Goal: Task Accomplishment & Management: Use online tool/utility

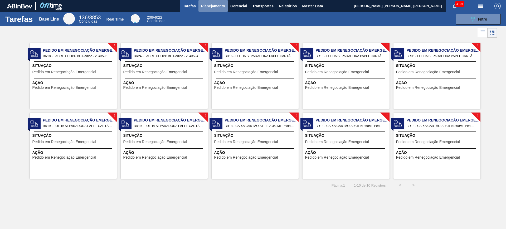
click at [214, 7] on span "Planejamento" at bounding box center [213, 6] width 24 height 6
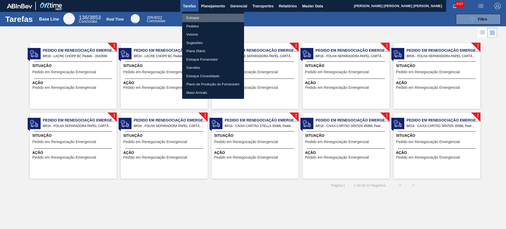
click at [203, 14] on li "Estoque" at bounding box center [213, 18] width 62 height 8
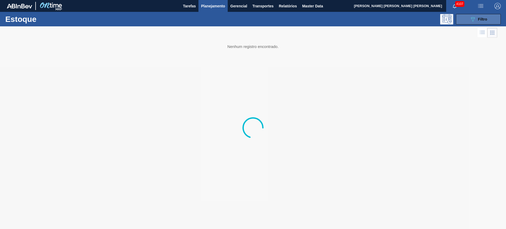
click at [405, 18] on div "089F7B8B-B2A5-4AFE-B5C0-19BA573D28AC Filtro" at bounding box center [479, 19] width 18 height 6
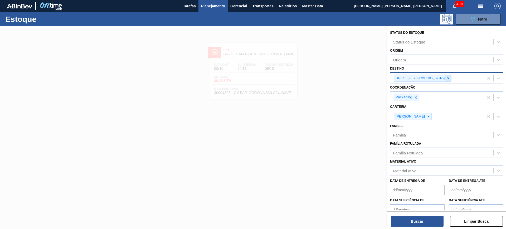
click at [405, 78] on div at bounding box center [449, 78] width 6 height 7
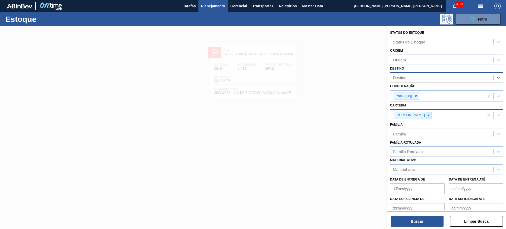
click at [405, 116] on icon at bounding box center [429, 115] width 2 height 2
click at [405, 82] on div "Destino" at bounding box center [446, 77] width 113 height 10
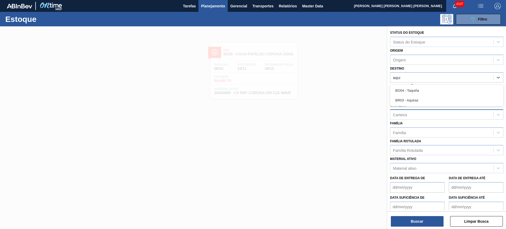
type input "aquir"
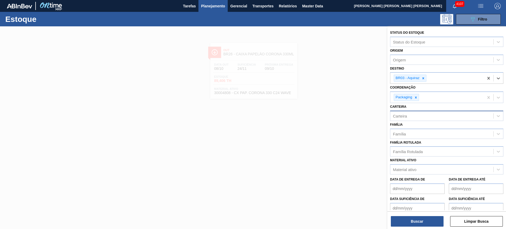
type input "h"
type input "guaru"
type input "s"
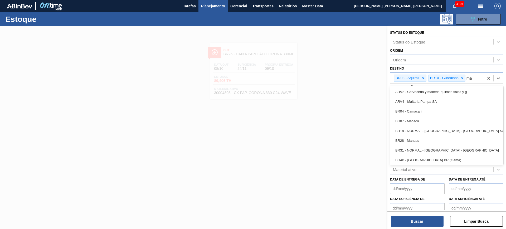
type input "m"
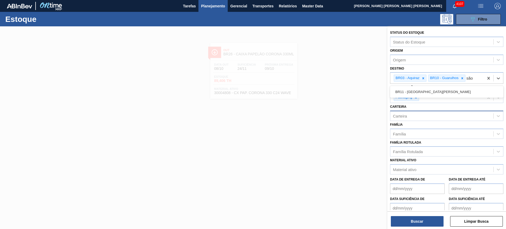
type input "são l"
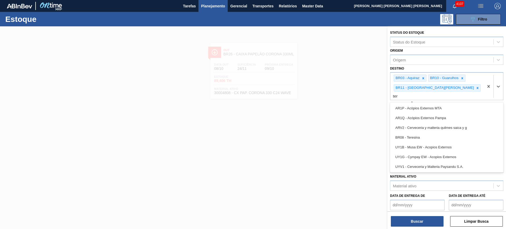
type input "tere"
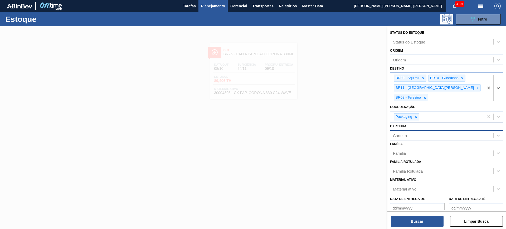
click at [405, 169] on div "Família Rotulada" at bounding box center [408, 171] width 30 height 4
type Rotulada "foil bc p"
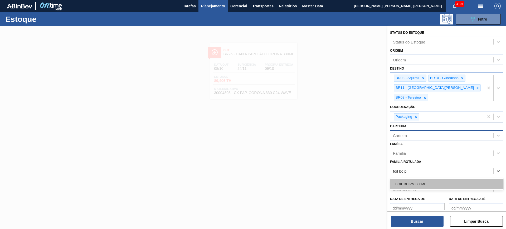
click at [405, 179] on div "FOIL BC PM 600ML" at bounding box center [446, 184] width 113 height 10
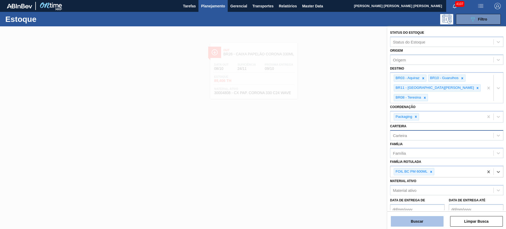
click at [405, 183] on button "Buscar" at bounding box center [417, 221] width 53 height 11
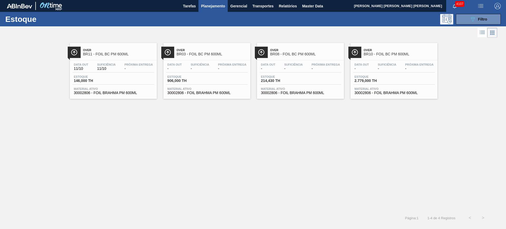
drag, startPoint x: 115, startPoint y: 74, endPoint x: 244, endPoint y: 149, distance: 149.0
click at [244, 149] on div "Over BR11 - FOIL BC PM 600ML Data out 11/10 Suficiência 11/10 Próxima Entrega -…" at bounding box center [253, 125] width 506 height 172
drag, startPoint x: 275, startPoint y: 74, endPoint x: 410, endPoint y: 66, distance: 135.5
drag, startPoint x: 410, startPoint y: 66, endPoint x: 92, endPoint y: 66, distance: 318.7
click at [405, 20] on icon "089F7B8B-B2A5-4AFE-B5C0-19BA573D28AC" at bounding box center [473, 19] width 6 height 6
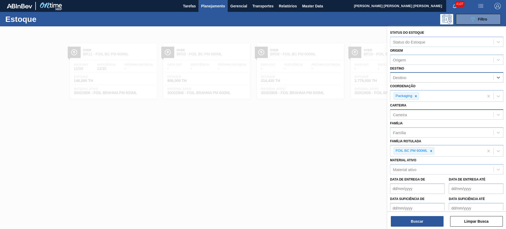
click at [405, 120] on div "Carteira" at bounding box center [446, 114] width 113 height 10
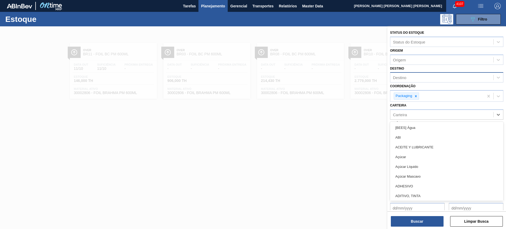
click at [405, 107] on div "Carteira option Caixa Papelão, deselected. option [BEES] Água focused, 1 of 101…" at bounding box center [446, 111] width 113 height 18
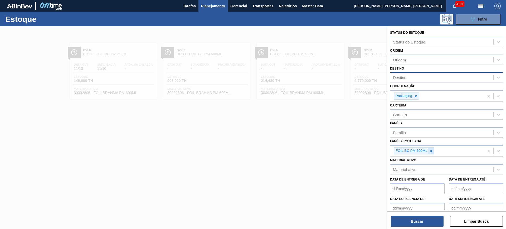
click at [405, 150] on icon at bounding box center [431, 151] width 2 height 2
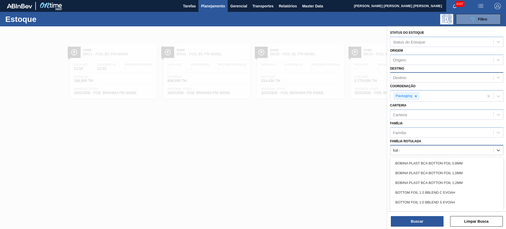
type Rotulada "foil sk"
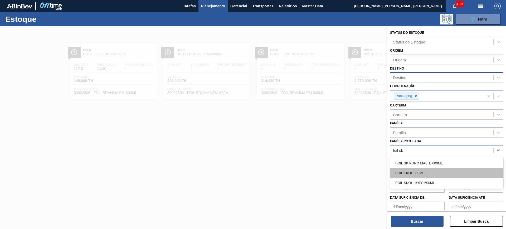
click at [405, 170] on div "FOIL SKOL 600ML" at bounding box center [446, 173] width 113 height 10
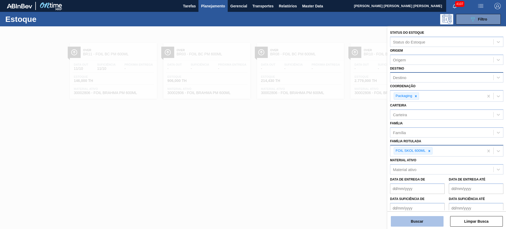
click at [405, 183] on button "Buscar" at bounding box center [417, 221] width 53 height 11
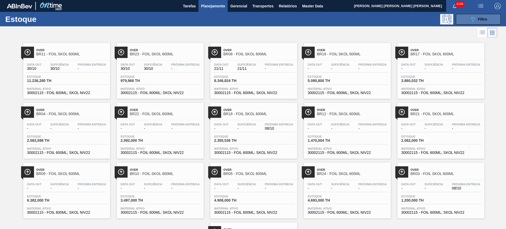
click at [405, 20] on icon "089F7B8B-B2A5-4AFE-B5C0-19BA573D28AC" at bounding box center [473, 19] width 6 height 6
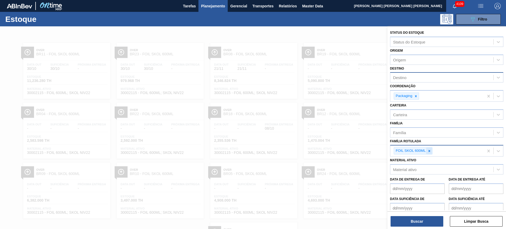
click at [405, 152] on icon at bounding box center [430, 151] width 4 height 4
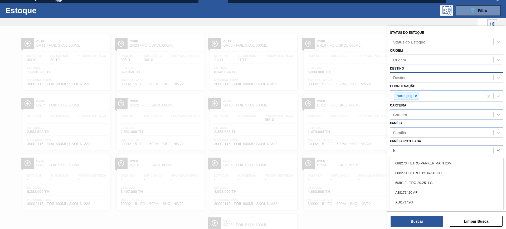
scroll to position [9, 0]
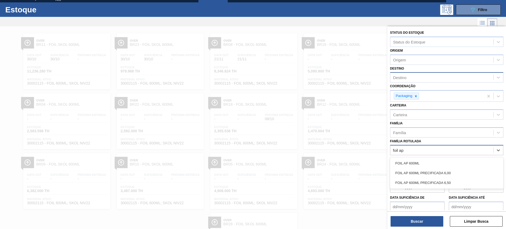
type Rotulada "foil ap 6"
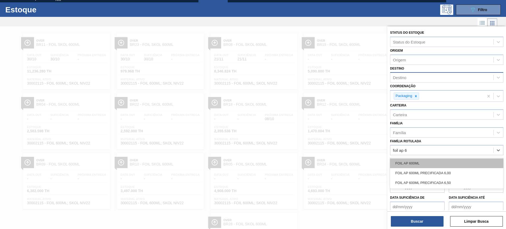
click at [405, 163] on div "FOIL AP 600ML" at bounding box center [446, 163] width 113 height 10
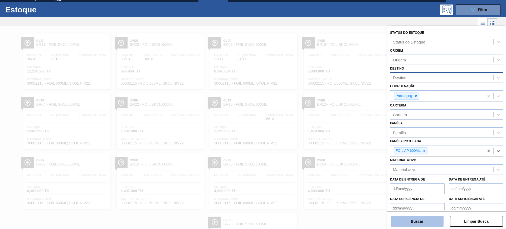
click at [405, 183] on button "Buscar" at bounding box center [417, 221] width 53 height 11
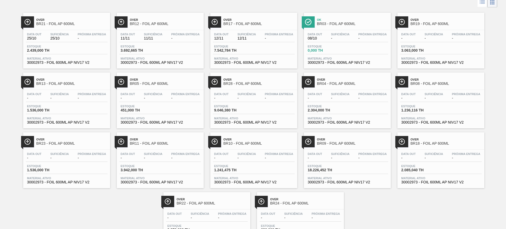
scroll to position [0, 0]
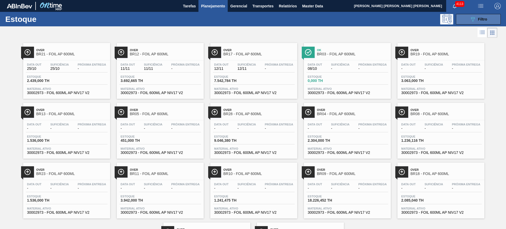
click at [405, 18] on icon "089F7B8B-B2A5-4AFE-B5C0-19BA573D28AC" at bounding box center [473, 19] width 6 height 6
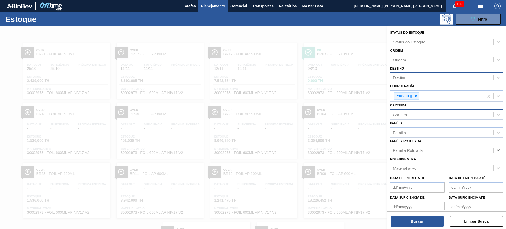
click at [405, 119] on div "Carteira" at bounding box center [446, 114] width 113 height 10
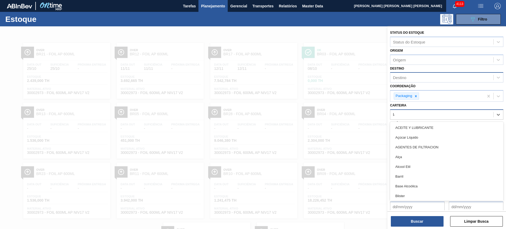
type input "lac"
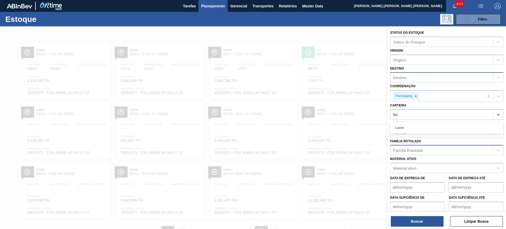
drag, startPoint x: 436, startPoint y: 130, endPoint x: 429, endPoint y: 106, distance: 24.2
click at [405, 128] on div "Lacre" at bounding box center [446, 128] width 113 height 10
click at [405, 77] on div "Destino" at bounding box center [441, 78] width 103 height 8
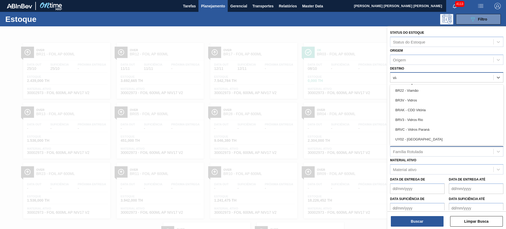
type input "viam"
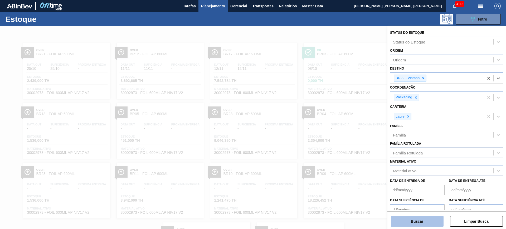
click at [405, 183] on button "Buscar" at bounding box center [417, 221] width 53 height 11
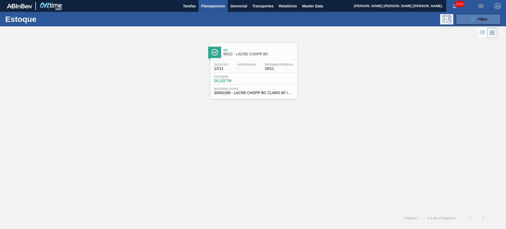
click at [405, 21] on button "089F7B8B-B2A5-4AFE-B5C0-19BA573D28AC Filtro" at bounding box center [478, 19] width 45 height 11
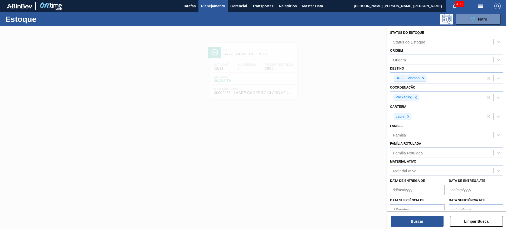
click at [326, 64] on div at bounding box center [253, 140] width 506 height 229
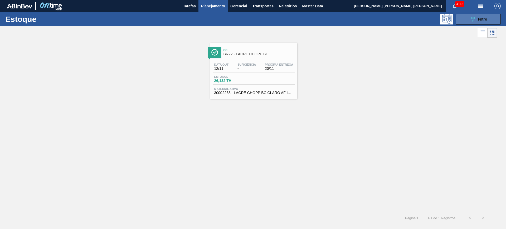
click at [405, 17] on button "089F7B8B-B2A5-4AFE-B5C0-19BA573D28AC Filtro" at bounding box center [478, 19] width 45 height 11
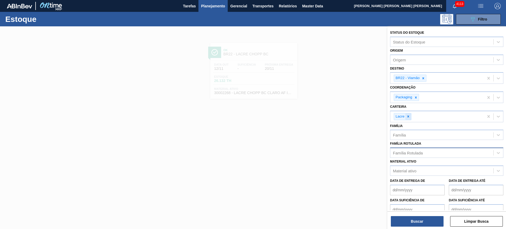
click at [405, 117] on icon at bounding box center [409, 117] width 4 height 4
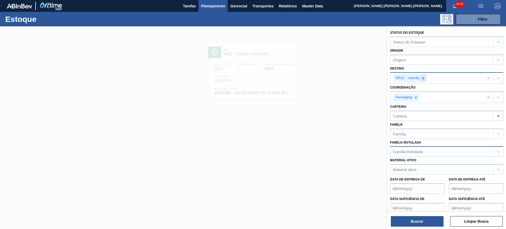
click at [405, 76] on div at bounding box center [423, 78] width 6 height 7
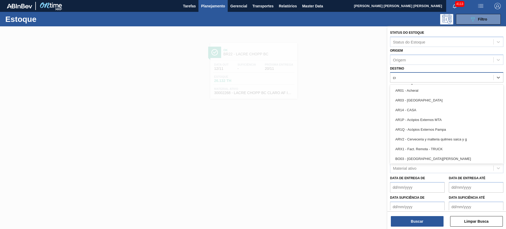
type input "cuia"
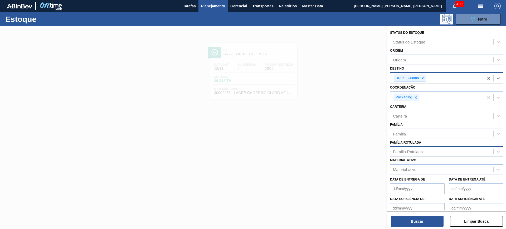
click at [405, 152] on div "Família Rotulada" at bounding box center [408, 151] width 30 height 4
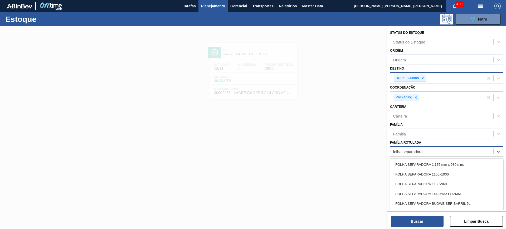
type Rotulada "folha separadora p"
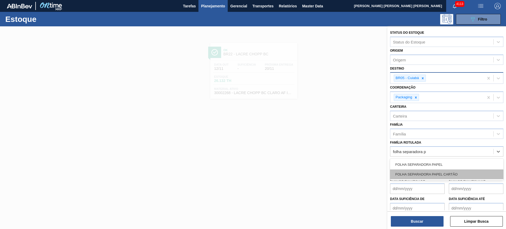
click at [405, 173] on div "FOLHA SEPARADORA PAPEL CARTÃO" at bounding box center [446, 175] width 113 height 10
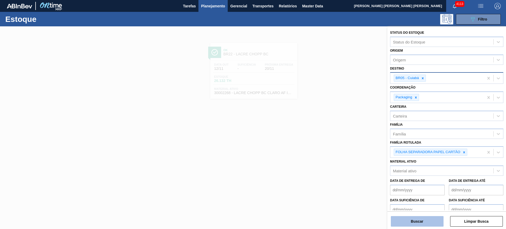
click at [405, 183] on button "Buscar" at bounding box center [417, 221] width 53 height 11
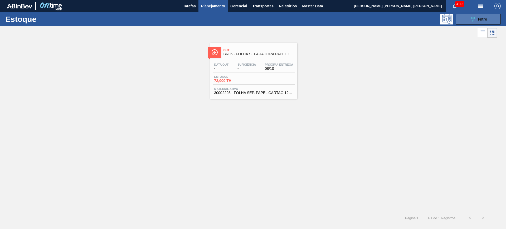
click at [405, 23] on button "089F7B8B-B2A5-4AFE-B5C0-19BA573D28AC Filtro" at bounding box center [478, 19] width 45 height 11
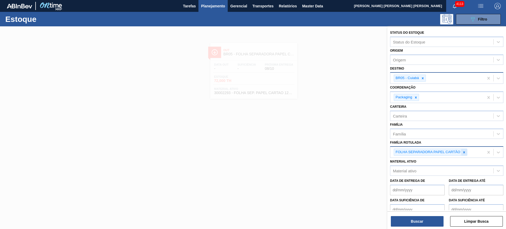
click at [405, 149] on div at bounding box center [464, 152] width 6 height 7
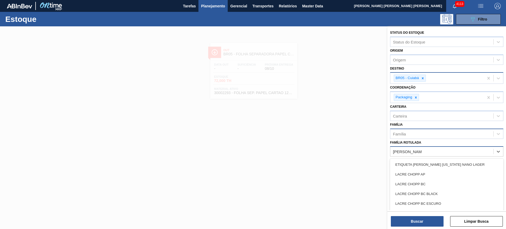
type Rotulada "LACRE CHOPP"
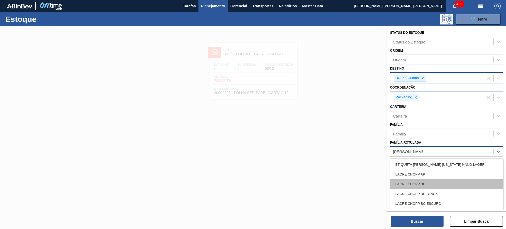
click at [405, 183] on div "LACRE CHOPP BC" at bounding box center [446, 184] width 113 height 10
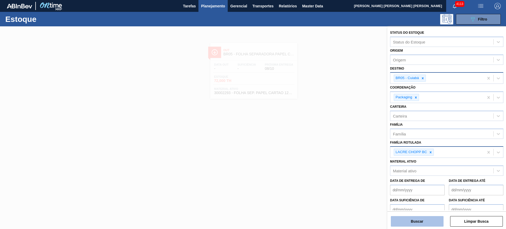
click at [405, 183] on button "Buscar" at bounding box center [417, 221] width 53 height 11
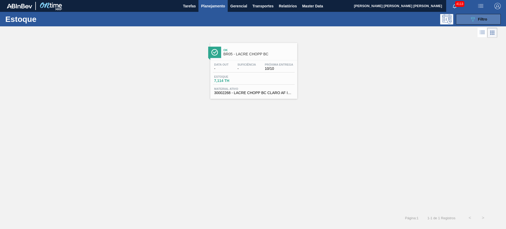
click at [405, 19] on icon "089F7B8B-B2A5-4AFE-B5C0-19BA573D28AC" at bounding box center [473, 19] width 6 height 6
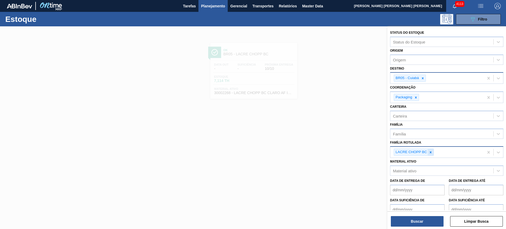
click at [405, 151] on icon at bounding box center [431, 153] width 4 height 4
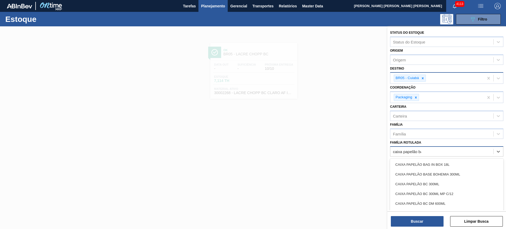
type Rotulada "caixa papelão bag"
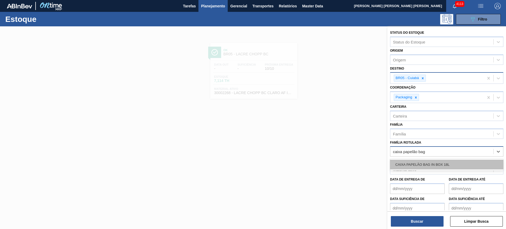
click at [405, 164] on div "CAIXA PAPELÃO BAG IN BOX 18L" at bounding box center [446, 165] width 113 height 10
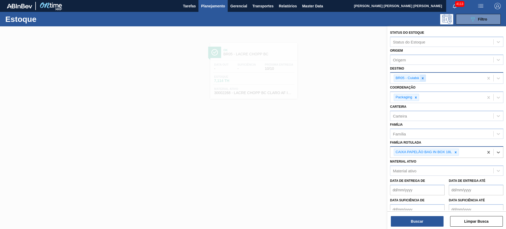
click at [405, 78] on icon at bounding box center [423, 78] width 4 height 4
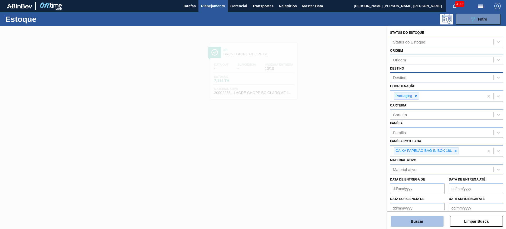
click at [405, 183] on button "Buscar" at bounding box center [417, 221] width 53 height 11
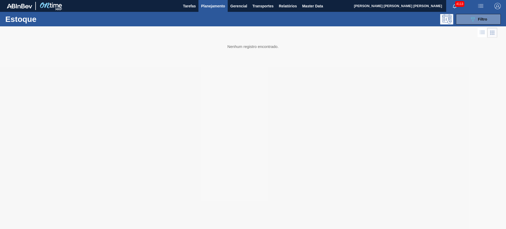
drag, startPoint x: 247, startPoint y: 100, endPoint x: 347, endPoint y: 51, distance: 111.2
click at [347, 49] on div at bounding box center [253, 127] width 506 height 203
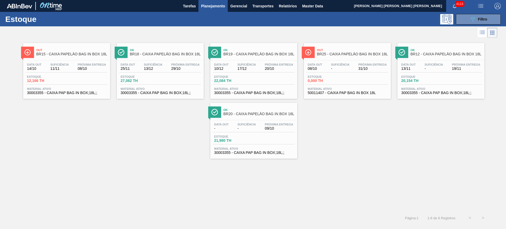
drag, startPoint x: 72, startPoint y: 56, endPoint x: 137, endPoint y: 170, distance: 130.8
click at [136, 173] on div "Out BR15 - CAIXA PAPELÃO BAG IN BOX 18L Data out 14/10 Suficiência 11/11 Próxim…" at bounding box center [253, 125] width 506 height 172
drag, startPoint x: 166, startPoint y: 71, endPoint x: 356, endPoint y: 124, distance: 197.1
click at [390, 147] on div "Out BR15 - CAIXA PAPELÃO BAG IN BOX 18L Data out 14/10 Suficiência 11/11 Próxim…" at bounding box center [253, 99] width 506 height 120
drag, startPoint x: 52, startPoint y: 62, endPoint x: 361, endPoint y: 147, distance: 320.0
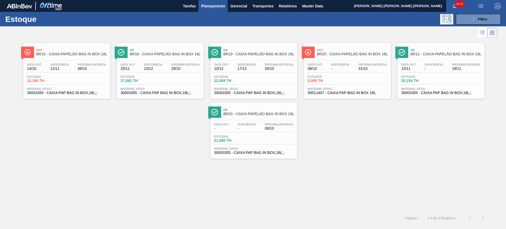
click at [361, 153] on div "Out BR15 - CAIXA PAPELÃO BAG IN BOX 18L Data out 14/10 Suficiência 11/11 Próxim…" at bounding box center [253, 99] width 506 height 120
click at [405, 21] on button "089F7B8B-B2A5-4AFE-B5C0-19BA573D28AC Filtro" at bounding box center [478, 19] width 45 height 11
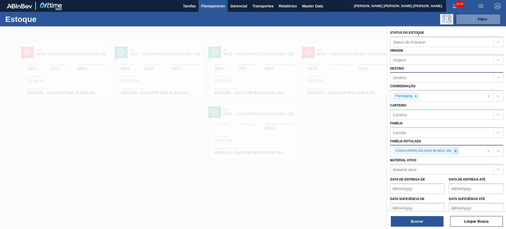
click at [405, 151] on icon at bounding box center [456, 151] width 2 height 2
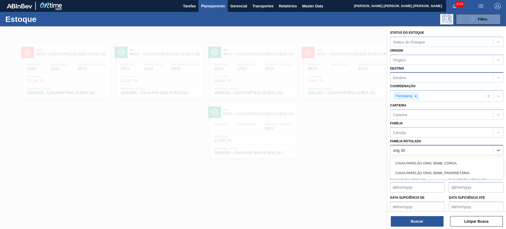
type Rotulada "orig 300"
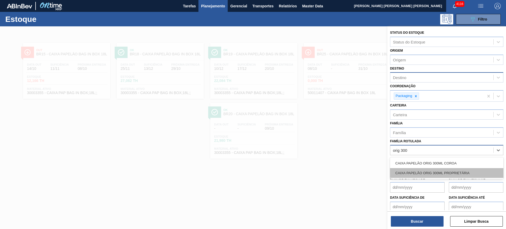
click at [405, 171] on div "CAIXA PAPELÃO ORIG 300ML PROPRIETÁRIA" at bounding box center [446, 173] width 113 height 10
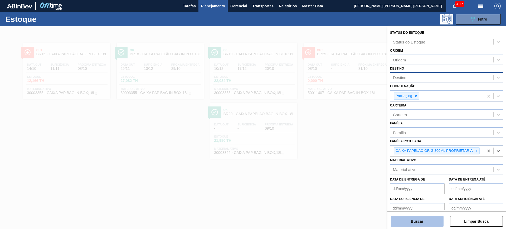
click at [405, 183] on button "Buscar" at bounding box center [417, 221] width 53 height 11
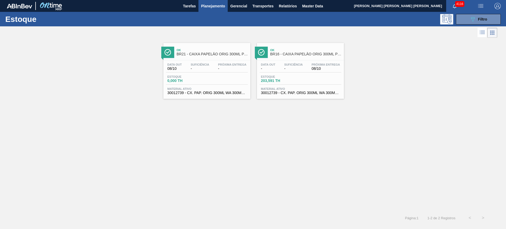
drag, startPoint x: 461, startPoint y: 21, endPoint x: 461, endPoint y: 34, distance: 13.5
click at [405, 20] on button "089F7B8B-B2A5-4AFE-B5C0-19BA573D28AC Filtro" at bounding box center [478, 19] width 45 height 11
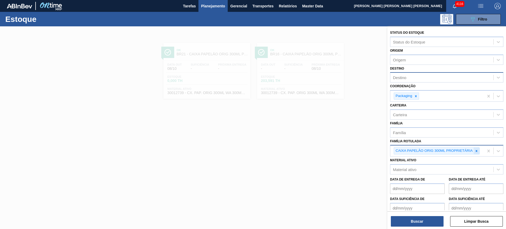
click at [405, 150] on icon at bounding box center [477, 151] width 4 height 4
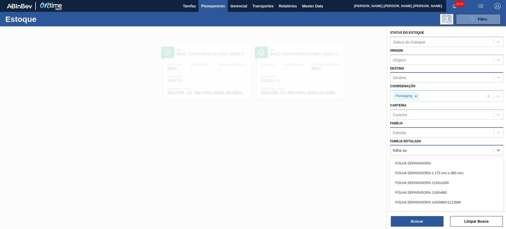
type Rotulada "folha se"
click at [405, 135] on div "Família" at bounding box center [441, 133] width 103 height 8
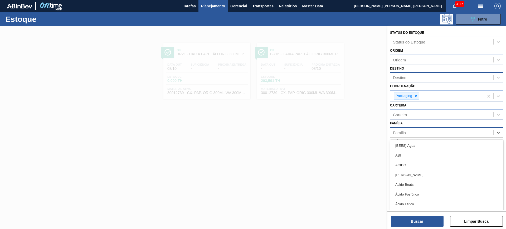
type input "s"
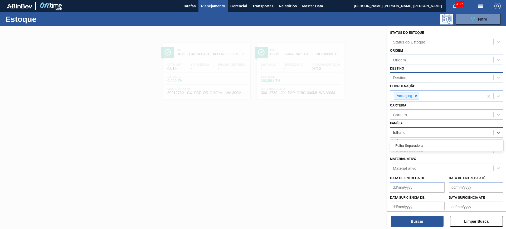
type input "folha se"
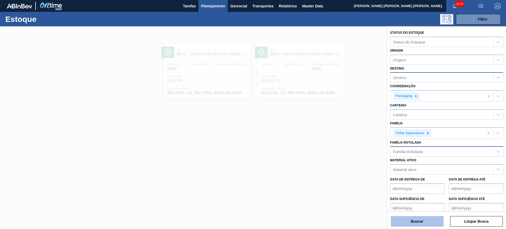
click at [405, 183] on button "Buscar" at bounding box center [417, 221] width 53 height 11
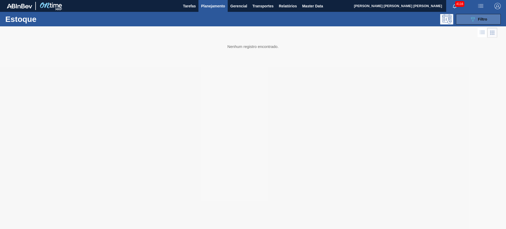
click at [405, 20] on icon "089F7B8B-B2A5-4AFE-B5C0-19BA573D28AC" at bounding box center [473, 19] width 6 height 6
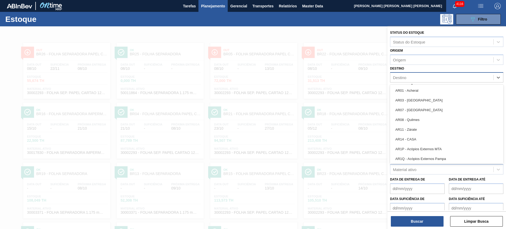
click at [405, 78] on div "Destino" at bounding box center [441, 78] width 103 height 8
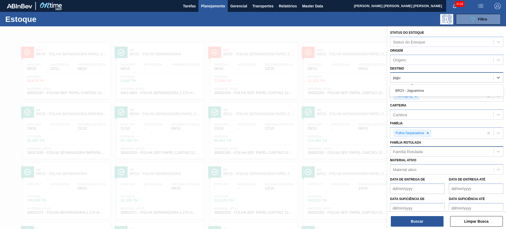
type input "jagua"
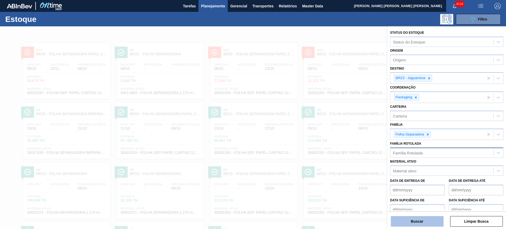
click at [405, 183] on button "Buscar" at bounding box center [417, 221] width 53 height 11
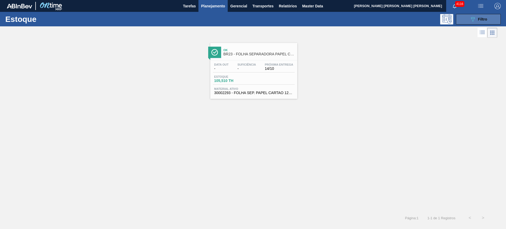
click at [405, 23] on button "089F7B8B-B2A5-4AFE-B5C0-19BA573D28AC Filtro" at bounding box center [478, 19] width 45 height 11
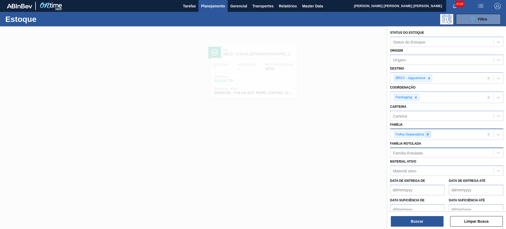
click at [405, 137] on div at bounding box center [428, 134] width 6 height 7
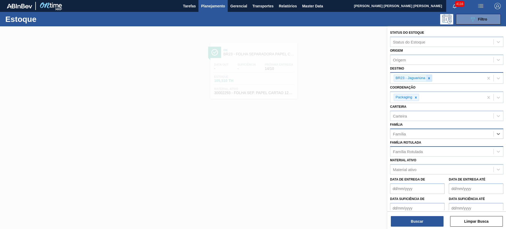
click at [405, 80] on icon at bounding box center [429, 78] width 4 height 4
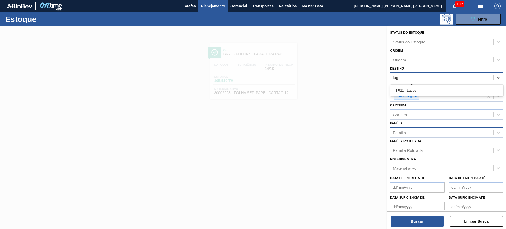
type input "lage"
click at [405, 91] on div "BR21 - Lages" at bounding box center [446, 91] width 113 height 10
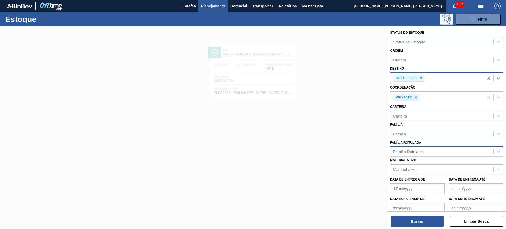
drag, startPoint x: 413, startPoint y: 148, endPoint x: 418, endPoint y: 149, distance: 4.5
click at [405, 149] on div "Família Rotulada" at bounding box center [441, 152] width 103 height 8
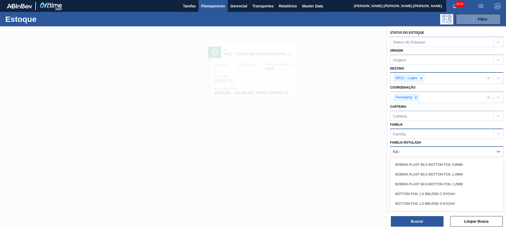
type Rotulada "foil bc"
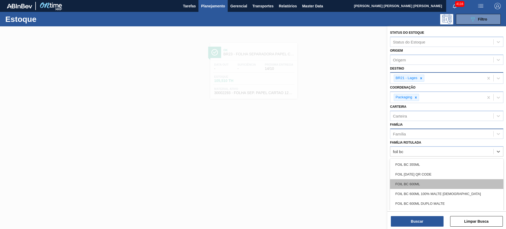
click at [405, 183] on div "FOIL BC 600ML" at bounding box center [446, 184] width 113 height 10
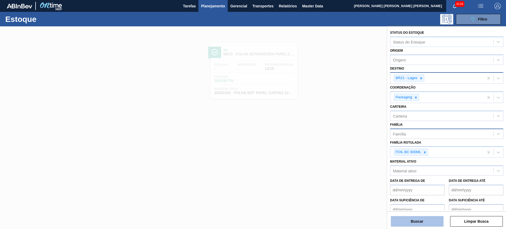
click at [405, 183] on button "Buscar" at bounding box center [417, 221] width 53 height 11
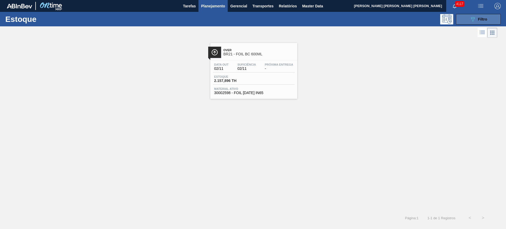
click at [405, 14] on button "089F7B8B-B2A5-4AFE-B5C0-19BA573D28AC Filtro" at bounding box center [478, 19] width 45 height 11
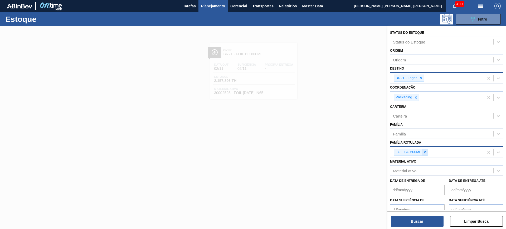
click at [405, 152] on icon at bounding box center [425, 153] width 4 height 4
paste Rotulada "CAIXA CARTÃO PATAGONIA WEISSE 473ML"
type Rotulada "CAIXA CARTÃO PATAGONIA WEISSE 473ML"
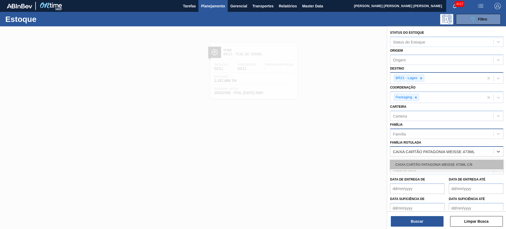
click at [405, 163] on div "CAIXA CARTÃO PATAGONIA WEISSE 473ML C/6" at bounding box center [446, 165] width 113 height 10
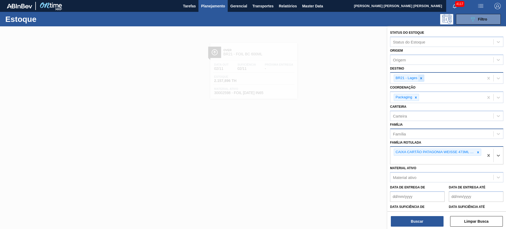
click at [405, 79] on icon at bounding box center [421, 78] width 4 height 4
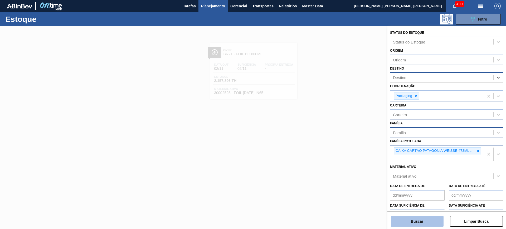
click at [405, 183] on button "Buscar" at bounding box center [417, 221] width 53 height 11
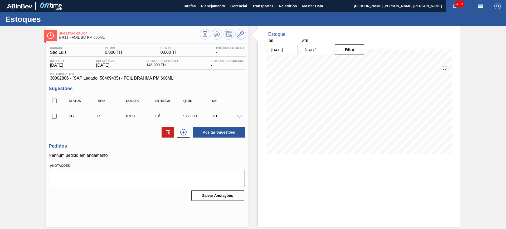
click at [241, 114] on div at bounding box center [240, 116] width 11 height 4
click at [240, 115] on span at bounding box center [240, 117] width 6 height 4
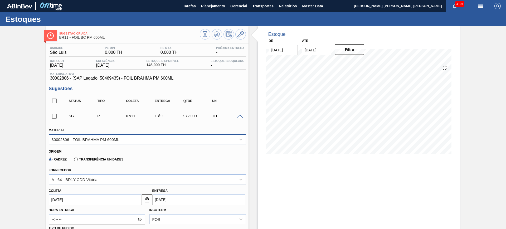
scroll to position [66, 0]
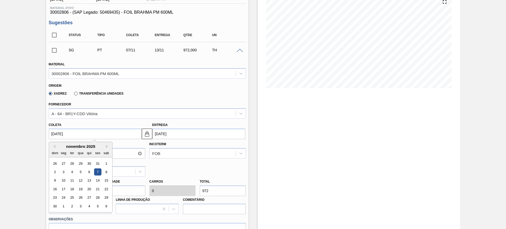
click at [111, 136] on input "07/11/2025" at bounding box center [95, 134] width 93 height 11
click at [53, 146] on button "Previous Month" at bounding box center [54, 147] width 4 height 4
click at [81, 172] on div "8" at bounding box center [80, 171] width 7 height 7
type input "[DATE]"
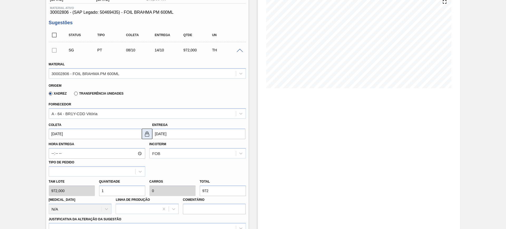
click at [147, 132] on img at bounding box center [147, 134] width 6 height 6
click at [162, 134] on input "14/10/2025" at bounding box center [198, 134] width 93 height 11
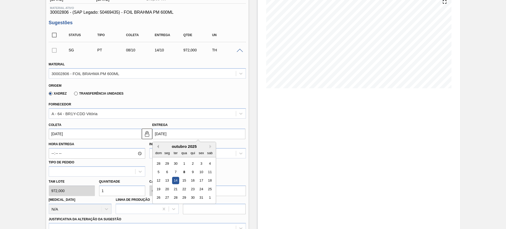
click at [157, 147] on button "Previous Month" at bounding box center [157, 147] width 4 height 4
click at [185, 171] on div "10" at bounding box center [184, 171] width 7 height 7
type input "10/09/2025"
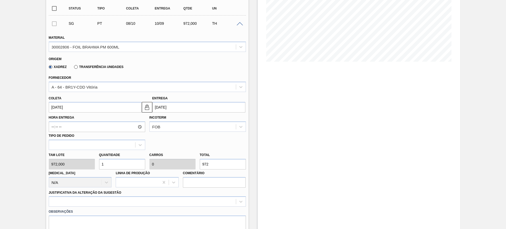
scroll to position [132, 0]
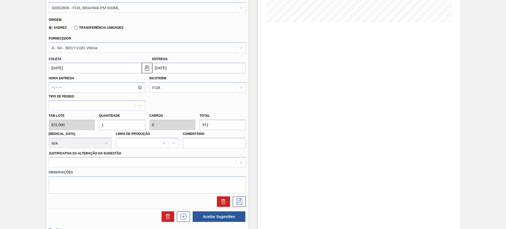
click at [205, 125] on input "972" at bounding box center [223, 125] width 46 height 11
type input "0,005"
type input "5"
type input "0,057"
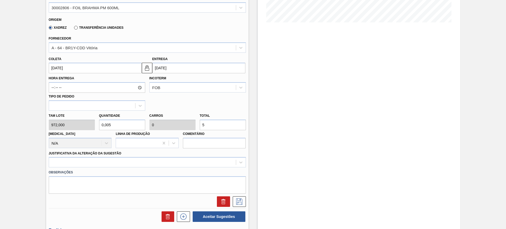
type input "55"
type input "0,572"
type input "556"
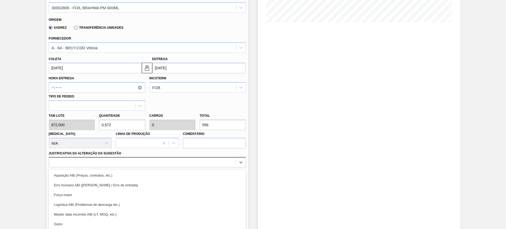
click at [142, 164] on div "option Aquisição ABI (Preços, contratos, etc.) focused, 1 of 18. 18 results ava…" at bounding box center [147, 162] width 197 height 10
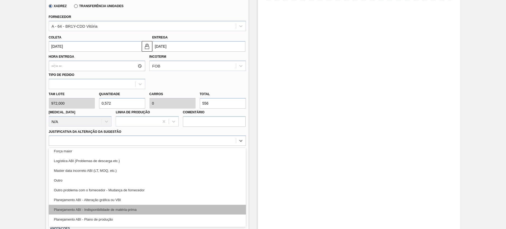
scroll to position [33, 0]
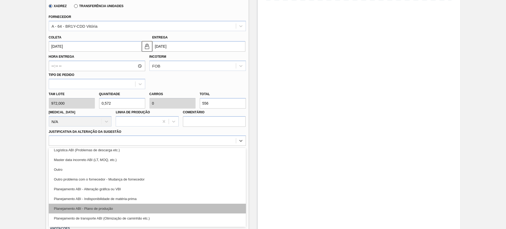
click at [153, 209] on div "Planejamento ABI - Plano de produção" at bounding box center [147, 209] width 197 height 10
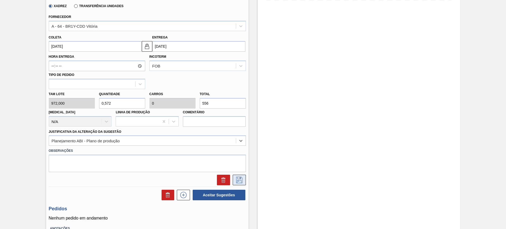
click at [240, 177] on icon at bounding box center [239, 180] width 8 height 6
click at [77, 5] on label "Transferência Unidades" at bounding box center [98, 6] width 49 height 4
click at [73, 7] on input "Transferência Unidades" at bounding box center [73, 7] width 0 height 0
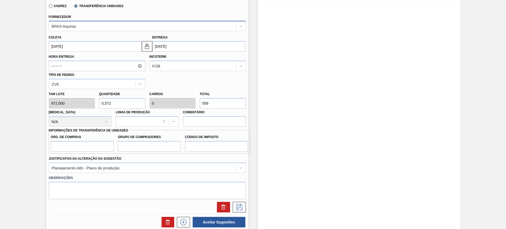
click at [80, 25] on div "BR03-Aquiraz" at bounding box center [142, 26] width 187 height 8
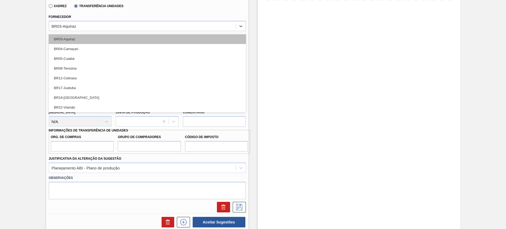
click at [83, 40] on div "BR03-Aquiraz" at bounding box center [147, 39] width 197 height 10
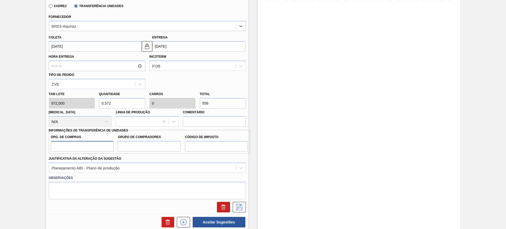
click at [98, 148] on input "Org. de Compras" at bounding box center [82, 146] width 63 height 11
type input "BR00"
type input "A01"
type input "I1"
click at [240, 207] on icon at bounding box center [239, 207] width 8 height 6
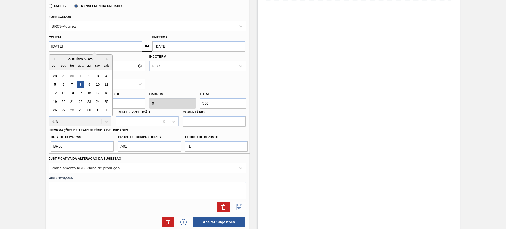
click at [115, 46] on input "[DATE]" at bounding box center [95, 46] width 93 height 11
click at [177, 46] on input "10/09/2025" at bounding box center [198, 46] width 93 height 11
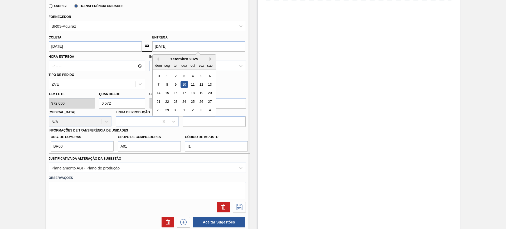
click at [211, 60] on button "Next Month" at bounding box center [212, 59] width 4 height 4
click at [202, 85] on div "10" at bounding box center [201, 84] width 7 height 7
type input "10/10/2025"
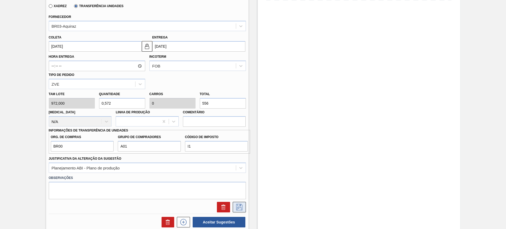
click at [240, 205] on icon at bounding box center [239, 207] width 6 height 6
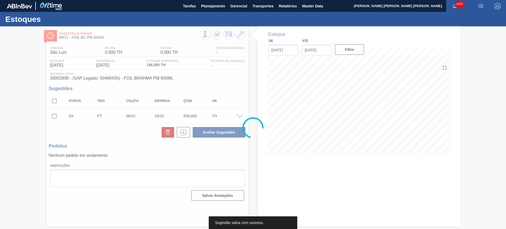
scroll to position [0, 0]
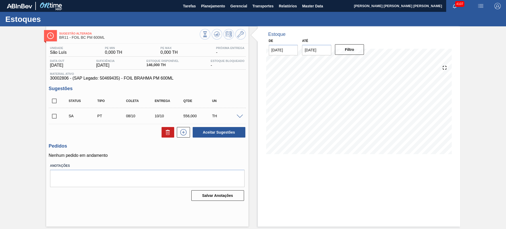
click at [54, 102] on input "checkbox" at bounding box center [54, 100] width 11 height 11
checkbox input "true"
click at [240, 116] on span at bounding box center [240, 117] width 6 height 4
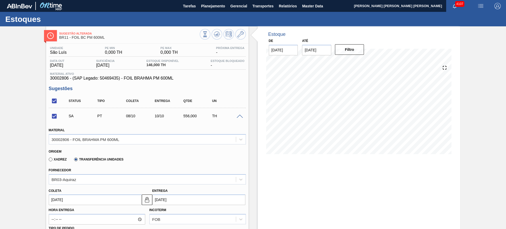
click at [240, 116] on span at bounding box center [240, 117] width 6 height 4
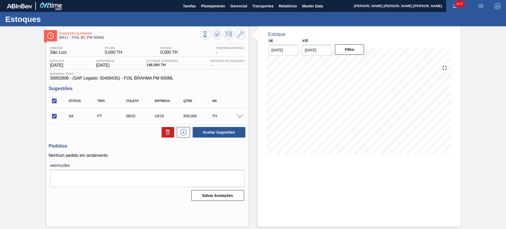
click at [240, 118] on div "SA PT 08/10 10/10 556,000 TH" at bounding box center [147, 115] width 197 height 13
click at [240, 116] on span at bounding box center [240, 117] width 6 height 4
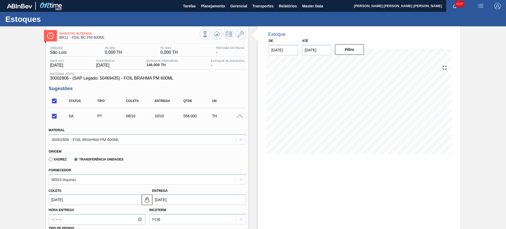
click at [240, 116] on span at bounding box center [240, 117] width 6 height 4
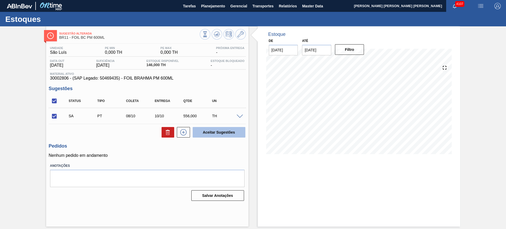
click at [235, 133] on button "Aceitar Sugestões" at bounding box center [219, 132] width 53 height 11
checkbox input "false"
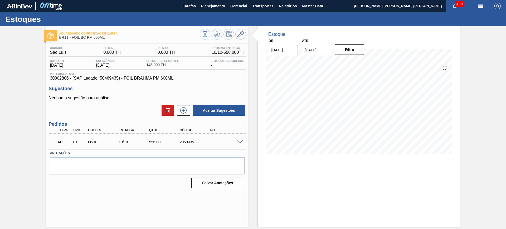
click at [239, 142] on span at bounding box center [240, 142] width 6 height 4
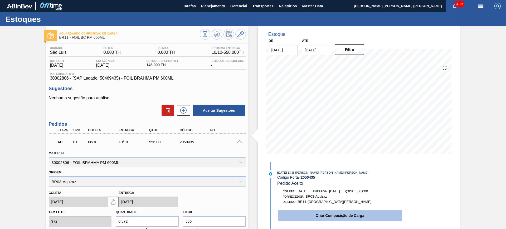
click at [318, 217] on button "Criar Composição de Carga" at bounding box center [340, 215] width 124 height 11
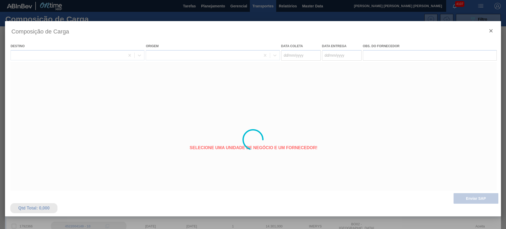
type coleta "[DATE]"
type Entrega "10/10/2025"
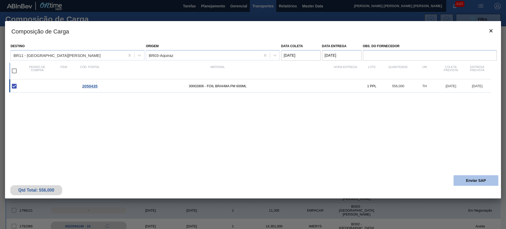
click at [477, 181] on button "Enviar SAP" at bounding box center [476, 180] width 45 height 11
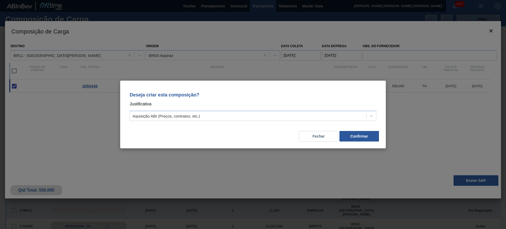
click at [235, 109] on div "Deseja criar esta composição? Justificativa Aquisição ABI (Preços, contratos, e…" at bounding box center [253, 105] width 253 height 37
drag, startPoint x: 226, startPoint y: 118, endPoint x: 219, endPoint y: 118, distance: 6.6
click at [223, 118] on div "Aquisição ABI (Preços, contratos, etc.)" at bounding box center [248, 116] width 236 height 8
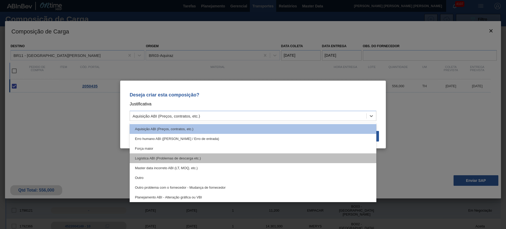
click at [205, 157] on div "Logística ABI (Problemas de descarga etc.)" at bounding box center [253, 158] width 247 height 10
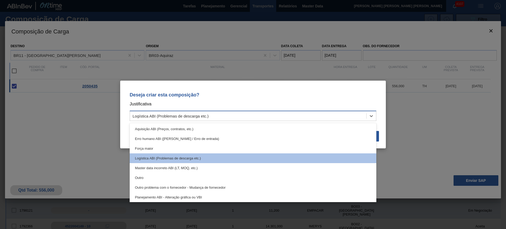
click at [188, 117] on div "Logística ABI (Problemas de descarga etc.)" at bounding box center [171, 116] width 76 height 4
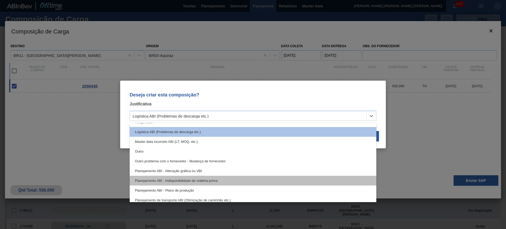
scroll to position [33, 0]
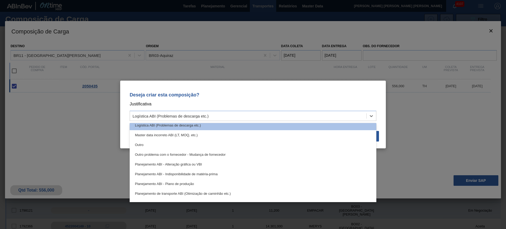
click at [205, 184] on div "Planejamento ABI - Plano de produção" at bounding box center [253, 184] width 247 height 10
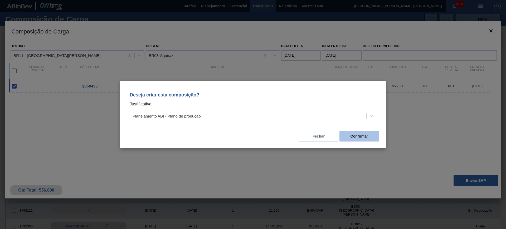
click at [354, 135] on button "Confirmar" at bounding box center [360, 136] width 40 height 11
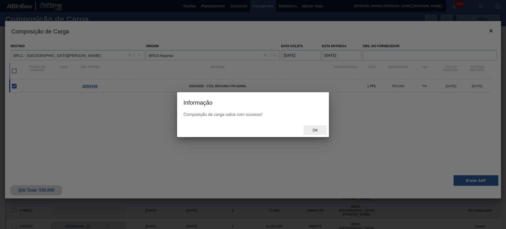
click at [317, 134] on div "Ok" at bounding box center [315, 130] width 23 height 10
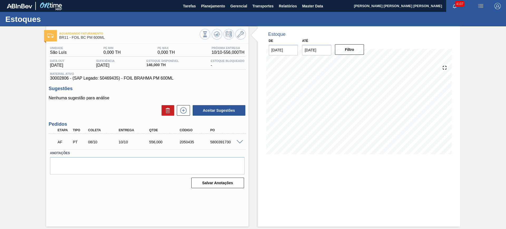
click at [223, 141] on div "5800391730" at bounding box center [226, 142] width 34 height 4
copy div "5800391730"
click at [216, 35] on icon at bounding box center [216, 34] width 3 height 2
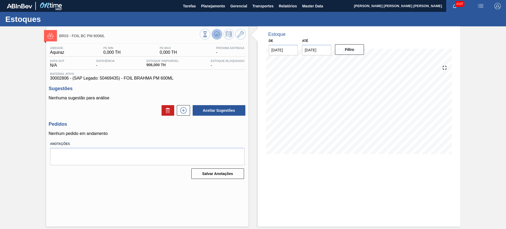
click at [219, 35] on icon at bounding box center [216, 35] width 5 height 3
click at [216, 35] on icon at bounding box center [216, 35] width 1 height 1
click at [187, 109] on icon at bounding box center [183, 110] width 8 height 6
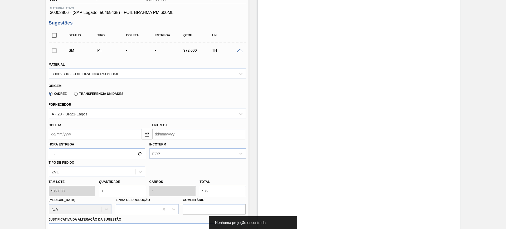
scroll to position [66, 0]
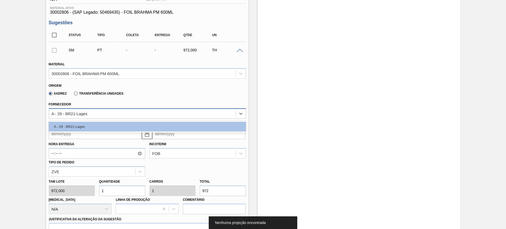
click at [87, 112] on div "A - 29 - BR21-Lages" at bounding box center [70, 113] width 36 height 4
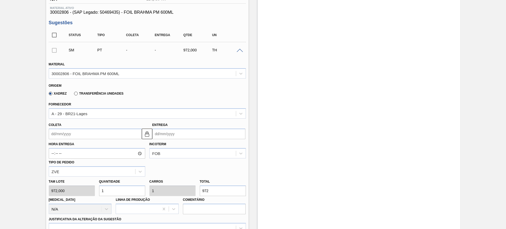
click at [149, 87] on div "Origem" at bounding box center [145, 85] width 193 height 5
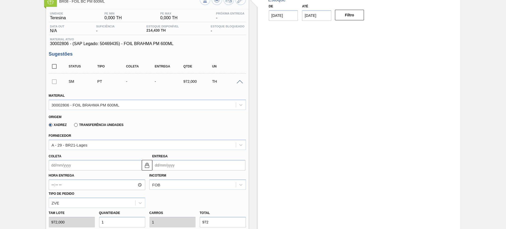
scroll to position [0, 0]
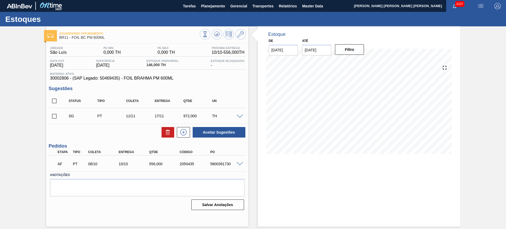
click at [221, 159] on div "AF PT 08/10 10/10 556,000 2050435 5800391730" at bounding box center [145, 163] width 183 height 11
copy div "5800391730"
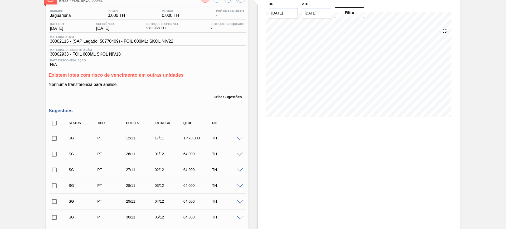
scroll to position [99, 0]
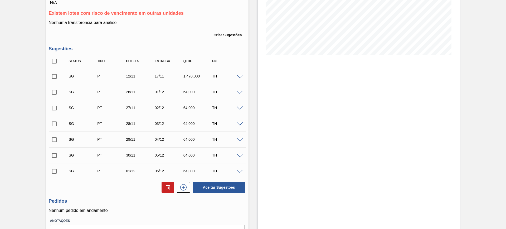
drag, startPoint x: 52, startPoint y: 63, endPoint x: 56, endPoint y: 73, distance: 11.0
click at [52, 63] on input "checkbox" at bounding box center [54, 61] width 11 height 11
checkbox input "true"
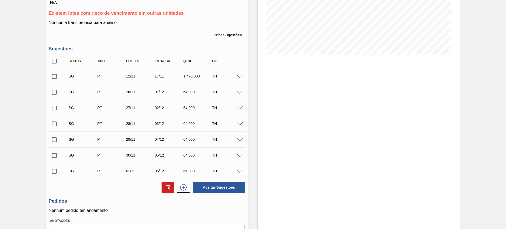
checkbox input "true"
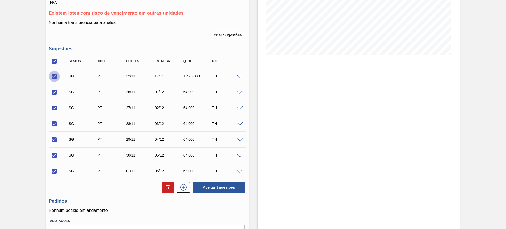
click at [56, 74] on input "checkbox" at bounding box center [54, 76] width 11 height 11
checkbox input "false"
click at [171, 186] on button at bounding box center [168, 187] width 13 height 11
checkbox input "false"
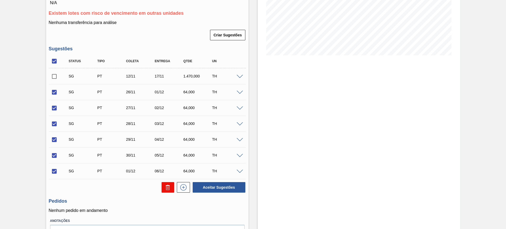
checkbox input "false"
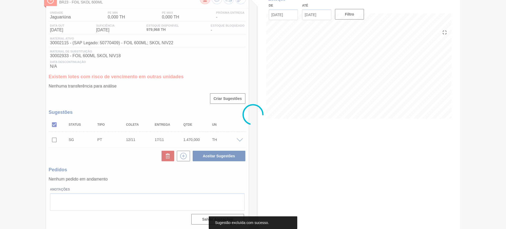
scroll to position [35, 0]
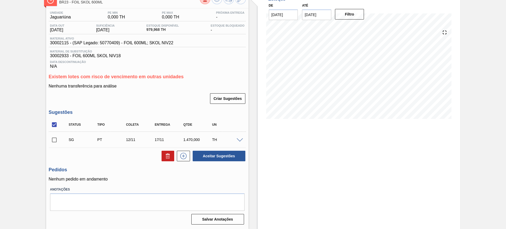
drag, startPoint x: 240, startPoint y: 138, endPoint x: 238, endPoint y: 140, distance: 2.9
click at [240, 138] on span at bounding box center [240, 140] width 6 height 4
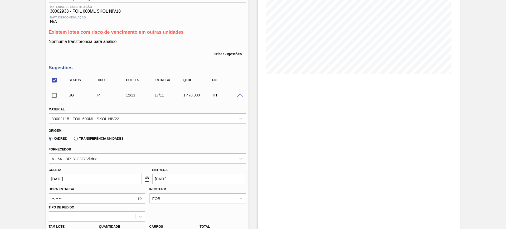
scroll to position [134, 0]
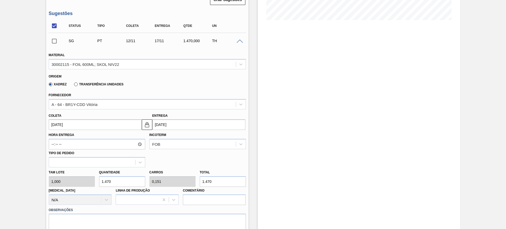
click at [169, 125] on input "17/11/2025" at bounding box center [198, 124] width 93 height 11
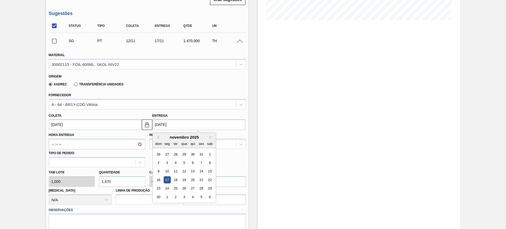
click at [159, 138] on div "novembro 2025" at bounding box center [184, 137] width 63 height 4
click at [158, 137] on button "Previous Month" at bounding box center [157, 138] width 4 height 4
click at [167, 180] on div "20" at bounding box center [166, 179] width 7 height 7
type input "15/10/2025"
type input "20/10/2025"
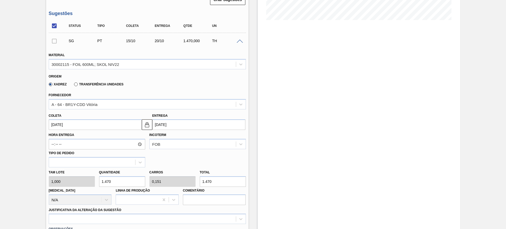
click at [83, 126] on input "15/10/2025" at bounding box center [95, 124] width 93 height 11
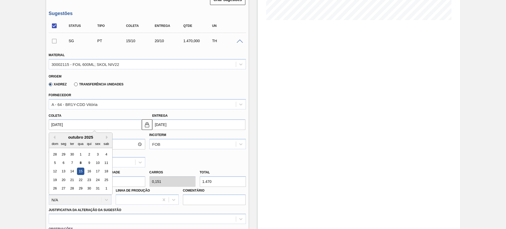
click at [174, 156] on div "Hora Entrega Incoterm FOB Tipo de pedido" at bounding box center [147, 148] width 201 height 37
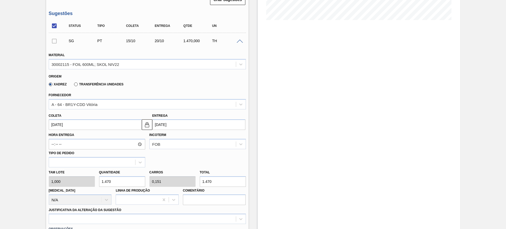
click at [136, 179] on input "1.470" at bounding box center [122, 181] width 46 height 11
type input "1"
type input "0"
type input "1"
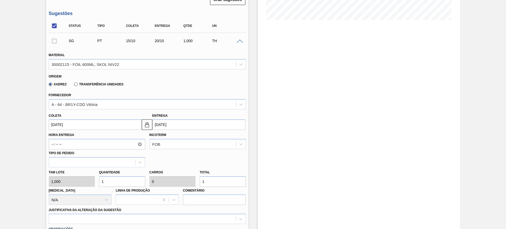
type input "19"
type input "0,002"
type input "19"
type input "194"
type input "0,02"
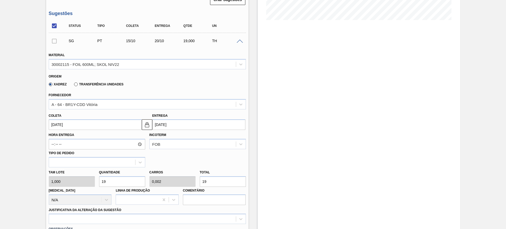
type input "194"
type input "1.944"
type input "0,2"
type input "1.944"
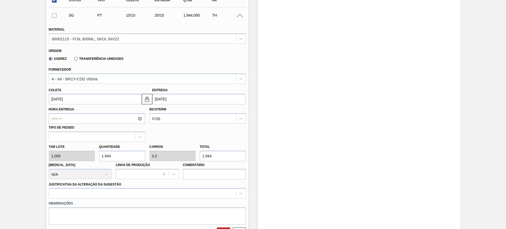
scroll to position [200, 0]
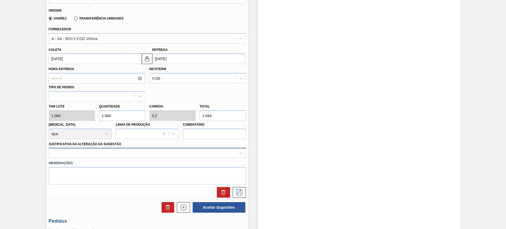
click at [182, 153] on div at bounding box center [147, 153] width 197 height 10
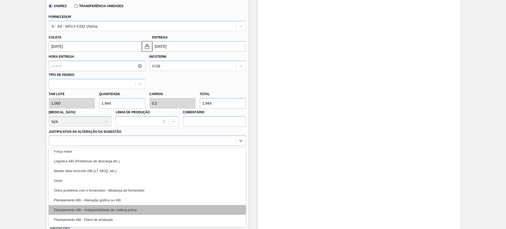
scroll to position [33, 0]
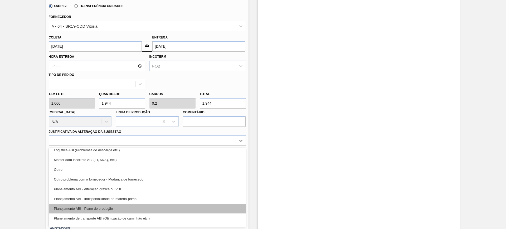
click at [156, 204] on div "Planejamento ABI - Plano de produção" at bounding box center [147, 209] width 197 height 10
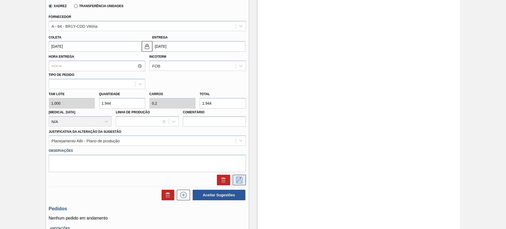
click at [238, 181] on icon at bounding box center [239, 180] width 8 height 6
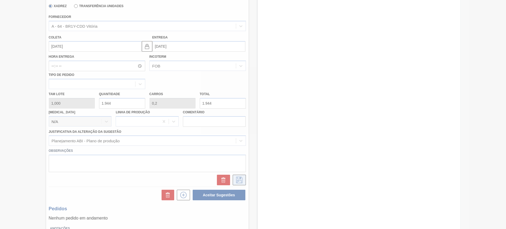
scroll to position [35, 0]
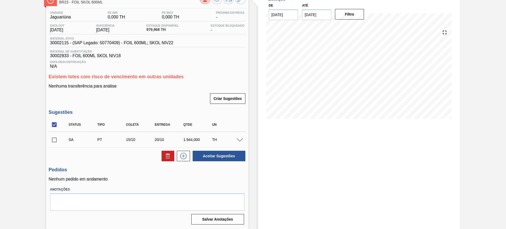
click at [241, 139] on span at bounding box center [240, 140] width 6 height 4
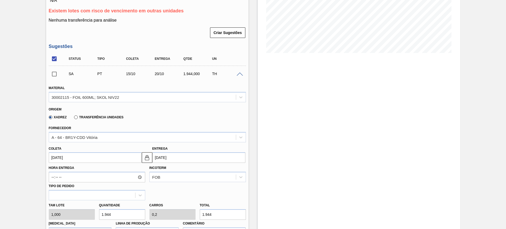
scroll to position [134, 0]
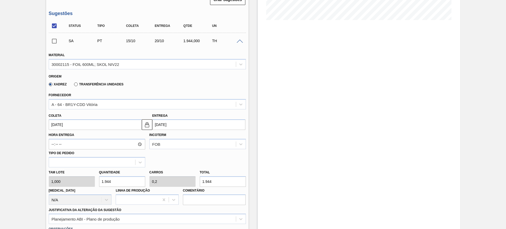
click at [213, 183] on input "1.944" at bounding box center [223, 181] width 46 height 11
type input "2"
type input "0"
type input "2"
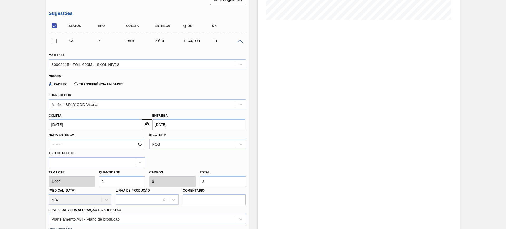
type input "29"
type input "0,003"
type input "29"
type input "291"
type input "0,03"
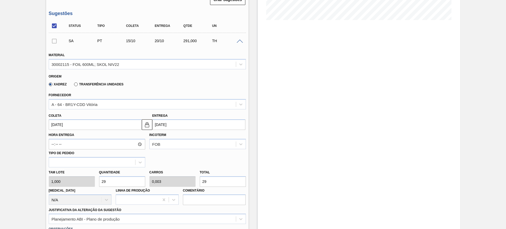
type input "291"
type input "2.916"
type input "0,3"
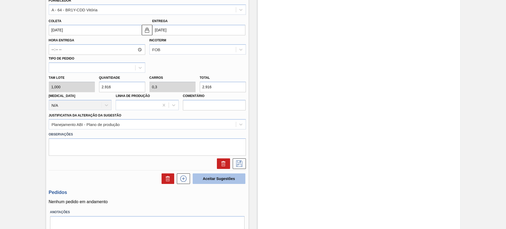
scroll to position [233, 0]
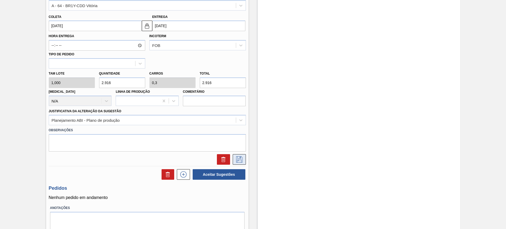
type input "2.916"
click at [241, 158] on icon at bounding box center [239, 159] width 8 height 6
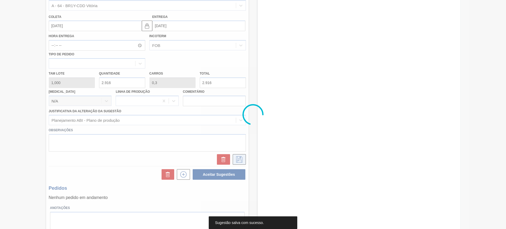
scroll to position [35, 0]
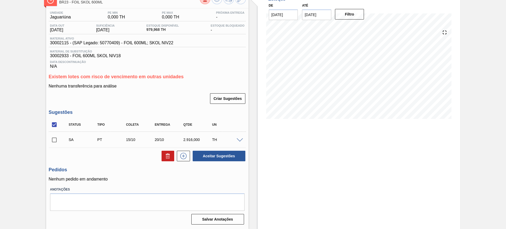
click at [56, 130] on input "checkbox" at bounding box center [54, 124] width 11 height 11
click at [54, 125] on input "checkbox" at bounding box center [54, 124] width 11 height 11
checkbox input "true"
click at [228, 157] on button "Aceitar Sugestões" at bounding box center [219, 156] width 53 height 11
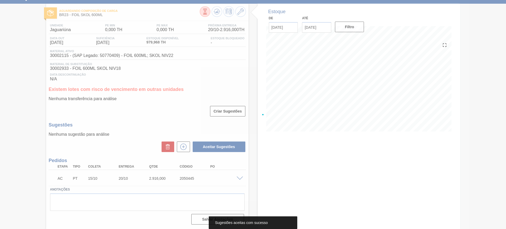
scroll to position [23, 0]
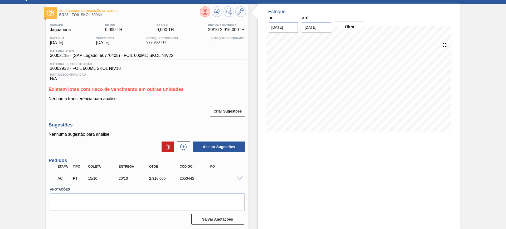
click at [239, 178] on span at bounding box center [240, 179] width 6 height 4
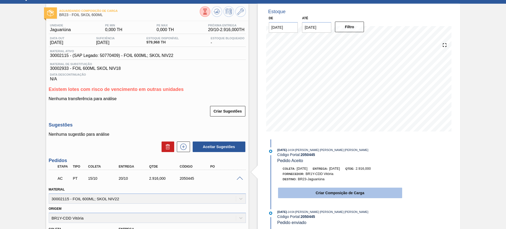
click at [311, 193] on button "Criar Composição de Carga" at bounding box center [340, 193] width 124 height 11
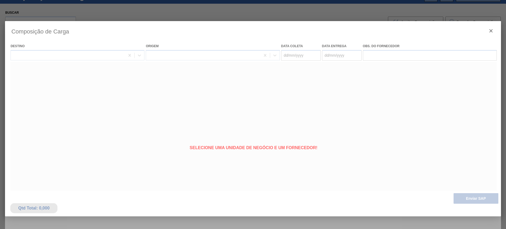
type coleta "15/10/2025"
type Entrega "20/10/2025"
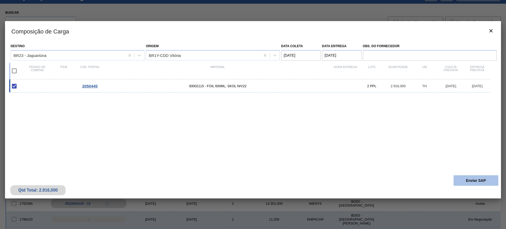
click at [474, 181] on button "Enviar SAP" at bounding box center [476, 180] width 45 height 11
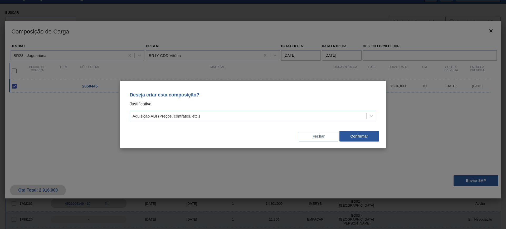
click at [304, 113] on div "Aquisição ABI (Preços, contratos, etc.)" at bounding box center [248, 116] width 236 height 8
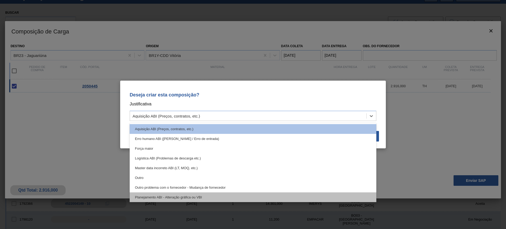
click at [243, 194] on div "Planejamento ABI - Alteração gráfica ou VBI" at bounding box center [253, 197] width 247 height 10
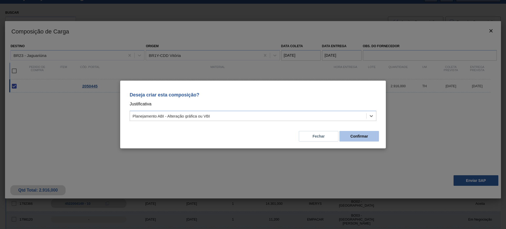
click at [354, 136] on button "Confirmar" at bounding box center [360, 136] width 40 height 11
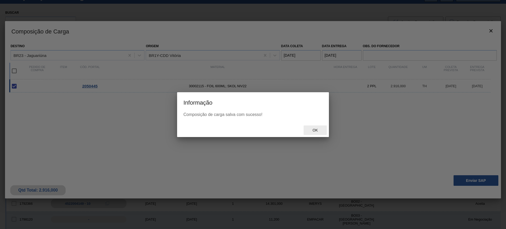
click at [311, 130] on span "Ok" at bounding box center [315, 130] width 14 height 4
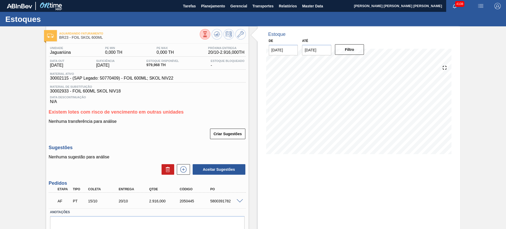
click at [229, 203] on div "5800391782" at bounding box center [226, 201] width 34 height 4
copy div "5800391782"
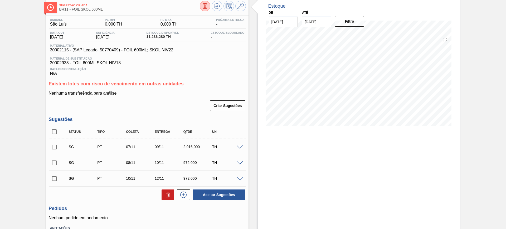
scroll to position [66, 0]
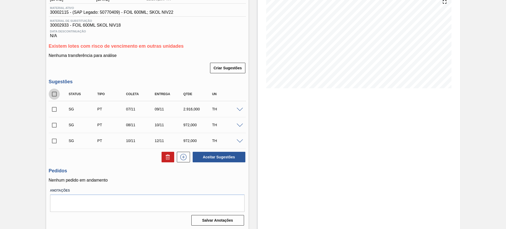
click at [51, 91] on input "checkbox" at bounding box center [54, 94] width 11 height 11
checkbox input "true"
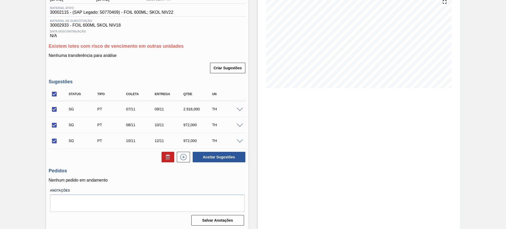
click at [55, 108] on input "checkbox" at bounding box center [54, 109] width 11 height 11
checkbox input "false"
click at [168, 159] on icon at bounding box center [168, 157] width 6 height 6
checkbox input "false"
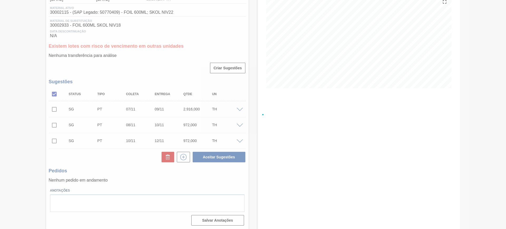
scroll to position [35, 0]
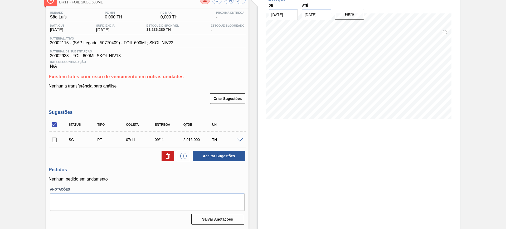
click at [240, 140] on span at bounding box center [240, 140] width 6 height 4
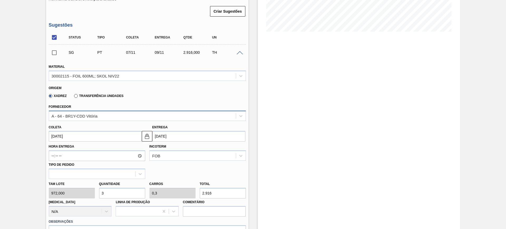
scroll to position [134, 0]
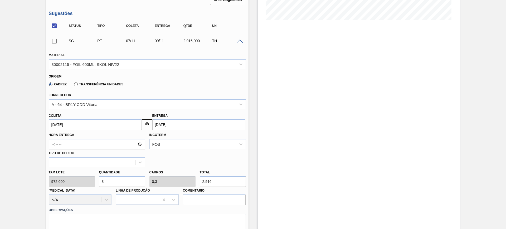
click at [186, 126] on input "09/11/2025" at bounding box center [198, 124] width 93 height 11
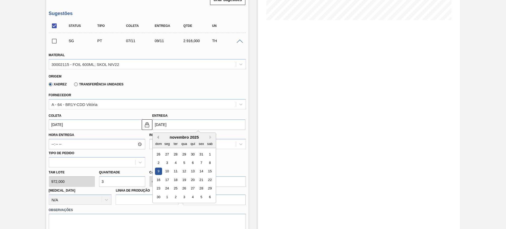
click at [158, 137] on button "Previous Month" at bounding box center [157, 138] width 4 height 4
click at [207, 170] on div "18" at bounding box center [209, 171] width 7 height 7
type input "16/10/2025"
type input "18/10/2025"
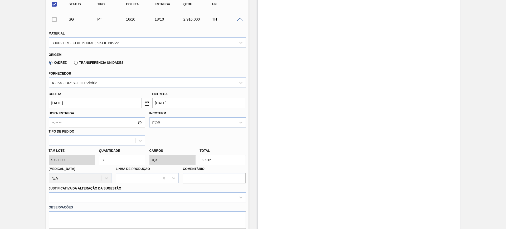
scroll to position [167, 0]
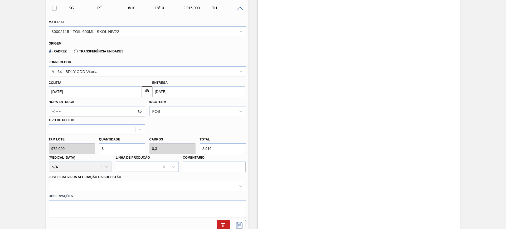
click at [217, 150] on input "2.916" at bounding box center [223, 148] width 46 height 11
click at [133, 148] on input "3" at bounding box center [122, 148] width 46 height 11
type input "1"
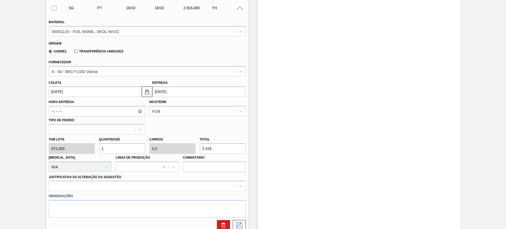
type input "0,1"
type input "972"
type input "10"
type input "1"
type input "9.720"
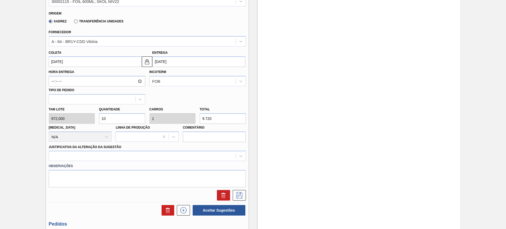
scroll to position [233, 0]
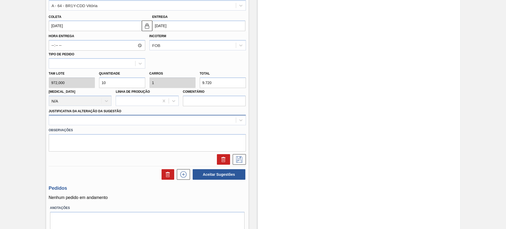
type input "10"
click at [99, 122] on div at bounding box center [142, 121] width 187 height 8
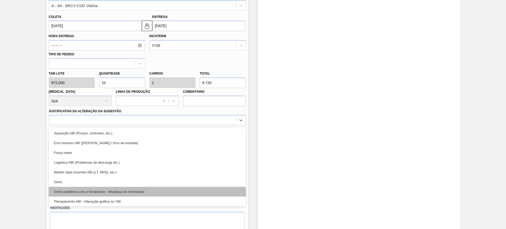
scroll to position [33, 0]
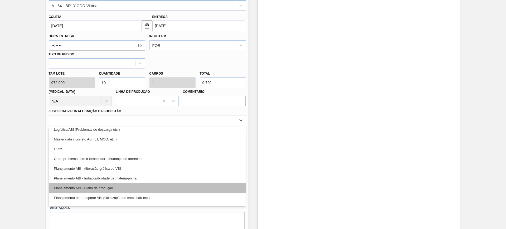
click at [122, 189] on div "Planejamento ABI - Plano de produção" at bounding box center [147, 188] width 197 height 10
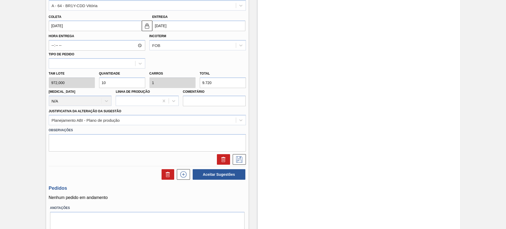
click at [168, 127] on label "Observações" at bounding box center [147, 131] width 197 height 8
click at [159, 121] on div "Planejamento ABI - Plano de produção" at bounding box center [142, 121] width 187 height 8
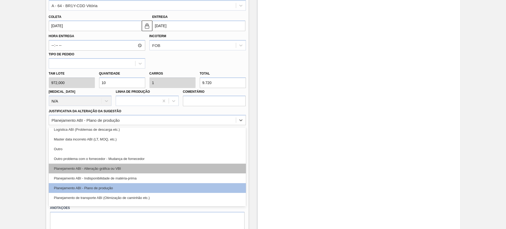
click at [141, 171] on div "Planejamento ABI - Alteração gráfica ou VBI" at bounding box center [147, 169] width 197 height 10
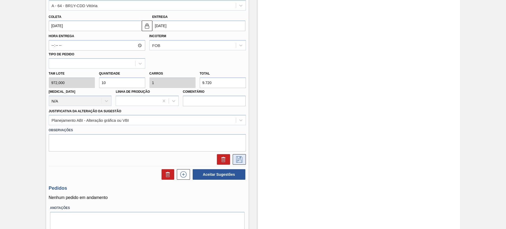
click at [243, 158] on button at bounding box center [239, 159] width 13 height 11
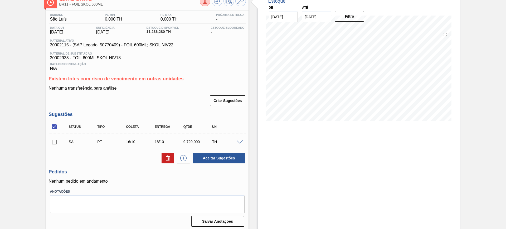
scroll to position [35, 0]
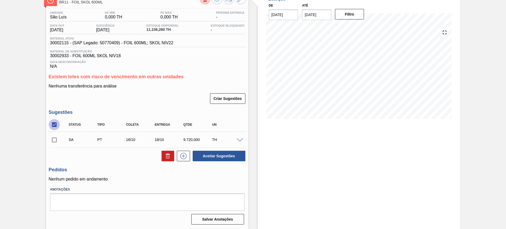
click at [55, 125] on input "checkbox" at bounding box center [54, 124] width 11 height 11
checkbox input "true"
click at [214, 156] on button "Aceitar Sugestões" at bounding box center [219, 156] width 53 height 11
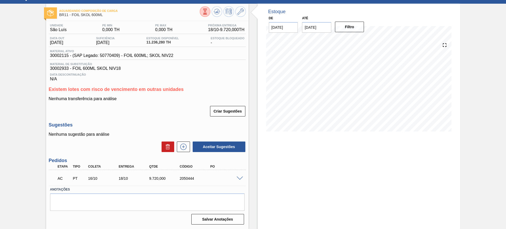
scroll to position [23, 0]
click at [241, 178] on span at bounding box center [240, 179] width 6 height 4
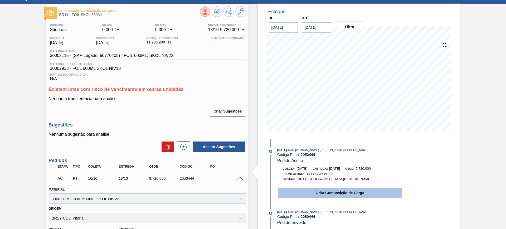
click at [312, 194] on button "Criar Composição de Carga" at bounding box center [340, 193] width 124 height 11
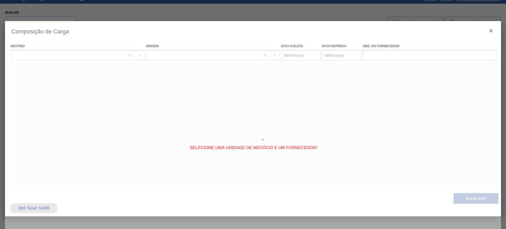
type coleta "16/10/2025"
type Entrega "18/10/2025"
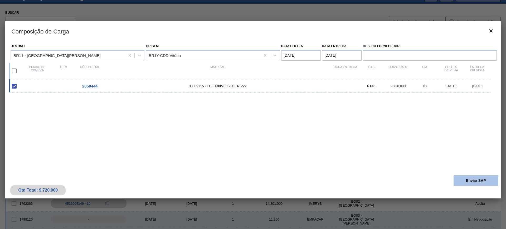
click at [475, 180] on button "Enviar SAP" at bounding box center [476, 180] width 45 height 11
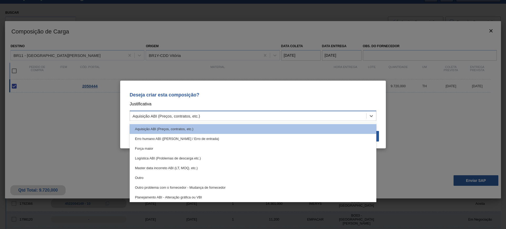
click at [310, 112] on div "Aquisição ABI (Preços, contratos, etc.)" at bounding box center [253, 116] width 247 height 10
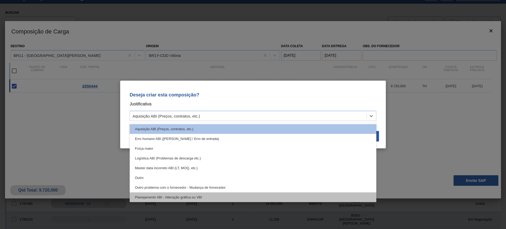
click at [239, 194] on div "Planejamento ABI - Alteração gráfica ou VBI" at bounding box center [253, 197] width 247 height 10
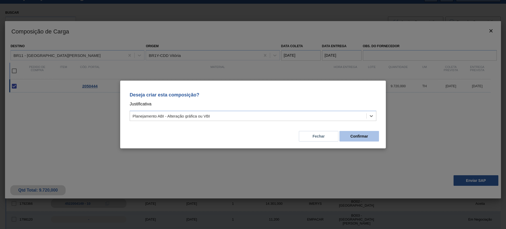
click at [362, 131] on button "Confirmar" at bounding box center [360, 136] width 40 height 11
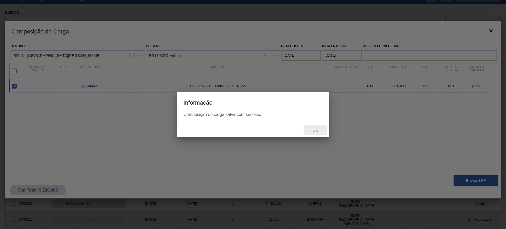
click at [319, 128] on span "Ok" at bounding box center [315, 130] width 14 height 4
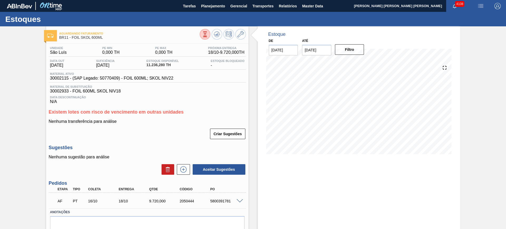
click at [221, 202] on div "5800391781" at bounding box center [226, 201] width 34 height 4
click at [224, 201] on div "5800391781" at bounding box center [226, 201] width 34 height 4
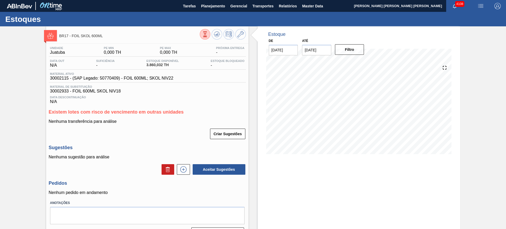
scroll to position [13, 0]
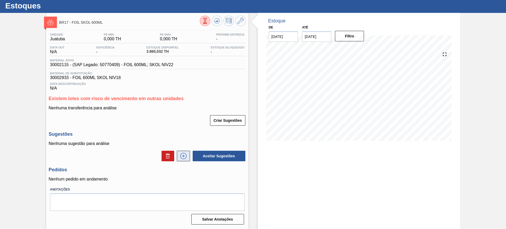
click at [185, 154] on icon at bounding box center [183, 156] width 8 height 6
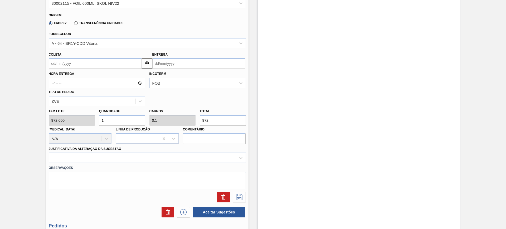
scroll to position [211, 0]
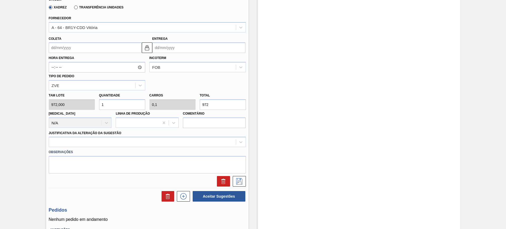
click at [165, 47] on input "Entrega" at bounding box center [198, 47] width 93 height 11
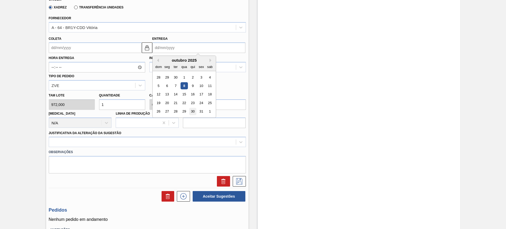
click at [193, 110] on div "30" at bounding box center [192, 111] width 7 height 7
type input "[DATE]"
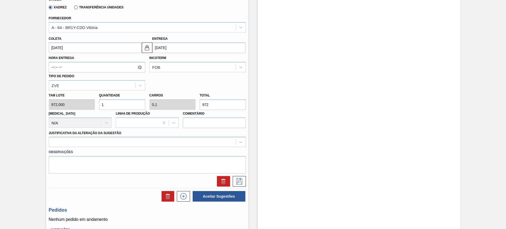
click at [205, 106] on input "972" at bounding box center [223, 104] width 46 height 11
type input "0,002"
type input "0"
type input "2"
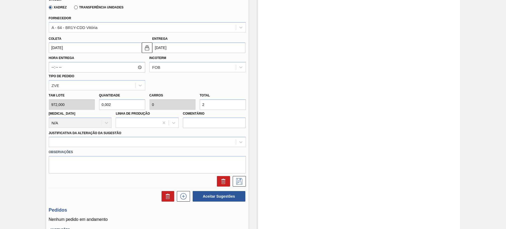
type input "0,03"
type input "0,003"
type input "29"
type input "0,299"
type input "0,03"
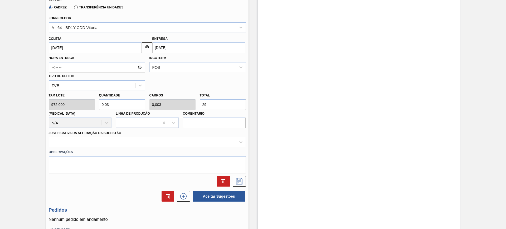
type input "291"
type input "3"
type input "0,3"
type input "2.916"
click at [143, 142] on div at bounding box center [142, 142] width 187 height 8
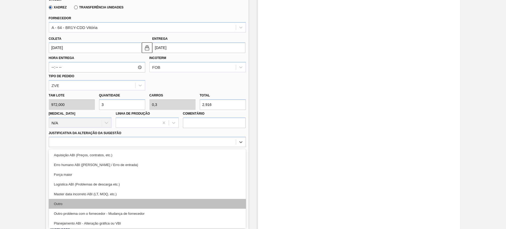
scroll to position [33, 0]
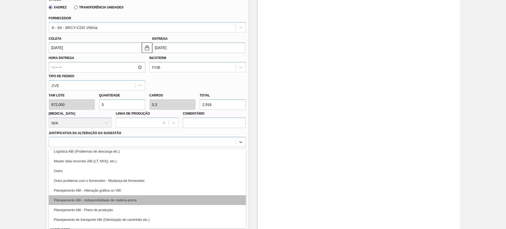
click at [140, 201] on div "Planejamento ABI - Indisponibilidade de matéria-prima" at bounding box center [147, 200] width 197 height 10
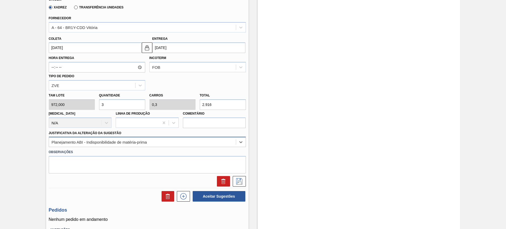
click at [114, 139] on div "Planejamento ABI - Indisponibilidade de matéria-prima" at bounding box center [142, 142] width 187 height 8
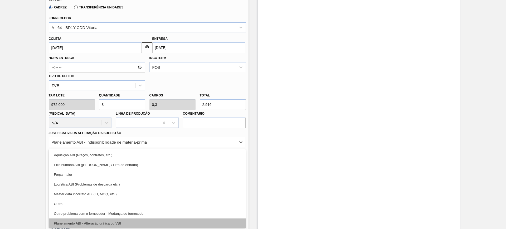
click at [136, 221] on div "Planejamento ABI - Alteração gráfica ou VBI" at bounding box center [147, 224] width 197 height 10
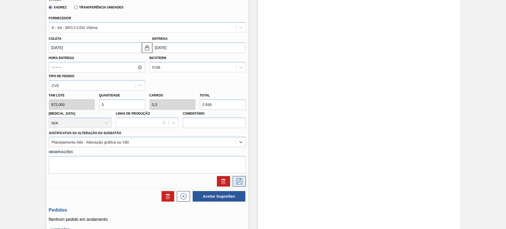
click at [236, 181] on icon at bounding box center [239, 181] width 8 height 6
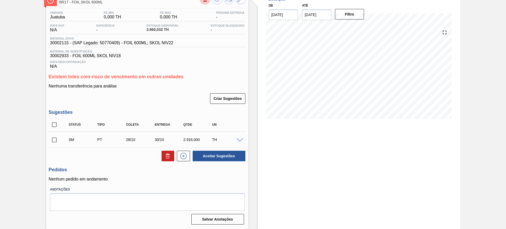
scroll to position [35, 0]
click at [239, 139] on span at bounding box center [240, 140] width 6 height 4
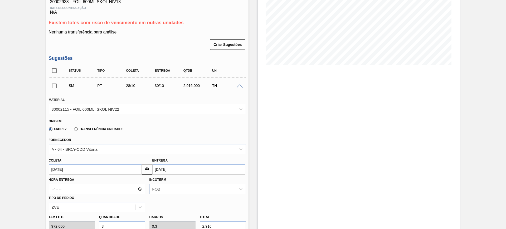
scroll to position [167, 0]
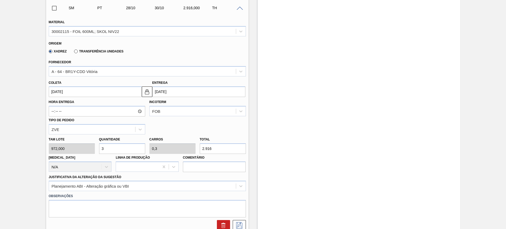
click at [113, 152] on input "3" at bounding box center [122, 148] width 46 height 11
type input "2"
type input "0,2"
type input "1.944"
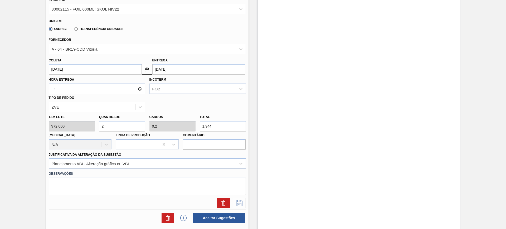
scroll to position [200, 0]
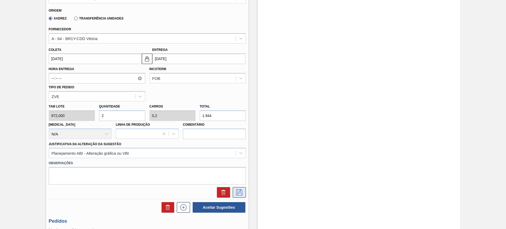
type input "2"
click at [240, 190] on icon at bounding box center [239, 192] width 6 height 6
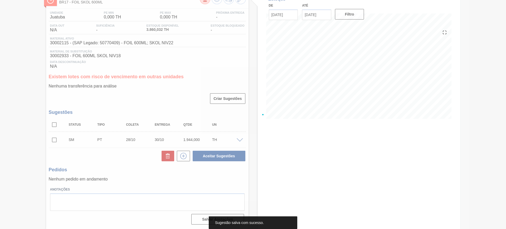
scroll to position [35, 0]
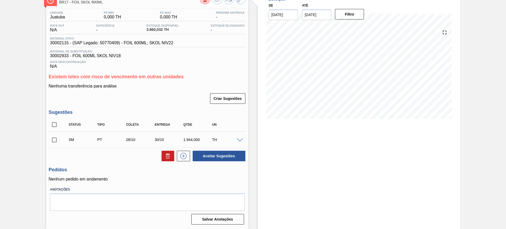
click at [55, 124] on input "checkbox" at bounding box center [54, 124] width 11 height 11
checkbox input "true"
click at [216, 154] on button "Aceitar Sugestões" at bounding box center [219, 156] width 53 height 11
checkbox input "false"
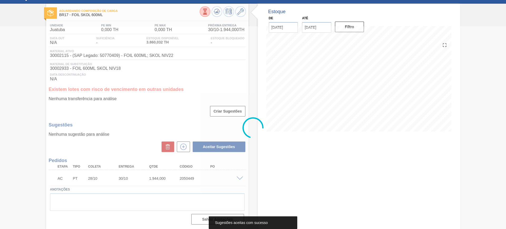
scroll to position [23, 0]
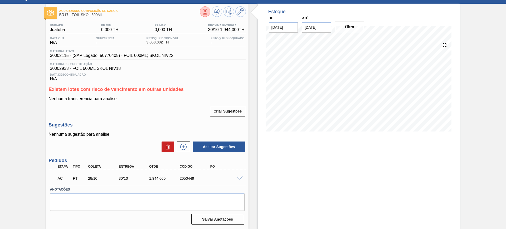
click at [240, 177] on span at bounding box center [240, 179] width 6 height 4
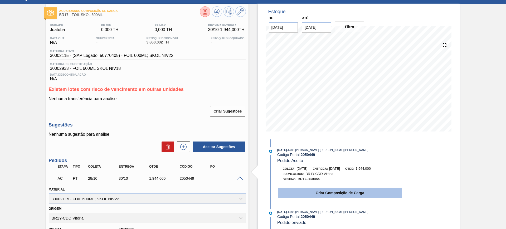
click at [307, 192] on button "Criar Composição de Carga" at bounding box center [340, 193] width 124 height 11
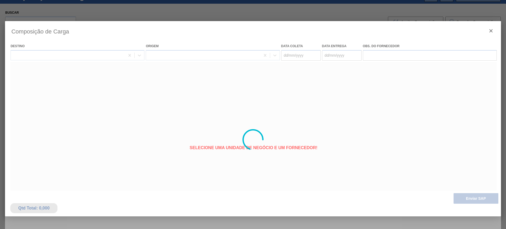
type coleta "[DATE]"
type Entrega "[DATE]"
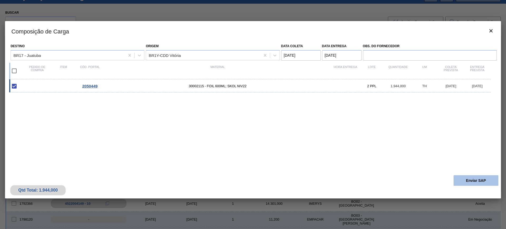
click at [477, 182] on button "Enviar SAP" at bounding box center [476, 180] width 45 height 11
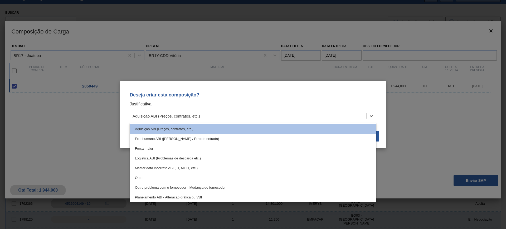
click at [284, 117] on div "Aquisição ABI (Preços, contratos, etc.)" at bounding box center [248, 116] width 236 height 8
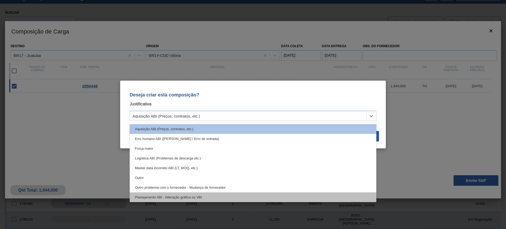
click at [225, 193] on div "Planejamento ABI - Alteração gráfica ou VBI" at bounding box center [253, 197] width 247 height 10
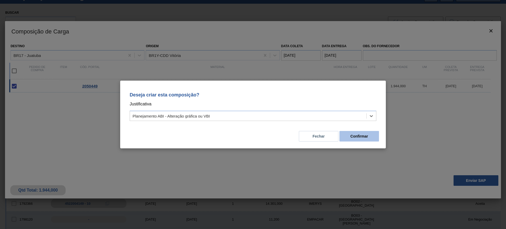
click at [350, 135] on button "Confirmar" at bounding box center [360, 136] width 40 height 11
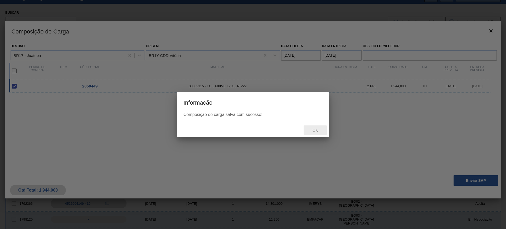
click at [313, 128] on span "Ok" at bounding box center [315, 130] width 14 height 4
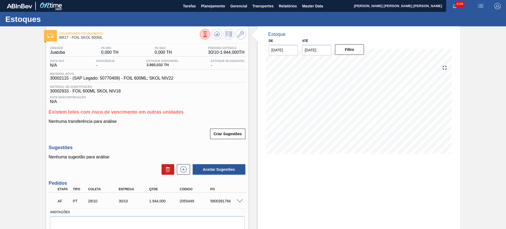
click at [214, 201] on div "5800391784" at bounding box center [226, 201] width 34 height 4
copy div "5800391784"
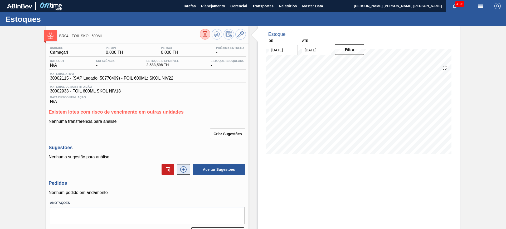
click at [186, 170] on icon at bounding box center [183, 169] width 6 height 6
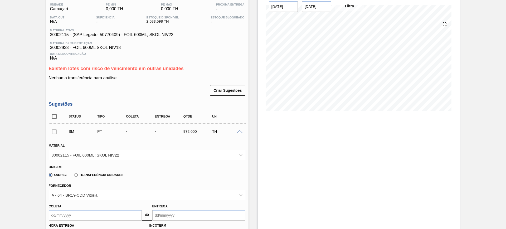
scroll to position [99, 0]
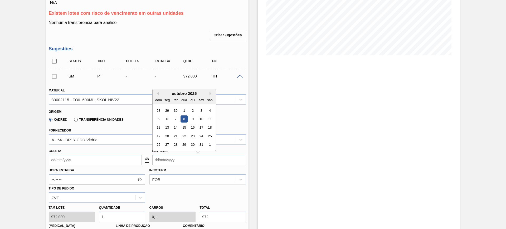
click at [173, 159] on input "Entrega" at bounding box center [198, 160] width 93 height 11
click at [200, 137] on div "24" at bounding box center [201, 136] width 7 height 7
type input "[DATE]"
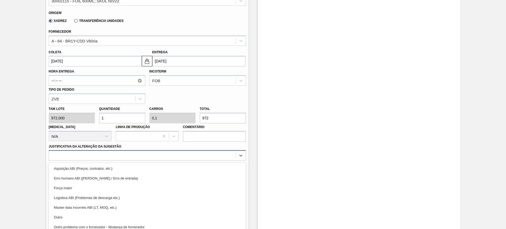
click at [149, 156] on div "option Aquisição ABI (Preços, contratos, etc.) focused, 1 of 18. 18 results ava…" at bounding box center [147, 155] width 197 height 10
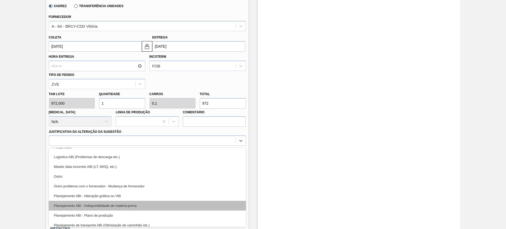
scroll to position [33, 0]
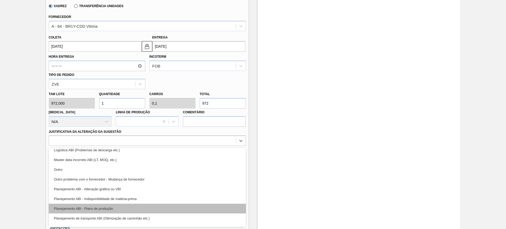
click at [153, 210] on div "Planejamento ABI - Plano de produção" at bounding box center [147, 209] width 197 height 10
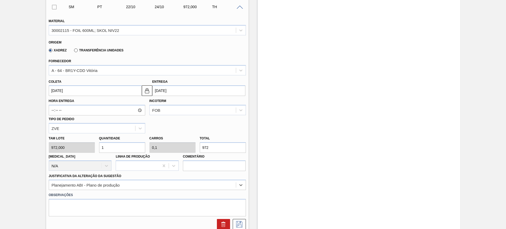
scroll to position [180, 0]
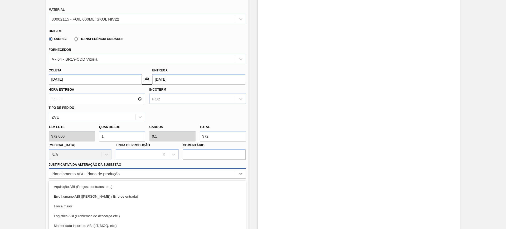
click at [162, 172] on div "option Planejamento ABI - Plano de produção, selected. option Força maior focus…" at bounding box center [147, 173] width 197 height 10
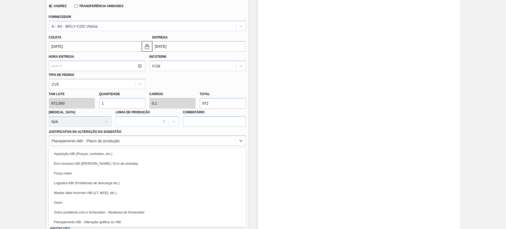
click at [144, 222] on div "Planejamento ABI - Alteração gráfica ou VBI" at bounding box center [147, 222] width 197 height 10
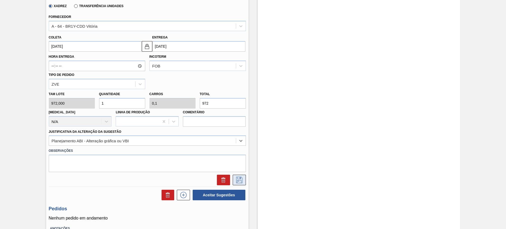
click at [238, 181] on icon at bounding box center [239, 179] width 3 height 4
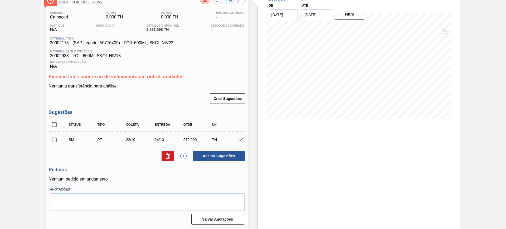
scroll to position [35, 0]
click at [53, 124] on input "checkbox" at bounding box center [54, 124] width 11 height 11
checkbox input "true"
click at [224, 152] on button "Aceitar Sugestões" at bounding box center [219, 156] width 53 height 11
checkbox input "false"
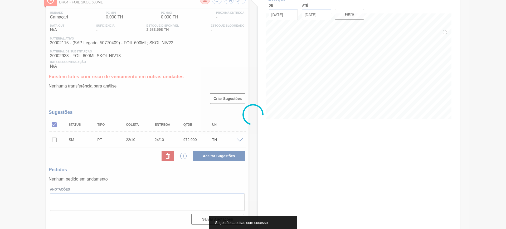
scroll to position [23, 0]
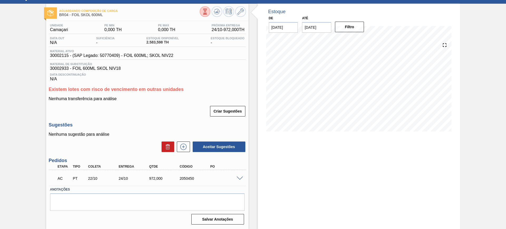
click at [240, 178] on span at bounding box center [240, 179] width 6 height 4
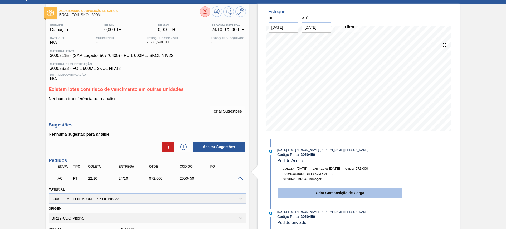
click at [309, 193] on button "Criar Composição de Carga" at bounding box center [340, 193] width 124 height 11
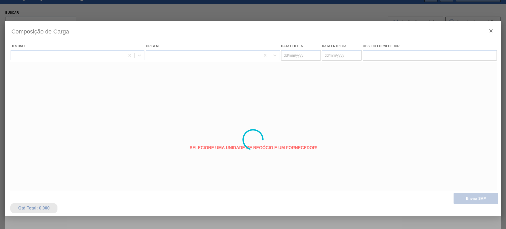
type coleta "22/10/2025"
type Entrega "24/10/2025"
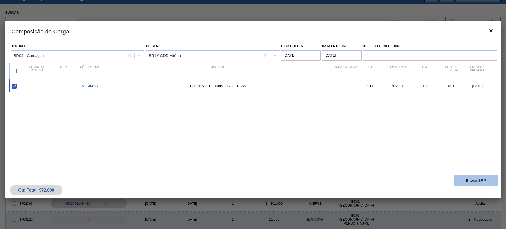
click at [470, 180] on button "Enviar SAP" at bounding box center [476, 180] width 45 height 11
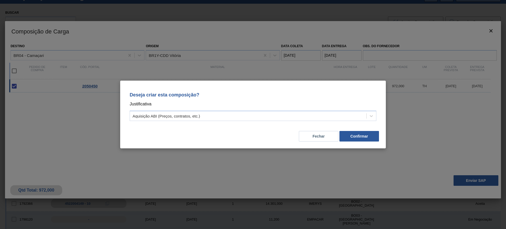
click at [328, 110] on div "Deseja criar esta composição? Justificativa Aquisição ABI (Preços, contratos, e…" at bounding box center [253, 105] width 253 height 37
click at [248, 115] on div "Aquisição ABI (Preços, contratos, etc.)" at bounding box center [248, 116] width 236 height 8
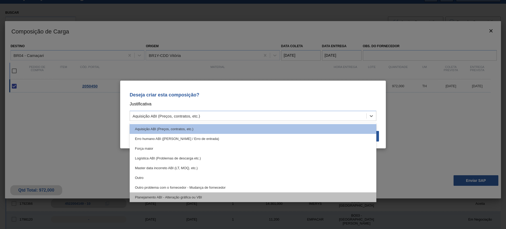
click at [225, 193] on div "Planejamento ABI - Alteração gráfica ou VBI" at bounding box center [253, 197] width 247 height 10
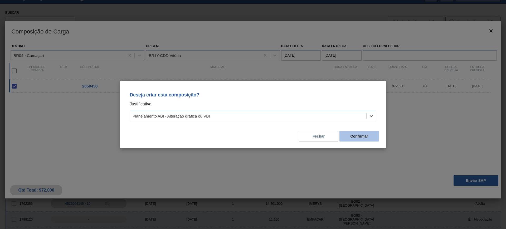
click at [347, 136] on button "Confirmar" at bounding box center [360, 136] width 40 height 11
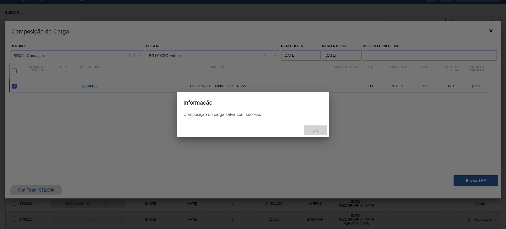
drag, startPoint x: 310, startPoint y: 128, endPoint x: 99, endPoint y: 6, distance: 243.7
click at [310, 128] on span "Ok" at bounding box center [315, 130] width 14 height 4
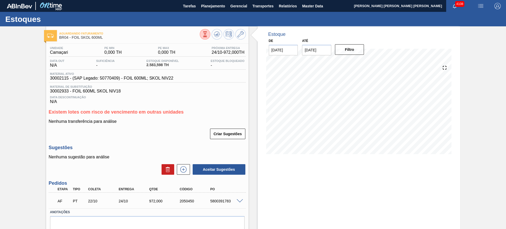
click at [220, 199] on div "5800391783" at bounding box center [226, 201] width 34 height 4
copy div "5800391783"
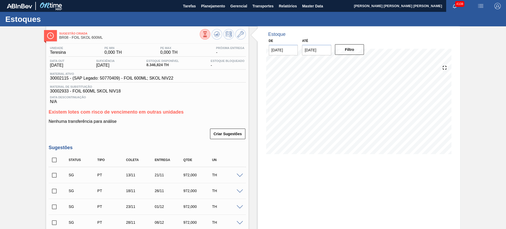
click at [58, 158] on input "checkbox" at bounding box center [54, 159] width 11 height 11
checkbox input "true"
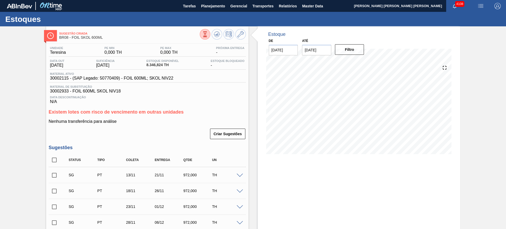
checkbox input "true"
click at [55, 175] on input "checkbox" at bounding box center [54, 175] width 11 height 11
checkbox input "false"
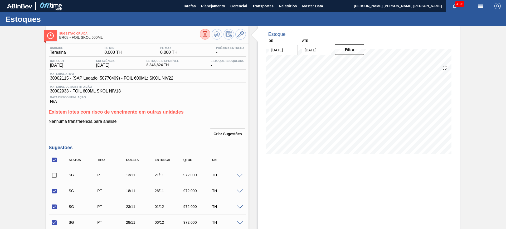
scroll to position [132, 0]
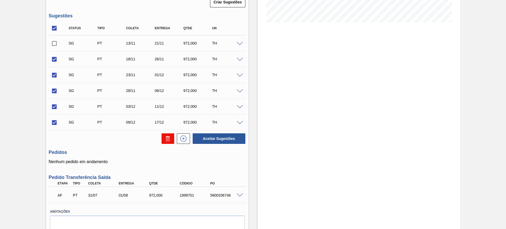
click at [170, 141] on icon at bounding box center [168, 139] width 6 height 6
checkbox input "false"
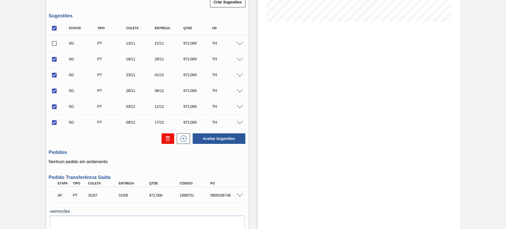
checkbox input "false"
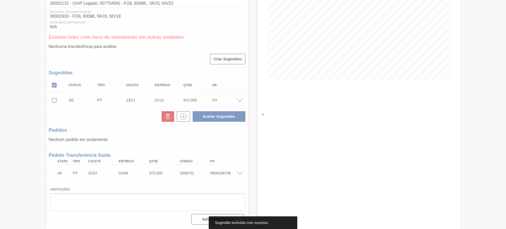
scroll to position [75, 0]
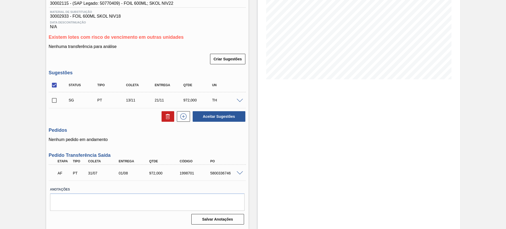
click at [242, 171] on div at bounding box center [240, 173] width 11 height 4
click at [238, 171] on span at bounding box center [240, 173] width 6 height 4
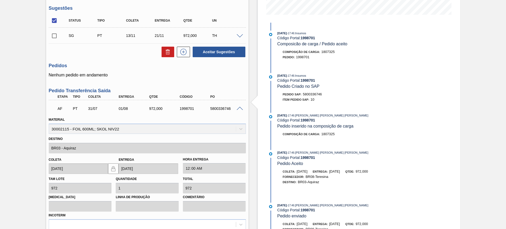
scroll to position [207, 0]
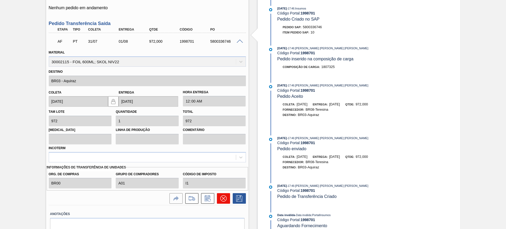
click at [222, 201] on icon at bounding box center [223, 198] width 6 height 6
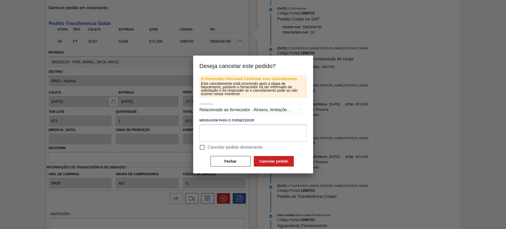
click at [214, 147] on span "Cancelar pedido diretamente" at bounding box center [235, 147] width 55 height 6
click at [208, 147] on input "Cancelar pedido diretamente" at bounding box center [202, 147] width 11 height 11
checkbox input "true"
click at [282, 163] on button "Cancelar pedido" at bounding box center [274, 161] width 40 height 11
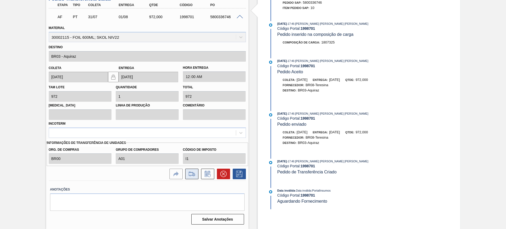
click at [190, 173] on icon at bounding box center [192, 174] width 8 height 6
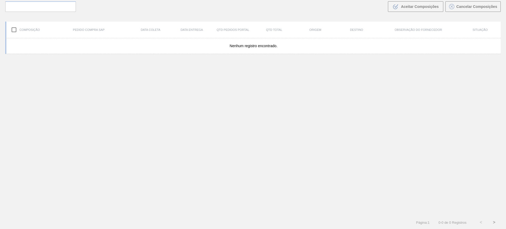
scroll to position [38, 0]
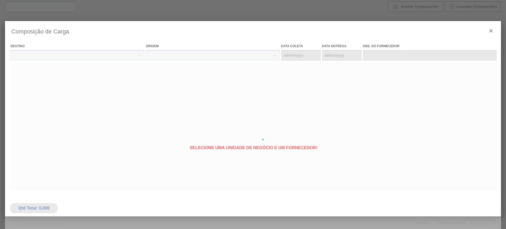
type coleta "[DATE]"
type Entrega "[DATE]"
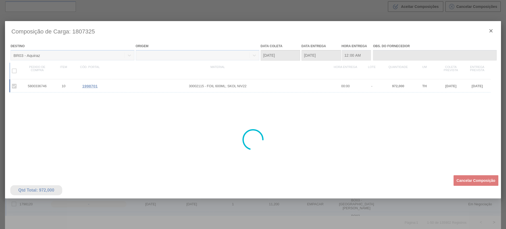
click at [462, 181] on button "Cancelar Composição" at bounding box center [476, 180] width 45 height 11
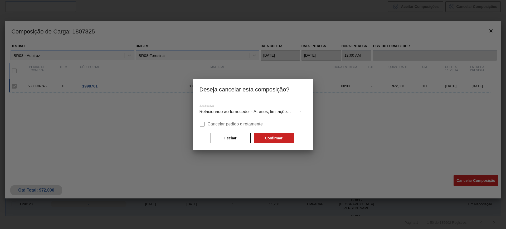
click at [204, 124] on input "Cancelar pedido diretamente" at bounding box center [202, 124] width 11 height 11
checkbox input "true"
click at [276, 143] on button "Confirmar" at bounding box center [274, 138] width 40 height 11
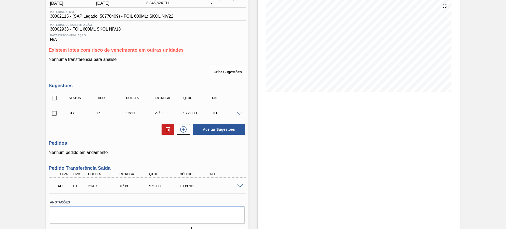
scroll to position [66, 0]
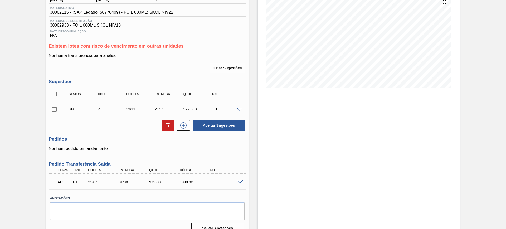
click at [239, 180] on span at bounding box center [240, 182] width 6 height 4
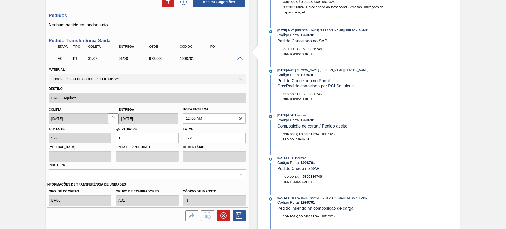
scroll to position [198, 0]
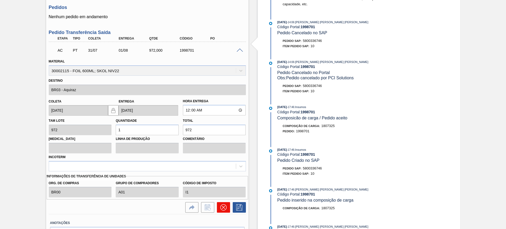
click at [223, 209] on icon at bounding box center [223, 207] width 6 height 6
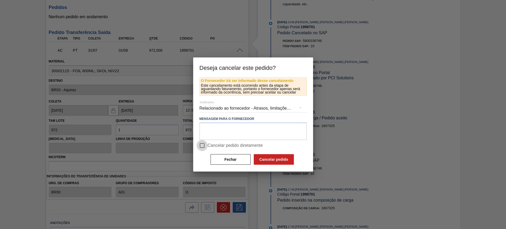
click at [206, 144] on input "Cancelar pedido diretamente" at bounding box center [202, 145] width 11 height 11
checkbox input "true"
click at [263, 161] on button "Cancelar pedido" at bounding box center [274, 159] width 40 height 11
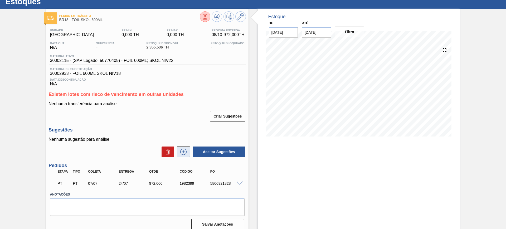
scroll to position [23, 0]
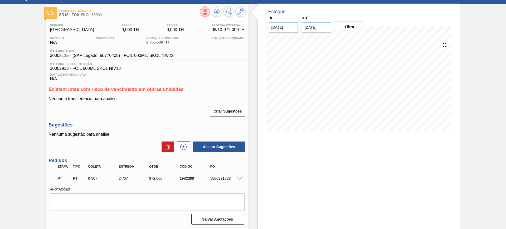
click at [240, 177] on span at bounding box center [240, 179] width 6 height 4
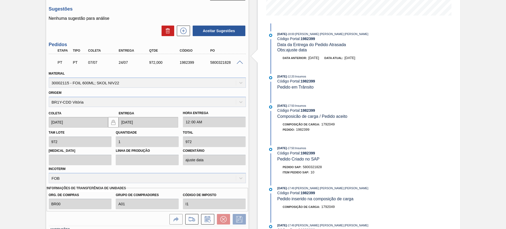
scroll to position [154, 0]
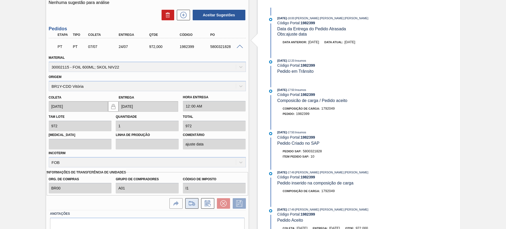
click at [196, 205] on button at bounding box center [191, 203] width 13 height 11
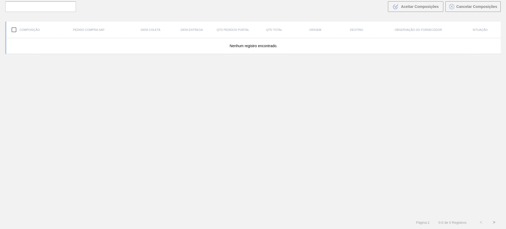
scroll to position [38, 0]
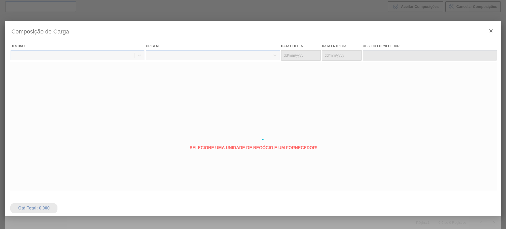
type coleta "[DATE]"
type Entrega "[DATE]"
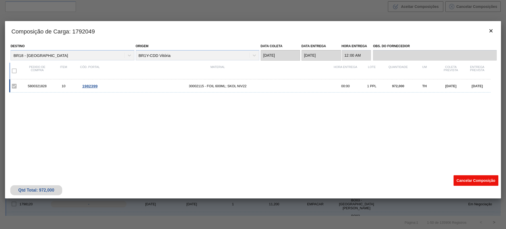
click at [463, 183] on button "Cancelar Composição" at bounding box center [476, 180] width 45 height 11
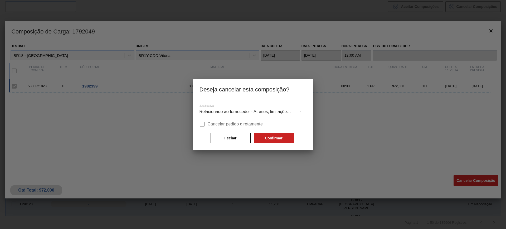
click at [249, 125] on span "Cancelar pedido diretamente" at bounding box center [235, 124] width 55 height 6
click at [208, 125] on input "Cancelar pedido diretamente" at bounding box center [202, 124] width 11 height 11
checkbox input "true"
click at [277, 143] on button "Confirmar" at bounding box center [274, 138] width 40 height 11
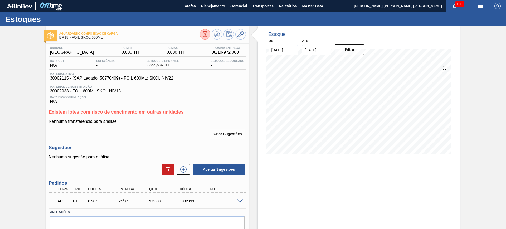
click at [239, 201] on span at bounding box center [240, 201] width 6 height 4
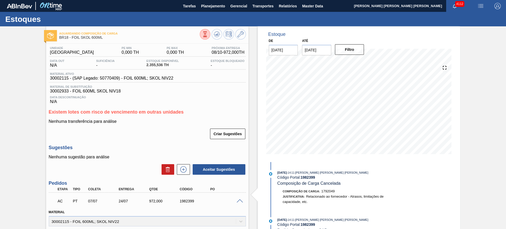
scroll to position [132, 0]
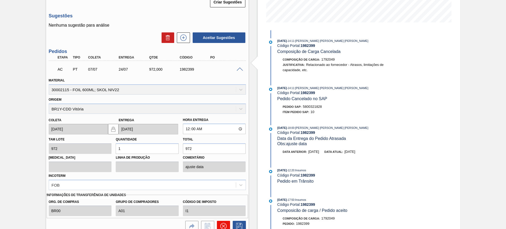
click at [225, 222] on button at bounding box center [223, 226] width 13 height 11
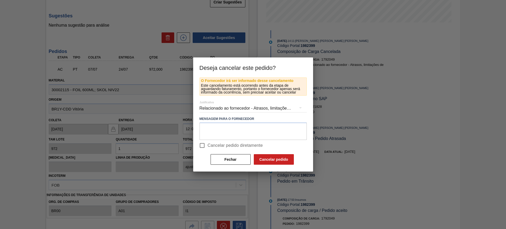
click at [217, 144] on span "Cancelar pedido diretamente" at bounding box center [235, 145] width 55 height 6
click at [208, 144] on input "Cancelar pedido diretamente" at bounding box center [202, 145] width 11 height 11
checkbox input "true"
click at [260, 161] on button "Cancelar pedido" at bounding box center [274, 159] width 40 height 11
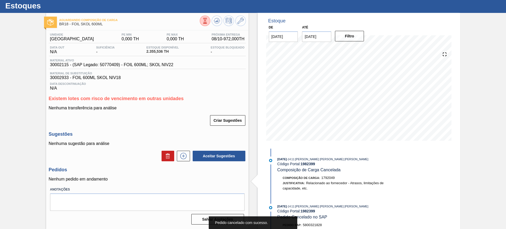
scroll to position [13, 0]
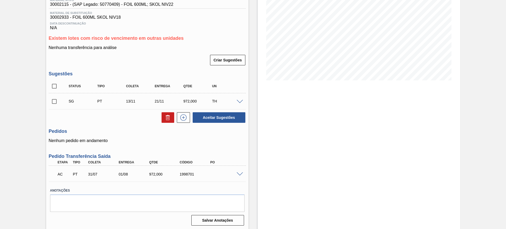
scroll to position [75, 0]
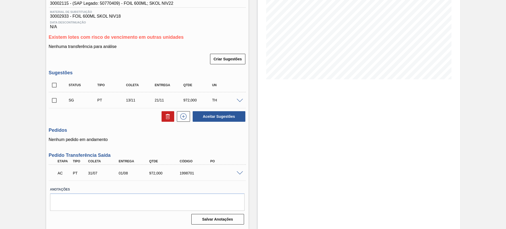
click at [238, 174] on span at bounding box center [240, 173] width 6 height 4
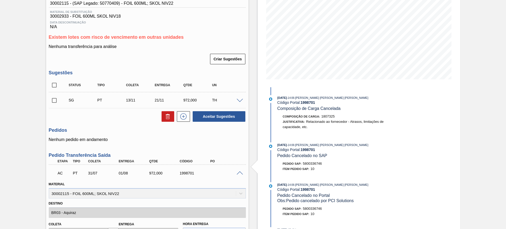
click at [241, 173] on span at bounding box center [240, 173] width 6 height 4
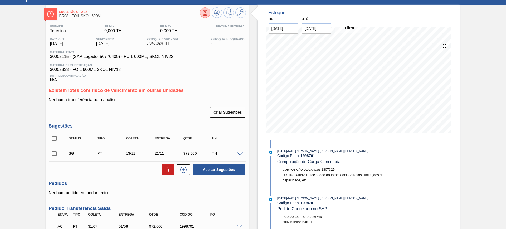
scroll to position [9, 0]
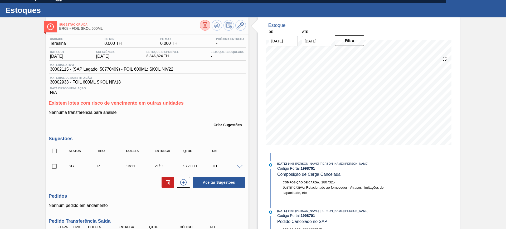
click at [241, 167] on span at bounding box center [240, 167] width 6 height 4
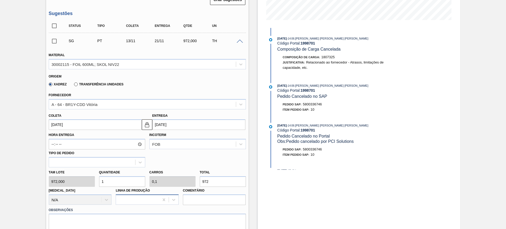
scroll to position [174, 0]
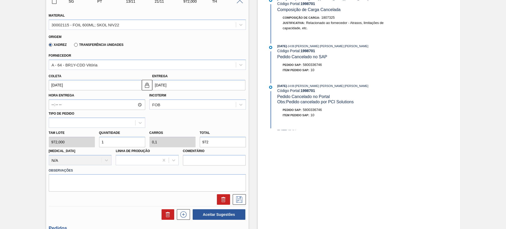
click at [112, 140] on input "1" at bounding box center [122, 142] width 46 height 11
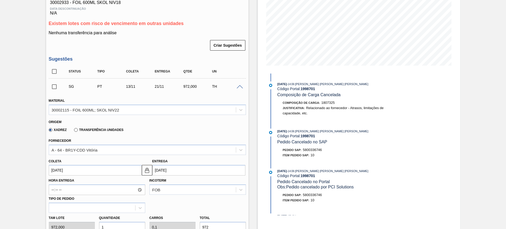
scroll to position [141, 0]
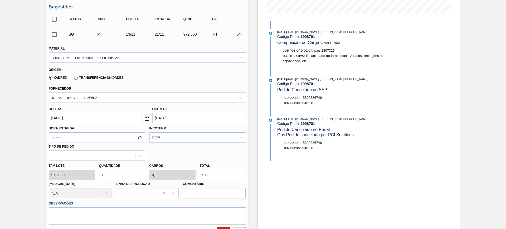
type input "3"
type input "0,3"
type input "2.916"
type input "3"
click at [174, 117] on input "[DATE]" at bounding box center [198, 118] width 93 height 11
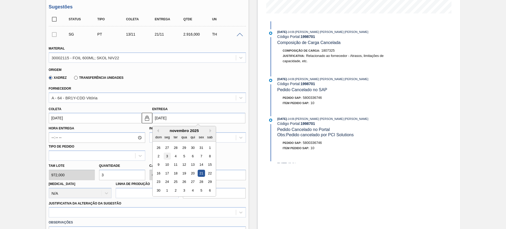
click at [167, 154] on div "3" at bounding box center [166, 156] width 7 height 7
type input "[DATE]"
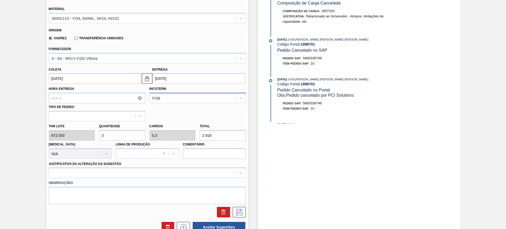
scroll to position [240, 0]
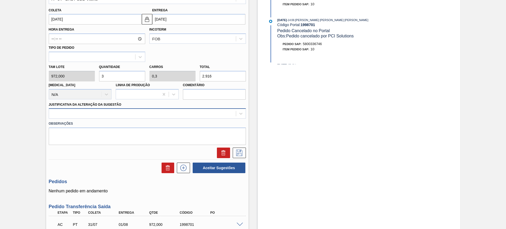
click at [126, 114] on div at bounding box center [142, 114] width 187 height 8
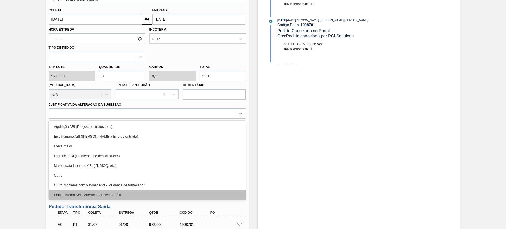
click at [137, 191] on div "Planejamento ABI - Alteração gráfica ou VBI" at bounding box center [147, 195] width 197 height 10
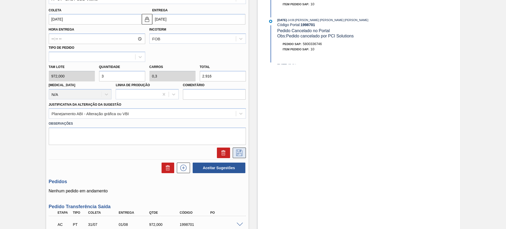
click at [239, 156] on button at bounding box center [239, 153] width 13 height 11
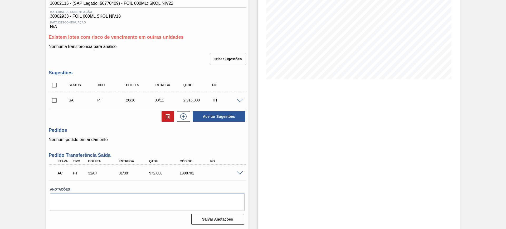
scroll to position [9, 0]
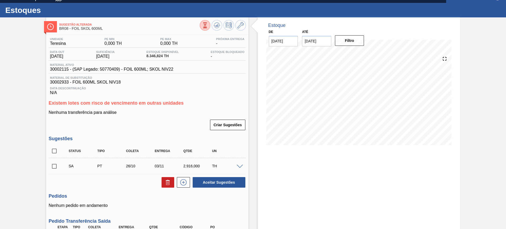
click at [54, 152] on input "checkbox" at bounding box center [54, 151] width 11 height 11
checkbox input "true"
click at [225, 182] on button "Aceitar Sugestões" at bounding box center [219, 182] width 53 height 11
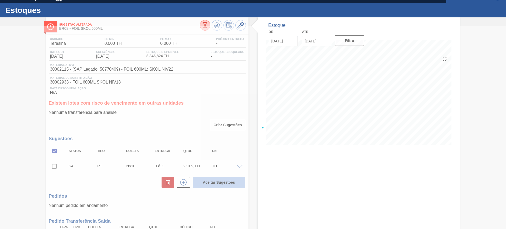
checkbox input "false"
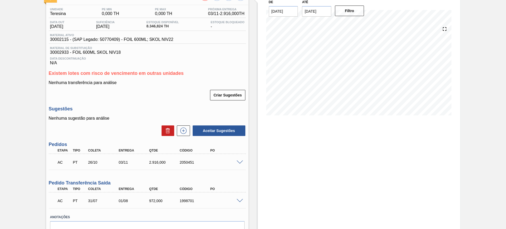
scroll to position [66, 0]
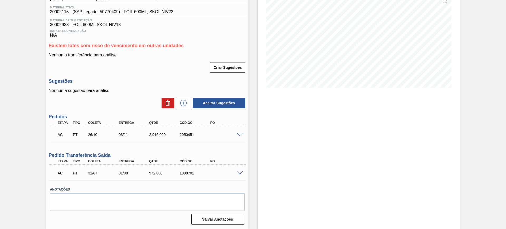
click at [238, 133] on span at bounding box center [240, 135] width 6 height 4
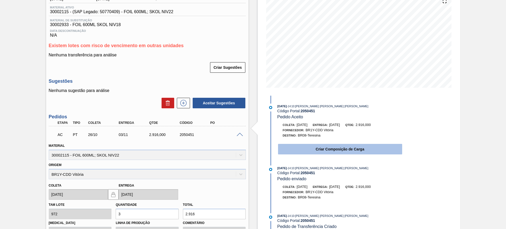
click at [303, 144] on button "Criar Composição de Carga" at bounding box center [340, 149] width 124 height 11
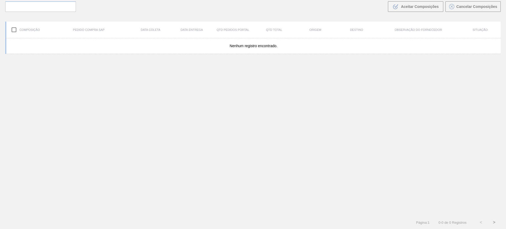
scroll to position [38, 0]
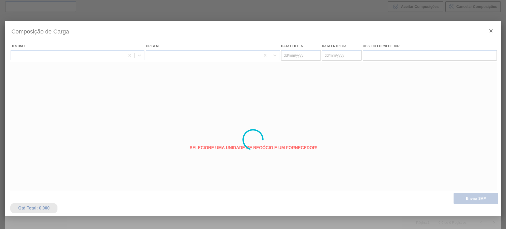
type coleta "[DATE]"
type Entrega "[DATE]"
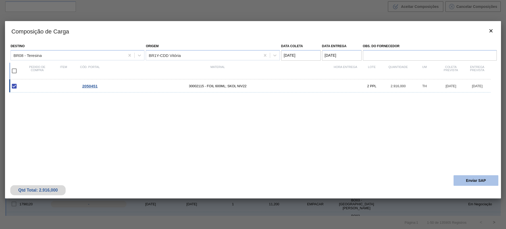
click at [481, 180] on button "Enviar SAP" at bounding box center [476, 180] width 45 height 11
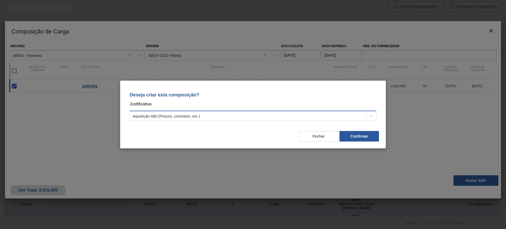
click at [291, 116] on div "Aquisição ABI (Preços, contratos, etc.)" at bounding box center [248, 116] width 236 height 8
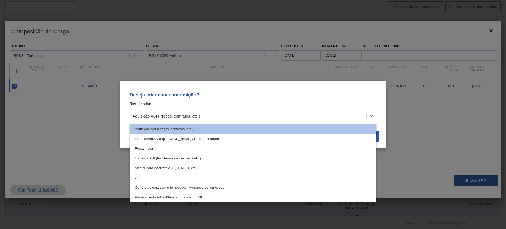
click at [271, 193] on div "Planejamento ABI - Alteração gráfica ou VBI" at bounding box center [253, 197] width 247 height 10
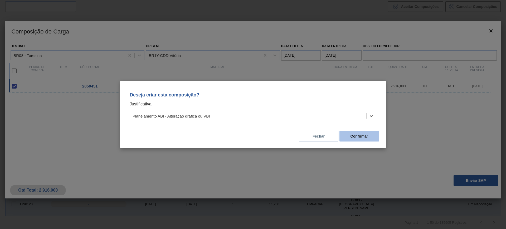
click at [348, 134] on button "Confirmar" at bounding box center [360, 136] width 40 height 11
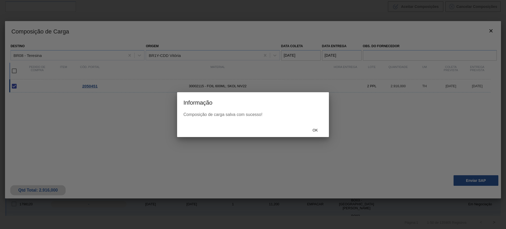
click at [318, 128] on div "Ok" at bounding box center [315, 130] width 23 height 10
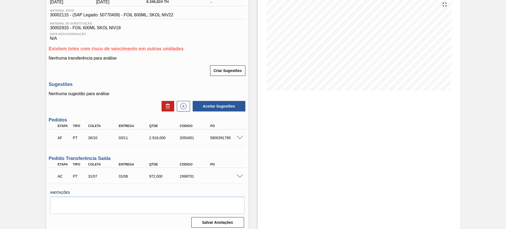
scroll to position [66, 0]
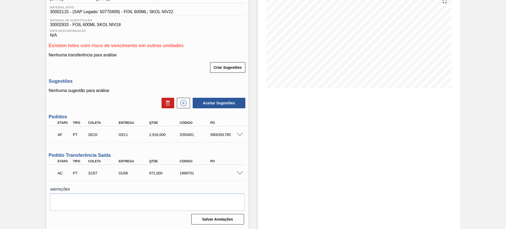
click at [222, 135] on div "5800391785" at bounding box center [226, 135] width 34 height 4
copy div "5800391785"
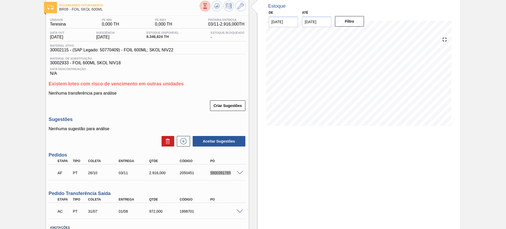
scroll to position [0, 0]
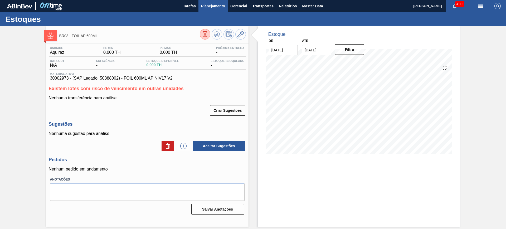
click at [215, 5] on span "Planejamento" at bounding box center [213, 6] width 24 height 6
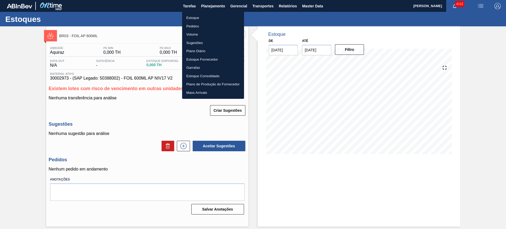
click at [199, 16] on li "Estoque" at bounding box center [213, 18] width 62 height 8
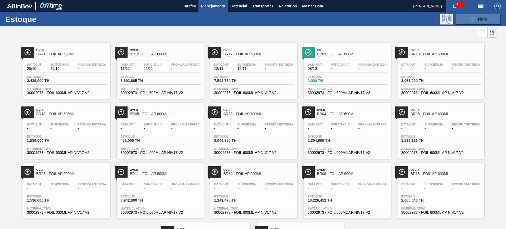
click at [481, 21] on span "Filtro" at bounding box center [482, 19] width 9 height 4
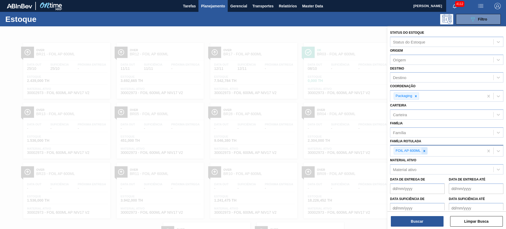
click at [425, 151] on icon at bounding box center [425, 151] width 4 height 4
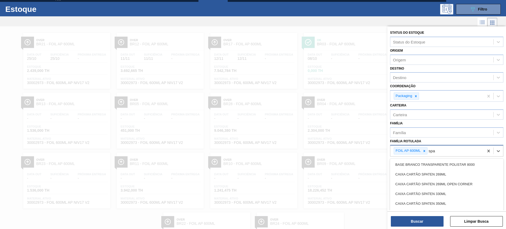
scroll to position [11, 0]
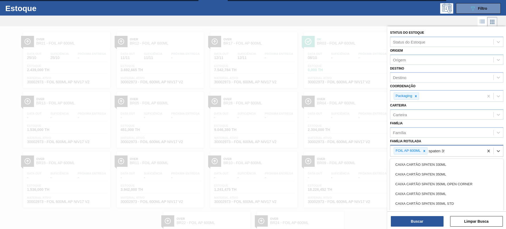
type Rotulada "spaten 350"
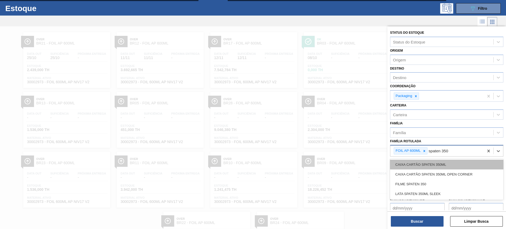
click at [428, 160] on div "CAIXA CARTÃO SPATEN 350ML" at bounding box center [446, 165] width 113 height 10
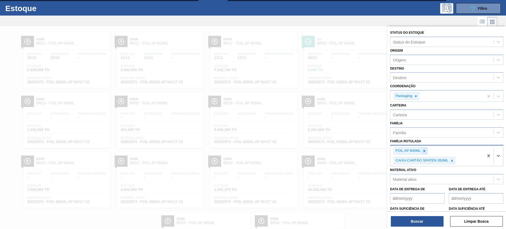
click at [424, 149] on icon at bounding box center [425, 151] width 4 height 4
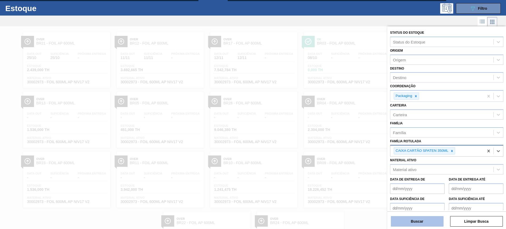
click at [430, 219] on button "Buscar" at bounding box center [417, 221] width 53 height 11
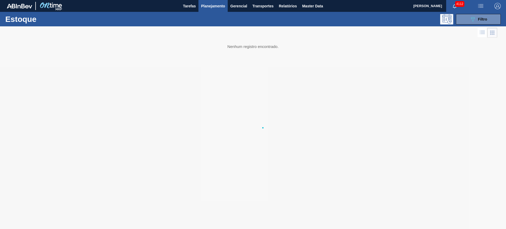
scroll to position [0, 0]
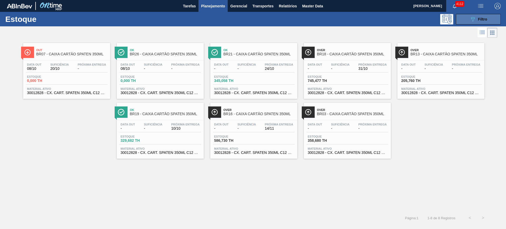
click at [476, 18] on div "089F7B8B-B2A5-4AFE-B5C0-19BA573D28AC Filtro" at bounding box center [479, 19] width 18 height 6
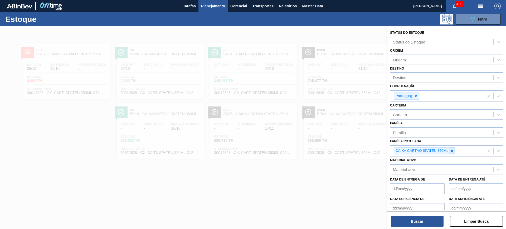
click at [451, 152] on icon at bounding box center [452, 151] width 4 height 4
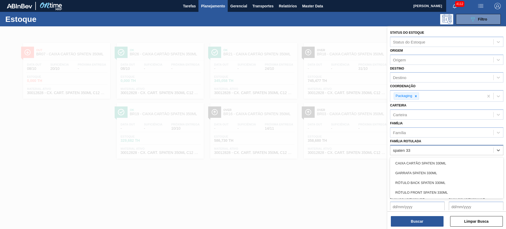
type Rotulada "spaten 330"
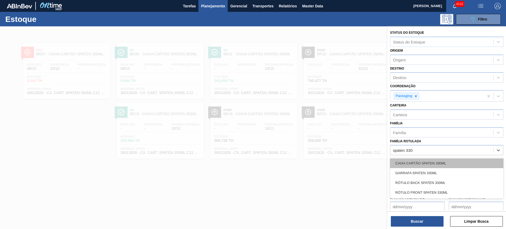
click at [453, 159] on div "CAIXA CARTÃO SPATEN 330ML" at bounding box center [446, 163] width 113 height 10
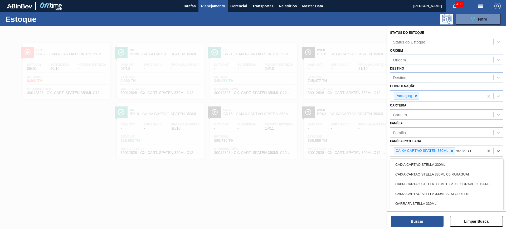
type Rotulada "stella 330"
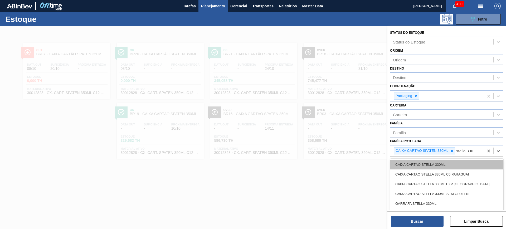
click at [450, 162] on div "CAIXA CARTÃO STELLA 330ML" at bounding box center [446, 165] width 113 height 10
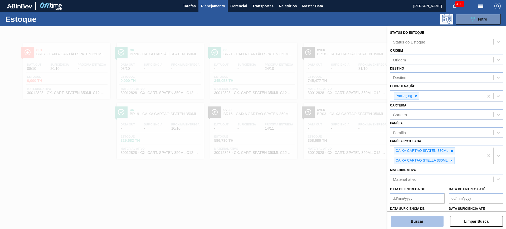
click at [433, 224] on button "Buscar" at bounding box center [417, 221] width 53 height 11
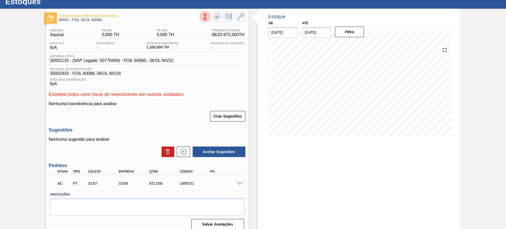
scroll to position [23, 0]
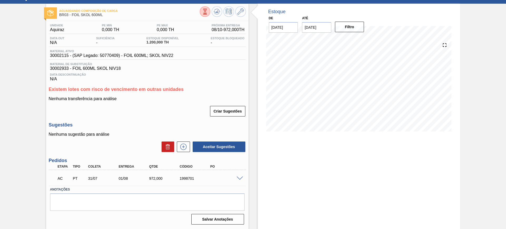
click at [240, 177] on span at bounding box center [240, 179] width 6 height 4
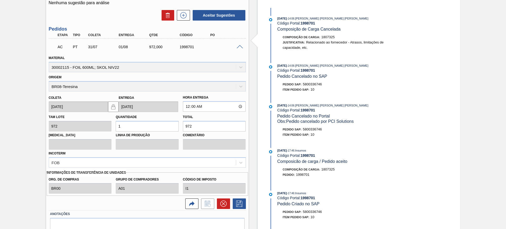
scroll to position [154, 0]
click at [224, 203] on icon at bounding box center [223, 203] width 6 height 6
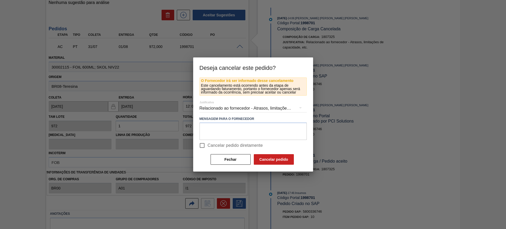
click at [211, 147] on span "Cancelar pedido diretamente" at bounding box center [235, 145] width 55 height 6
click at [208, 147] on input "Cancelar pedido diretamente" at bounding box center [202, 145] width 11 height 11
checkbox input "true"
click at [268, 157] on button "Cancelar pedido" at bounding box center [274, 159] width 40 height 11
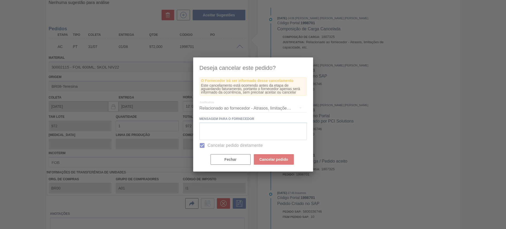
scroll to position [13, 0]
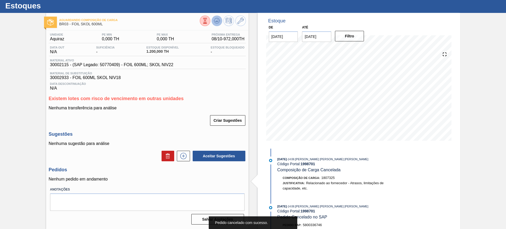
click at [215, 20] on icon at bounding box center [217, 21] width 6 height 6
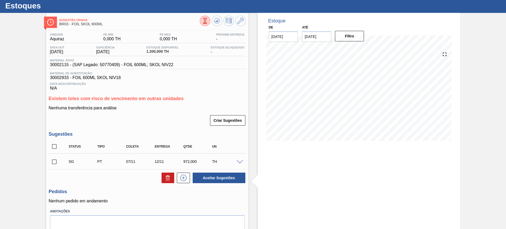
click at [239, 161] on span at bounding box center [240, 162] width 6 height 4
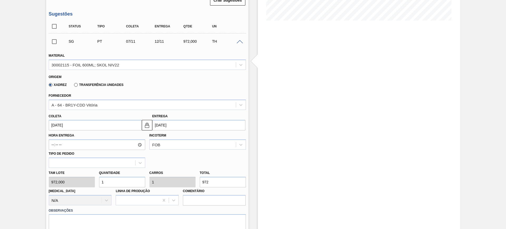
scroll to position [145, 0]
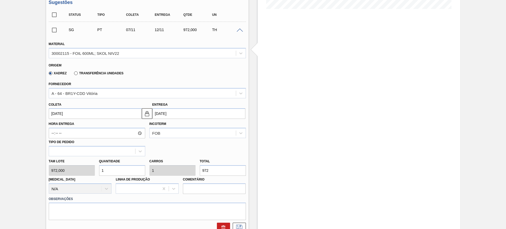
click at [170, 113] on input "[DATE]" at bounding box center [198, 113] width 93 height 11
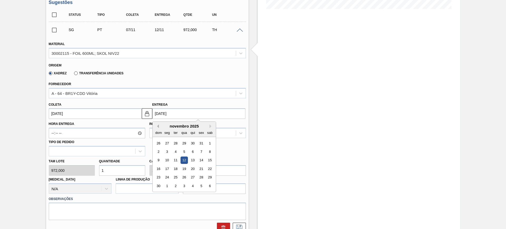
click at [157, 127] on button "Previous Month" at bounding box center [157, 126] width 4 height 4
click at [184, 169] on div "22" at bounding box center [184, 168] width 7 height 7
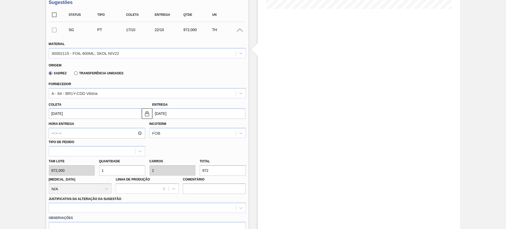
type input "17/10/2025"
type input "22/10/2025"
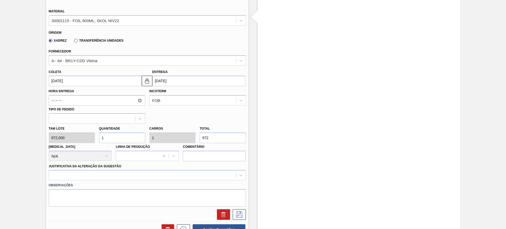
scroll to position [178, 0]
drag, startPoint x: 165, startPoint y: 169, endPoint x: 164, endPoint y: 174, distance: 4.8
click at [164, 171] on div "Justificativa da Alteração da Sugestão" at bounding box center [147, 171] width 197 height 18
click at [165, 178] on div at bounding box center [147, 175] width 197 height 10
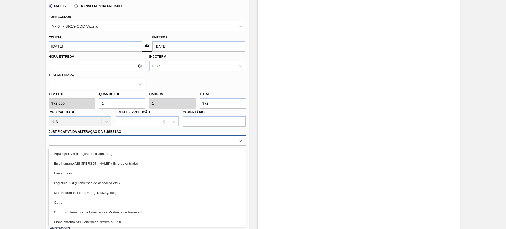
scroll to position [33, 0]
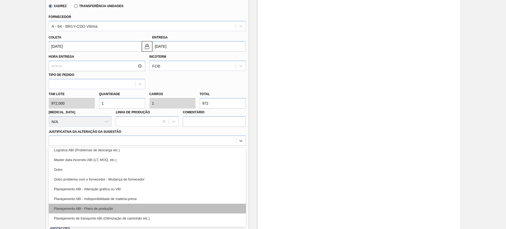
click at [169, 207] on div "Planejamento ABI - Plano de produção" at bounding box center [147, 209] width 197 height 10
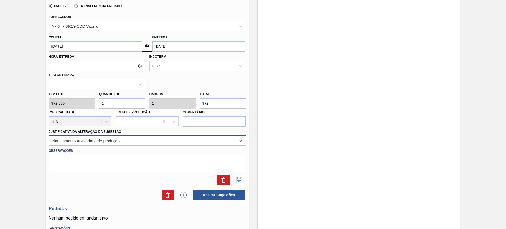
click at [185, 136] on div "Planejamento ABI - Plano de produção" at bounding box center [147, 141] width 197 height 10
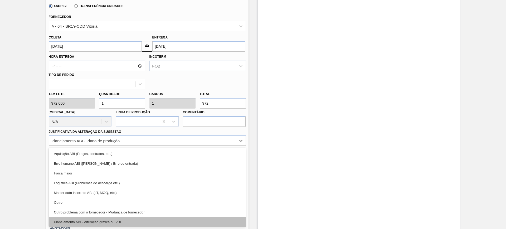
click at [153, 221] on div "Planejamento ABI - Alteração gráfica ou VBI" at bounding box center [147, 222] width 197 height 10
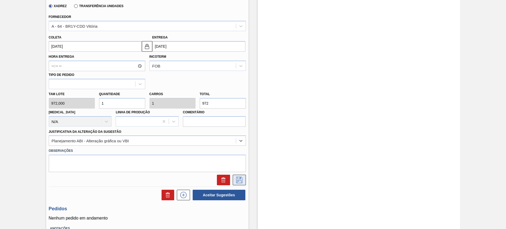
click at [239, 178] on icon at bounding box center [239, 180] width 8 height 6
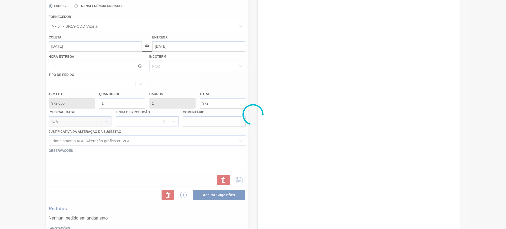
scroll to position [35, 0]
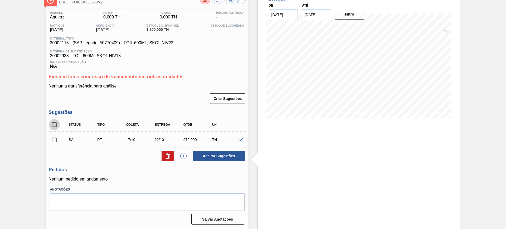
click at [55, 124] on input "checkbox" at bounding box center [54, 124] width 11 height 11
checkbox input "true"
click at [243, 141] on div at bounding box center [240, 140] width 11 height 4
click at [239, 140] on span at bounding box center [240, 140] width 6 height 4
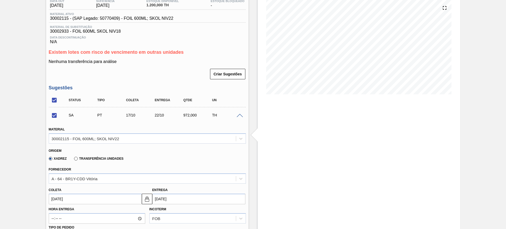
scroll to position [134, 0]
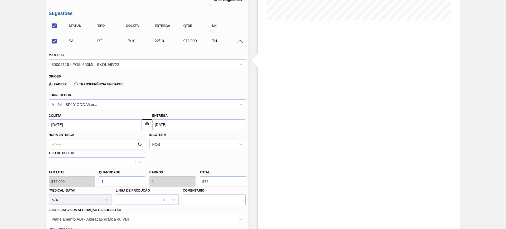
click at [124, 181] on input "1" at bounding box center [122, 181] width 46 height 11
checkbox input "false"
type input "2"
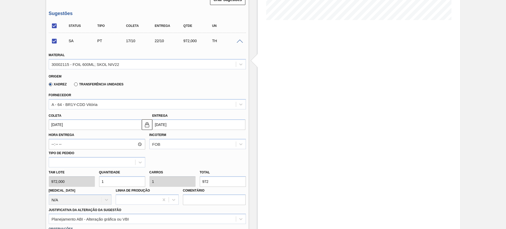
type input "1.944"
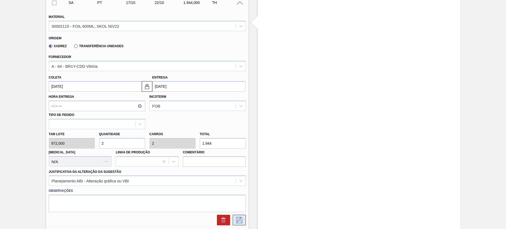
scroll to position [200, 0]
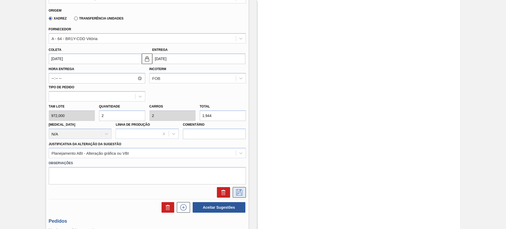
type input "2"
click at [237, 191] on icon at bounding box center [239, 192] width 6 height 6
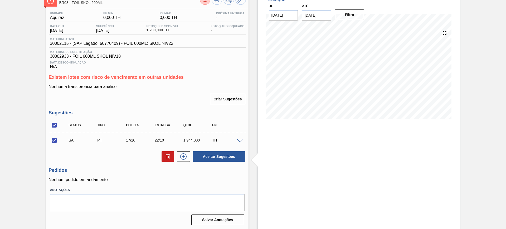
scroll to position [35, 0]
click at [211, 156] on button "Aceitar Sugestões" at bounding box center [219, 156] width 53 height 11
checkbox input "false"
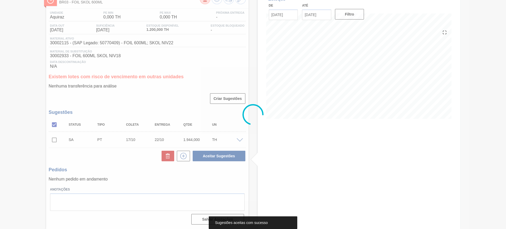
scroll to position [23, 0]
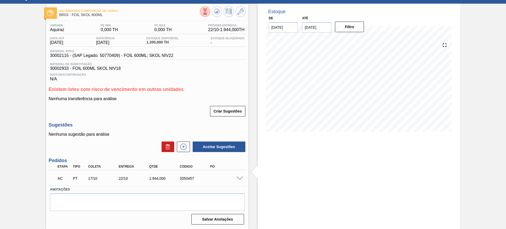
click at [238, 178] on span at bounding box center [240, 179] width 6 height 4
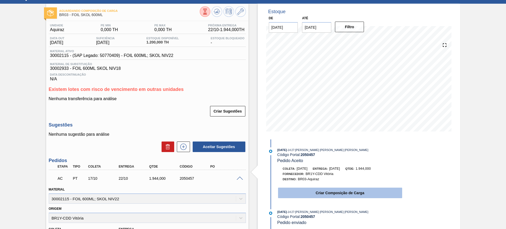
click at [303, 188] on button "Criar Composição de Carga" at bounding box center [340, 193] width 124 height 11
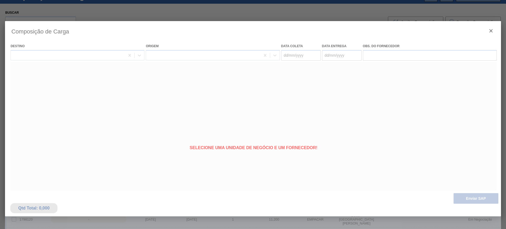
type coleta "17/10/2025"
type Entrega "22/10/2025"
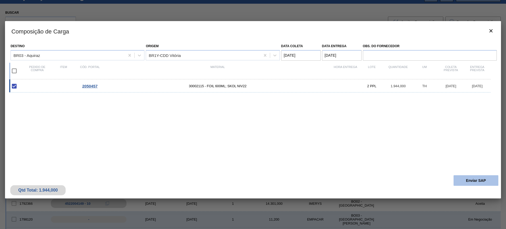
click at [476, 177] on button "Enviar SAP" at bounding box center [476, 180] width 45 height 11
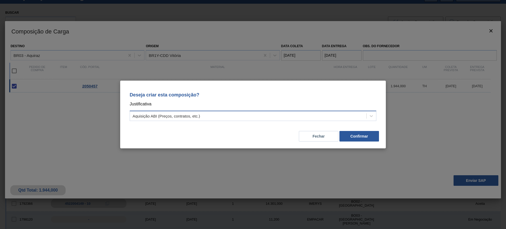
click at [266, 118] on div "Aquisição ABI (Preços, contratos, etc.)" at bounding box center [248, 116] width 236 height 8
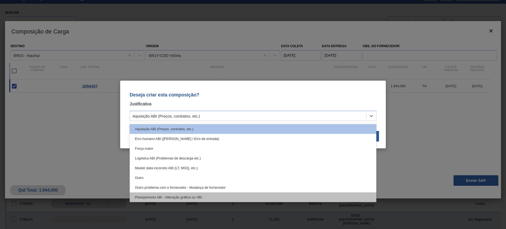
click at [194, 196] on div "Planejamento ABI - Alteração gráfica ou VBI" at bounding box center [253, 197] width 247 height 10
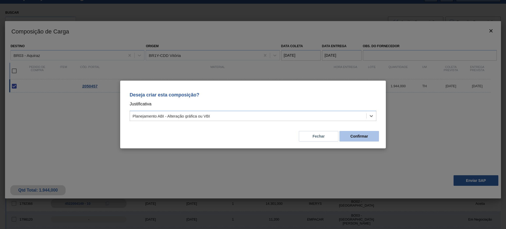
click at [351, 134] on button "Confirmar" at bounding box center [360, 136] width 40 height 11
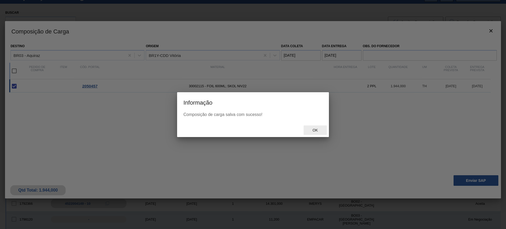
click at [313, 125] on div "Ok" at bounding box center [315, 130] width 23 height 10
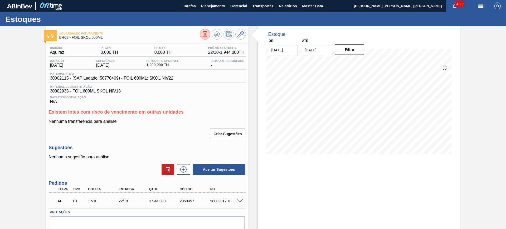
click at [228, 200] on div "5800391791" at bounding box center [226, 201] width 34 height 4
click at [228, 201] on div "5800391791" at bounding box center [226, 201] width 34 height 4
copy div "5800391791"
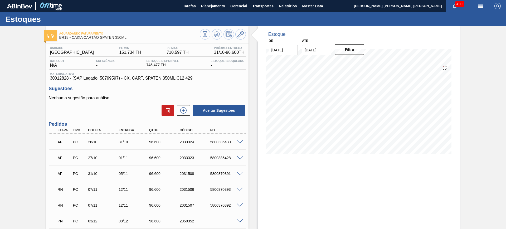
click at [241, 142] on span at bounding box center [240, 142] width 6 height 4
type input "6,9"
type input "96,6"
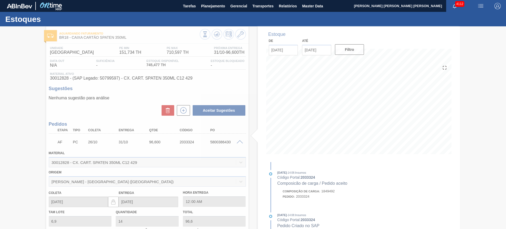
click at [79, 78] on div at bounding box center [253, 127] width 506 height 203
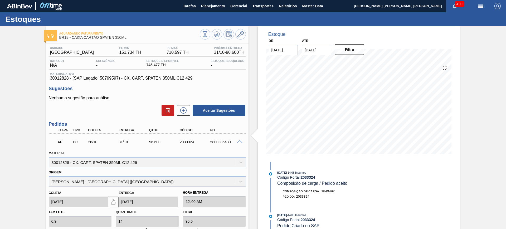
click at [99, 79] on span "30012828 - (SAP Legado: 50799597) - CX. CART. SPATEN 350ML C12 429" at bounding box center [147, 78] width 195 height 5
copy span "30012828 - (SAP Legado: 50799597) - CX. CART. SPATEN 350ML C12 429"
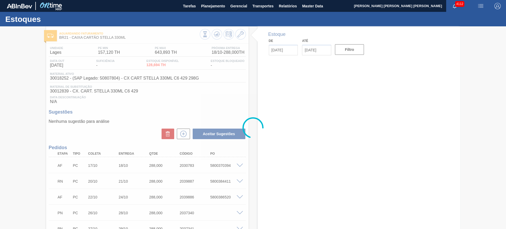
type input "[DATE]"
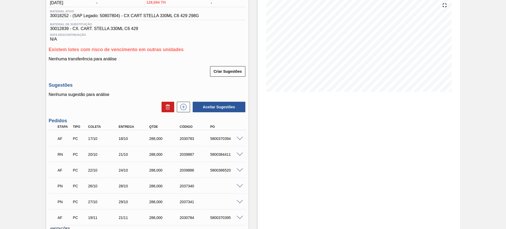
scroll to position [66, 0]
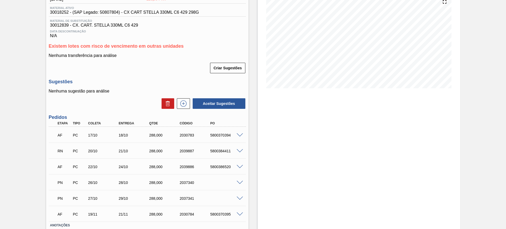
click at [238, 151] on span at bounding box center [240, 151] width 6 height 4
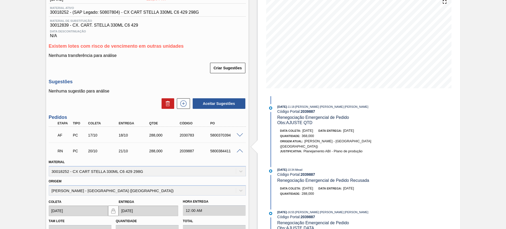
click at [239, 150] on span at bounding box center [240, 151] width 6 height 4
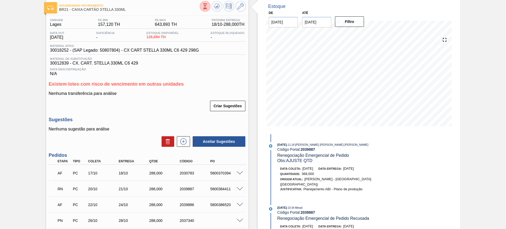
scroll to position [0, 0]
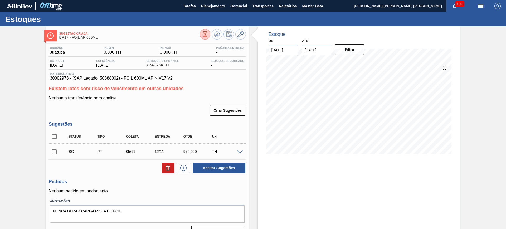
click at [238, 151] on span at bounding box center [240, 152] width 6 height 4
type input "1,000"
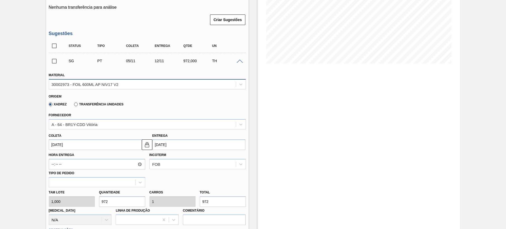
scroll to position [132, 0]
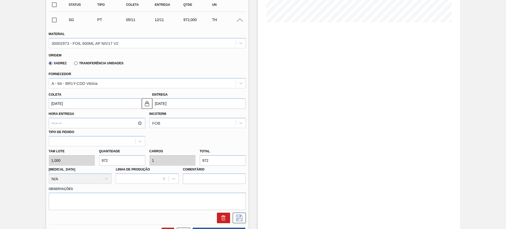
click at [188, 101] on input "[DATE]" at bounding box center [198, 103] width 93 height 11
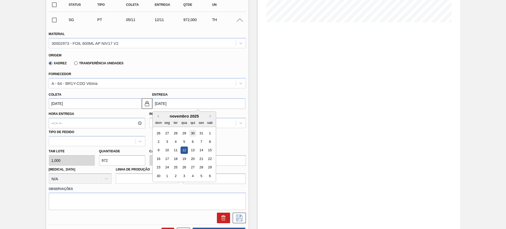
click at [194, 132] on div "30" at bounding box center [192, 133] width 7 height 7
type input "[DATE]"
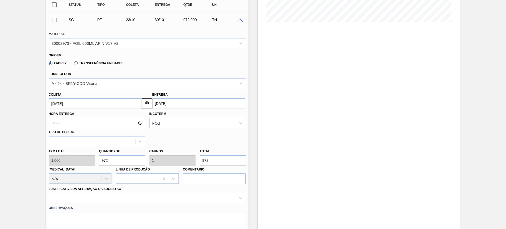
click at [129, 163] on input "972" at bounding box center [122, 160] width 46 height 11
type input "2"
type input "0,002"
type input "2"
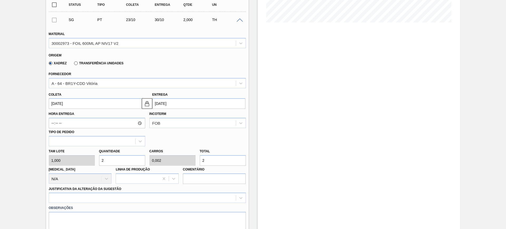
type input "29"
type input "0,03"
type input "29"
type input "291"
type input "0,299"
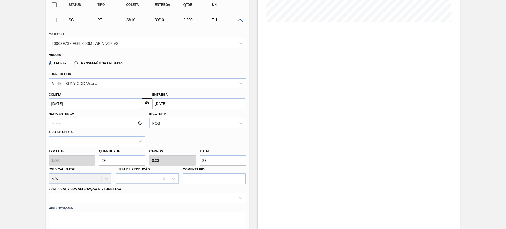
type input "291"
type input "2.916"
type input "3"
type input "2.916"
click at [130, 198] on div at bounding box center [147, 198] width 197 height 10
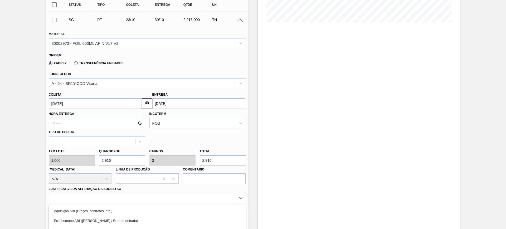
scroll to position [189, 0]
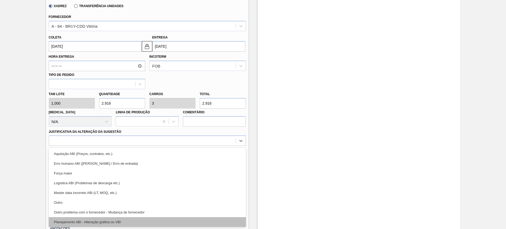
click at [143, 219] on div "Planejamento ABI - Alteração gráfica ou VBI" at bounding box center [147, 222] width 197 height 10
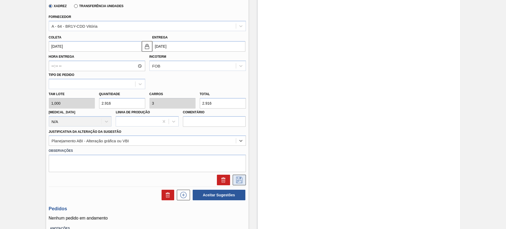
click at [239, 181] on icon at bounding box center [239, 180] width 8 height 6
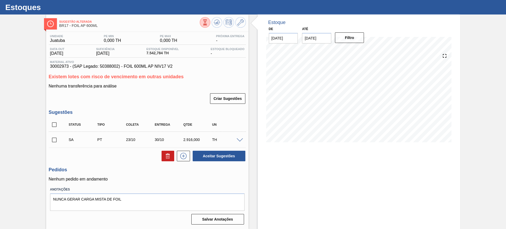
scroll to position [12, 0]
click at [240, 140] on span at bounding box center [240, 140] width 6 height 4
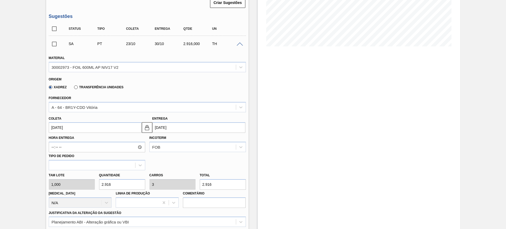
scroll to position [111, 0]
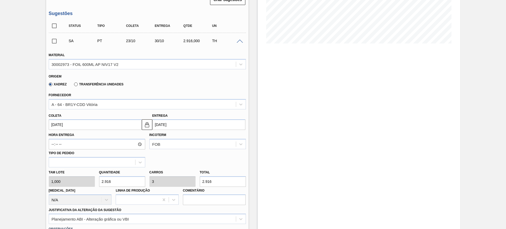
click at [223, 182] on input "2.916" at bounding box center [223, 181] width 46 height 11
type input "3"
type input "0,003"
type input "3"
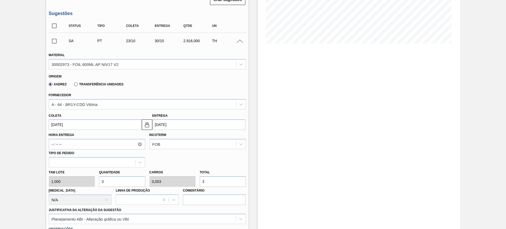
type input "38"
type input "0,039"
type input "38"
type input "388"
type input "0,399"
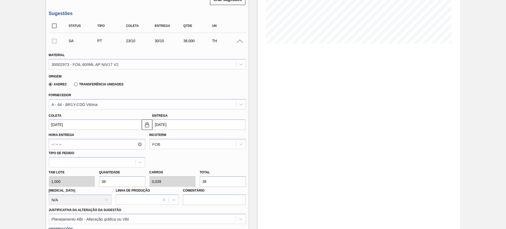
type input "388"
type input "3.888"
type input "4"
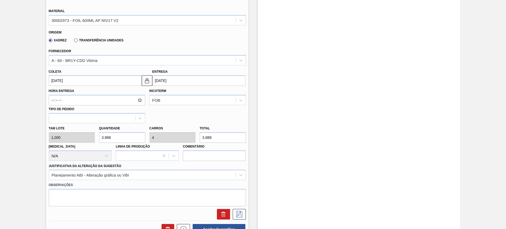
scroll to position [210, 0]
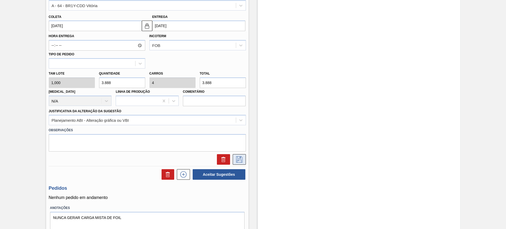
type input "3.888"
click at [236, 163] on button at bounding box center [239, 159] width 13 height 11
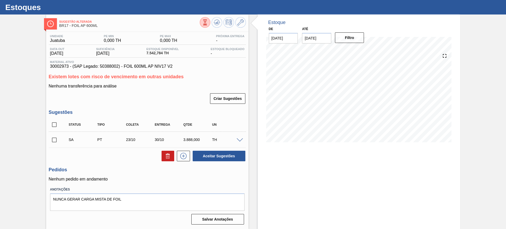
scroll to position [12, 0]
click at [55, 125] on input "checkbox" at bounding box center [54, 124] width 11 height 11
checkbox input "true"
click at [239, 157] on button "Aceitar Sugestões" at bounding box center [219, 156] width 53 height 11
checkbox input "false"
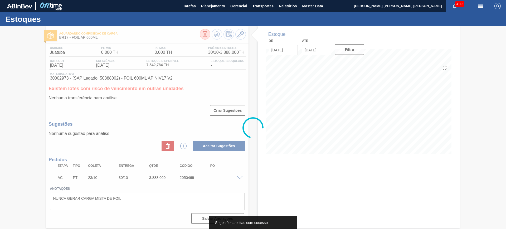
scroll to position [0, 0]
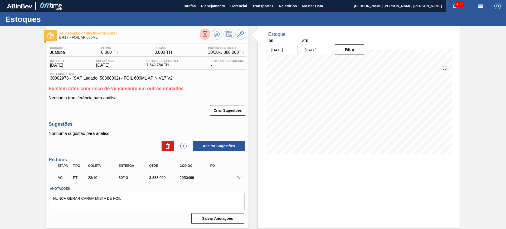
click at [239, 177] on span at bounding box center [240, 178] width 6 height 4
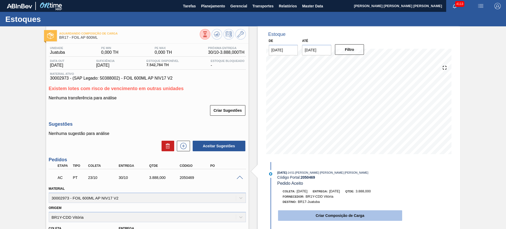
click at [361, 213] on button "Criar Composição de Carga" at bounding box center [340, 215] width 124 height 11
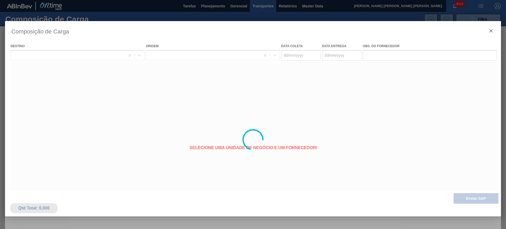
type coleta "[DATE]"
type Entrega "[DATE]"
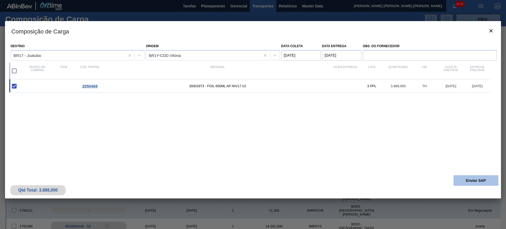
click at [468, 178] on button "Enviar SAP" at bounding box center [476, 180] width 45 height 11
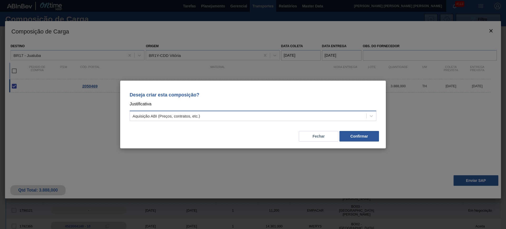
click at [317, 119] on div "Aquisição ABI (Preços, contratos, etc.)" at bounding box center [248, 116] width 236 height 8
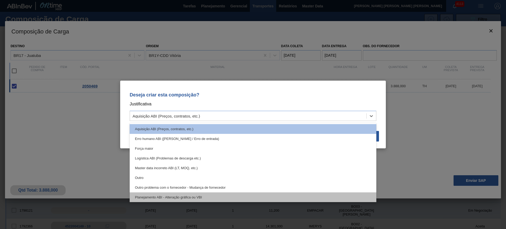
click at [231, 194] on div "Planejamento ABI - Alteração gráfica ou VBI" at bounding box center [253, 197] width 247 height 10
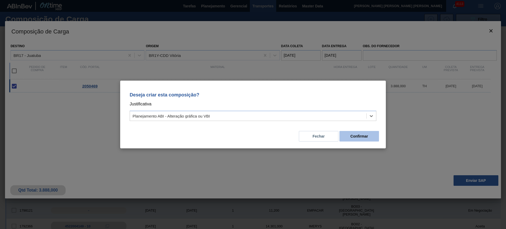
click at [355, 131] on button "Confirmar" at bounding box center [360, 136] width 40 height 11
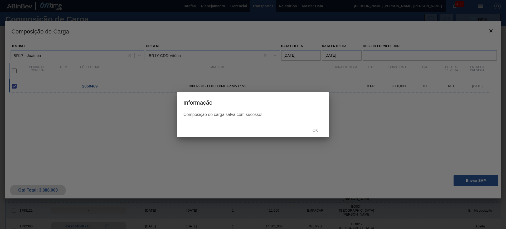
click at [308, 134] on div "Ok" at bounding box center [315, 130] width 23 height 10
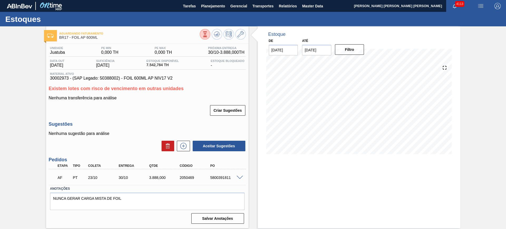
click at [222, 175] on div "AF PT 23/10 30/10 3.888,000 2050469 5800391811" at bounding box center [145, 177] width 183 height 11
copy div "5800391811"
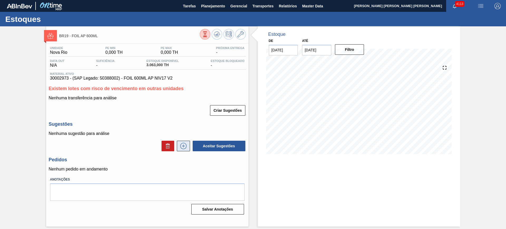
click at [183, 143] on icon at bounding box center [183, 146] width 8 height 6
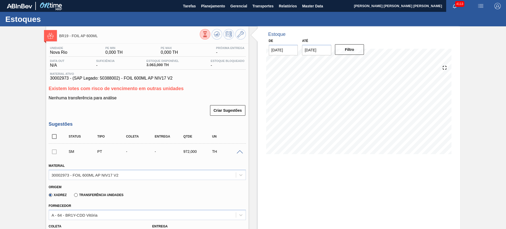
scroll to position [99, 0]
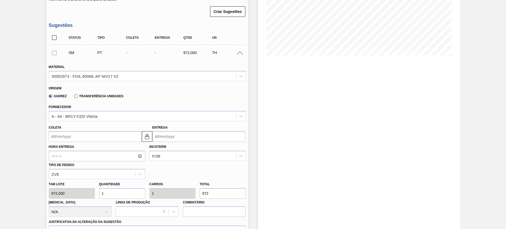
click at [172, 137] on input "Entrega" at bounding box center [198, 136] width 93 height 11
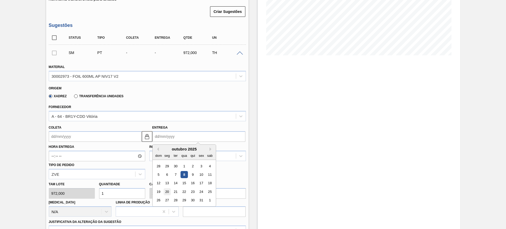
click at [168, 193] on div "20" at bounding box center [166, 191] width 7 height 7
type input "[DATE]"
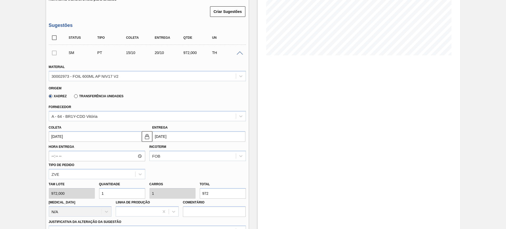
scroll to position [165, 0]
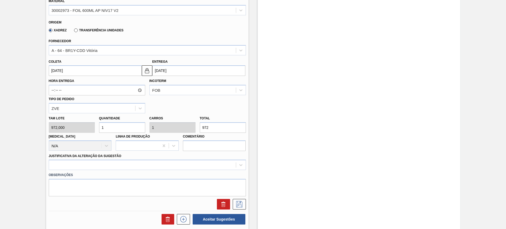
click at [114, 127] on input "1" at bounding box center [122, 127] width 46 height 11
type input "2"
type input "1.944"
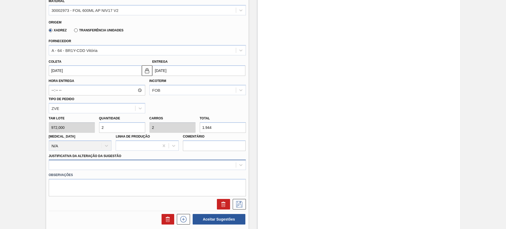
type input "2"
click at [192, 161] on div at bounding box center [147, 165] width 197 height 10
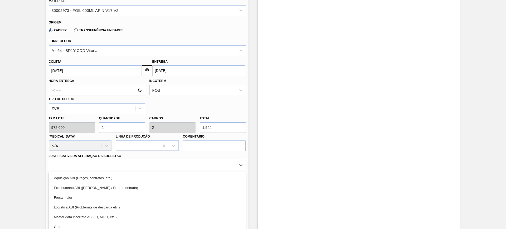
scroll to position [189, 0]
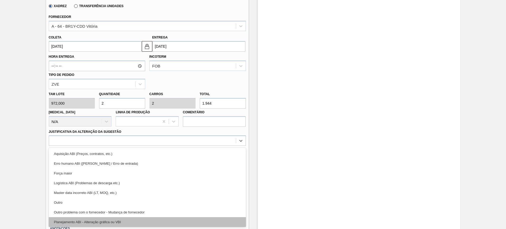
click at [165, 219] on div "Planejamento ABI - Alteração gráfica ou VBI" at bounding box center [147, 222] width 197 height 10
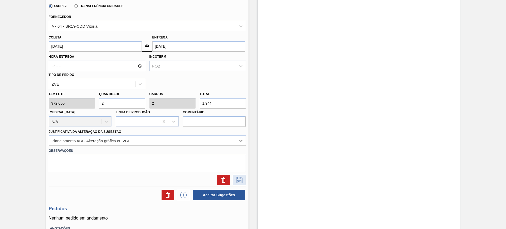
click at [238, 178] on icon at bounding box center [239, 180] width 8 height 6
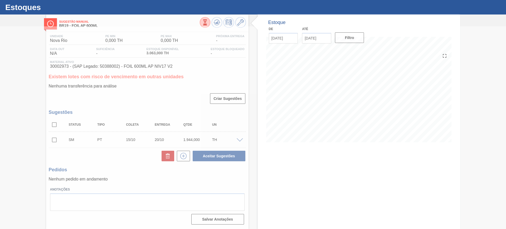
scroll to position [12, 0]
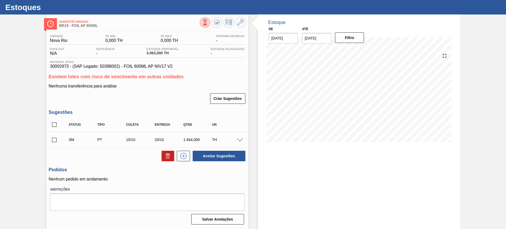
click at [52, 122] on input "checkbox" at bounding box center [54, 124] width 11 height 11
checkbox input "true"
click at [210, 158] on button "Aceitar Sugestões" at bounding box center [219, 156] width 53 height 11
checkbox input "false"
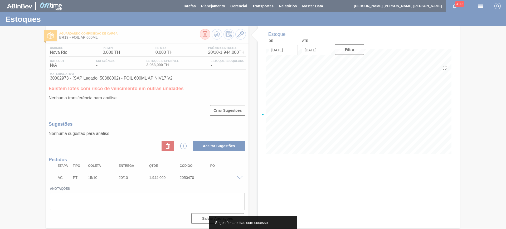
scroll to position [0, 0]
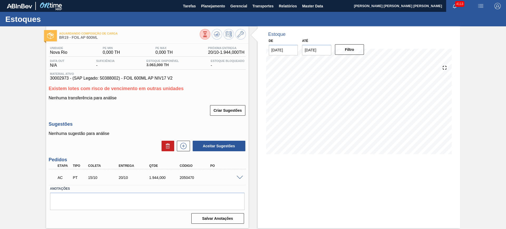
click at [239, 177] on span at bounding box center [240, 178] width 6 height 4
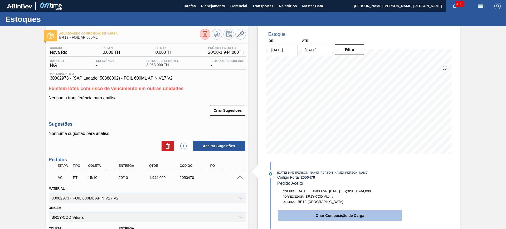
click at [328, 218] on button "Criar Composição de Carga" at bounding box center [340, 215] width 124 height 11
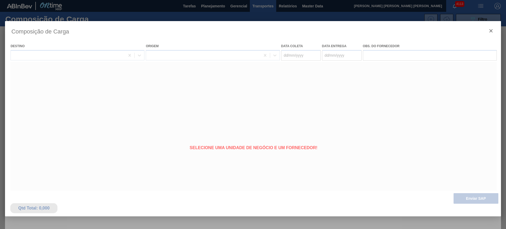
type coleta "[DATE]"
type Entrega "[DATE]"
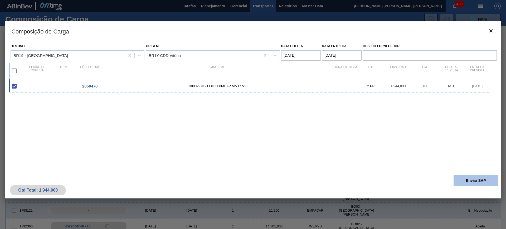
click at [465, 182] on button "Enviar SAP" at bounding box center [476, 180] width 45 height 11
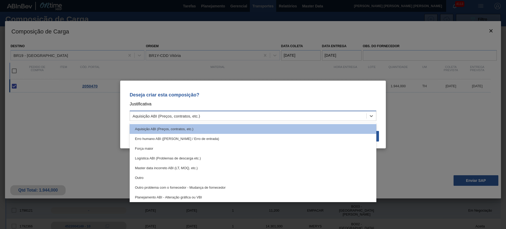
click at [324, 117] on div "Aquisição ABI (Preços, contratos, etc.)" at bounding box center [248, 116] width 236 height 8
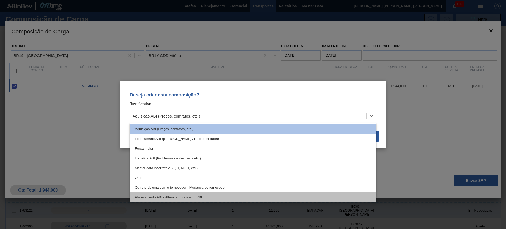
click at [233, 196] on div "Planejamento ABI - Alteração gráfica ou VBI" at bounding box center [253, 197] width 247 height 10
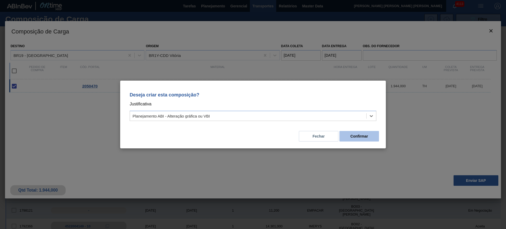
click at [365, 134] on button "Confirmar" at bounding box center [360, 136] width 40 height 11
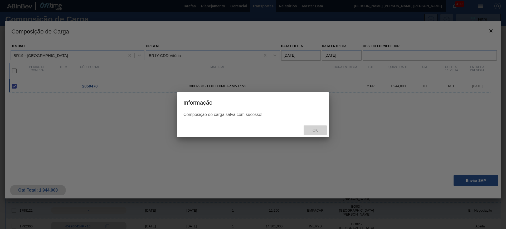
click at [317, 130] on span "Ok" at bounding box center [315, 130] width 14 height 4
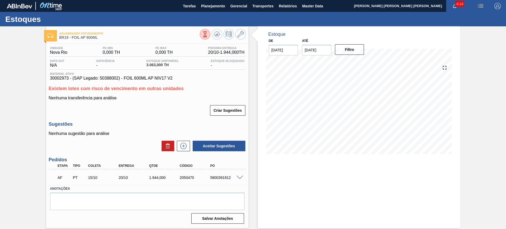
click at [219, 179] on div "5800391812" at bounding box center [226, 178] width 34 height 4
copy div "5800391812"
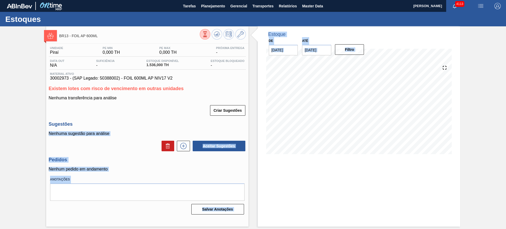
drag, startPoint x: 230, startPoint y: 118, endPoint x: 212, endPoint y: 119, distance: 17.4
click at [215, 119] on div "BR13 - FOIL AP 600ML Unidade Piraí PE MIN 0,000 TH PE MAX 0,000 TH Próxima Entr…" at bounding box center [253, 126] width 506 height 200
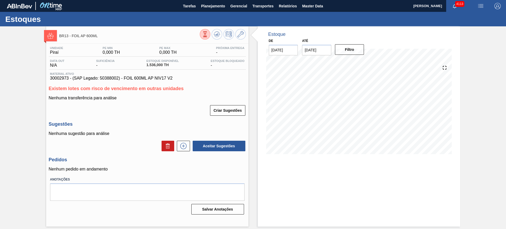
click at [161, 111] on div "Criar Sugestões" at bounding box center [147, 111] width 197 height 12
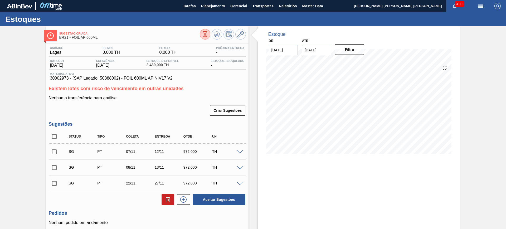
click at [57, 134] on input "checkbox" at bounding box center [54, 136] width 11 height 11
checkbox input "true"
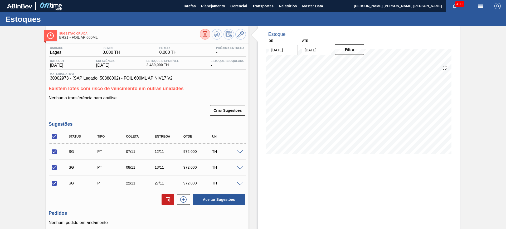
click at [54, 152] on input "checkbox" at bounding box center [54, 151] width 11 height 11
checkbox input "false"
drag, startPoint x: 164, startPoint y: 199, endPoint x: 133, endPoint y: 22, distance: 179.6
click at [165, 199] on icon at bounding box center [168, 199] width 6 height 6
checkbox input "false"
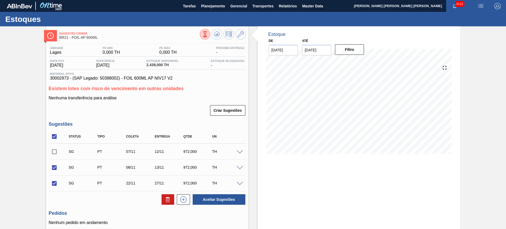
checkbox input "false"
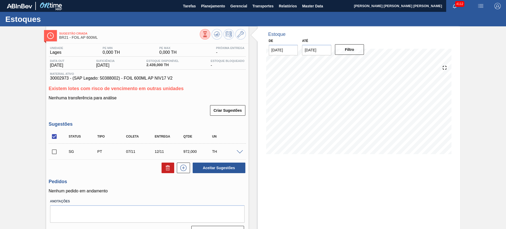
click at [240, 151] on span at bounding box center [240, 152] width 6 height 4
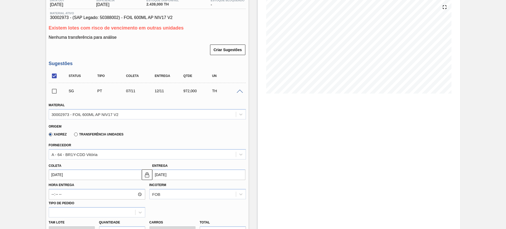
scroll to position [66, 0]
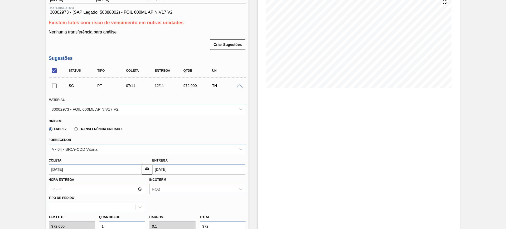
click at [167, 170] on input "12/11/2025" at bounding box center [198, 169] width 93 height 11
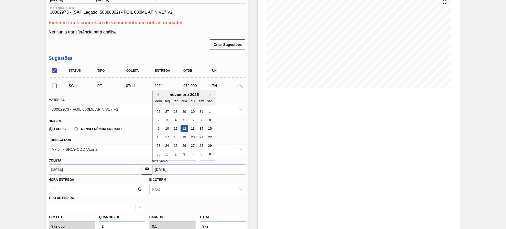
click at [158, 96] on button "Previous Month" at bounding box center [157, 95] width 4 height 4
click at [169, 139] on div "20" at bounding box center [166, 137] width 7 height 7
type input "15/10/2025"
type input "20/10/2025"
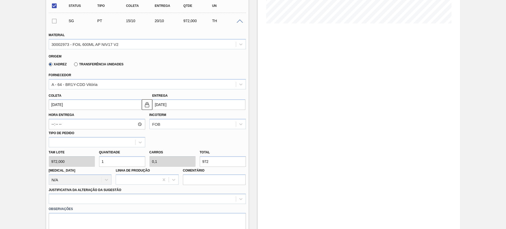
scroll to position [132, 0]
click at [119, 164] on input "1" at bounding box center [122, 160] width 46 height 11
type input "5"
type input "0,5"
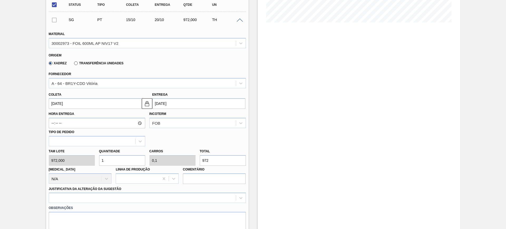
type input "4.860"
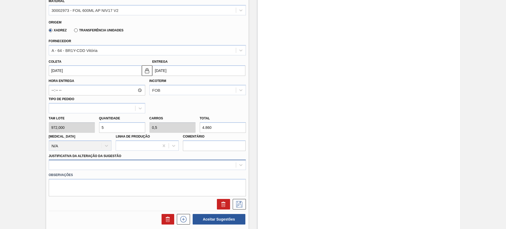
click at [132, 165] on div at bounding box center [147, 165] width 197 height 10
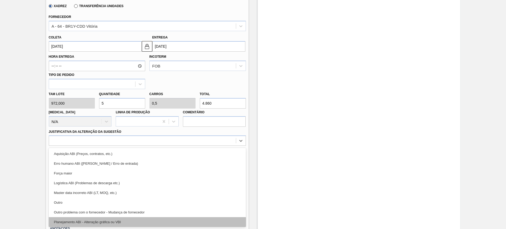
click at [141, 219] on div "Planejamento ABI - Alteração gráfica ou VBI" at bounding box center [147, 222] width 197 height 10
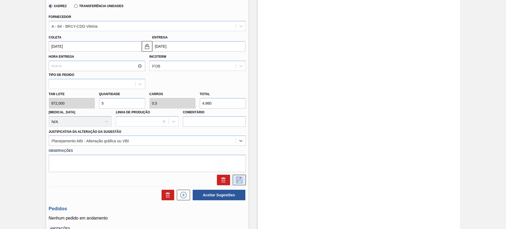
click at [240, 178] on icon at bounding box center [239, 179] width 3 height 4
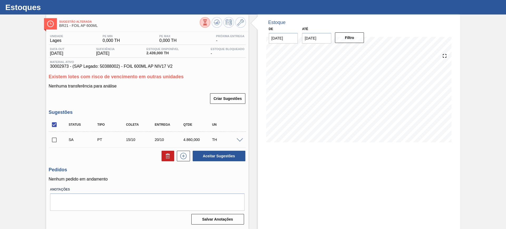
scroll to position [12, 0]
click at [240, 139] on span at bounding box center [240, 140] width 6 height 4
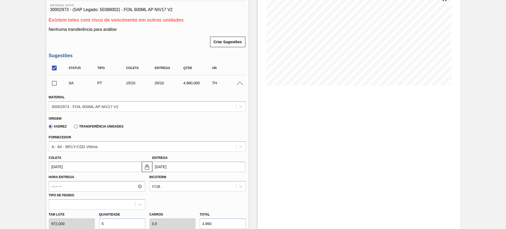
scroll to position [78, 0]
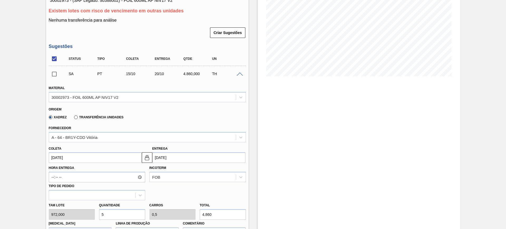
click at [116, 214] on input "5" at bounding box center [122, 214] width 46 height 11
type input "3"
type input "0,3"
type input "2.916"
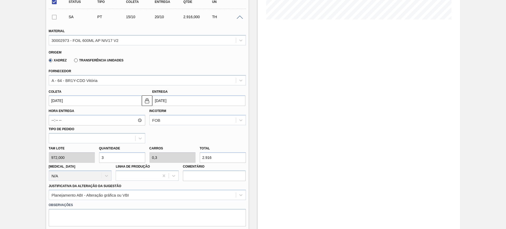
scroll to position [144, 0]
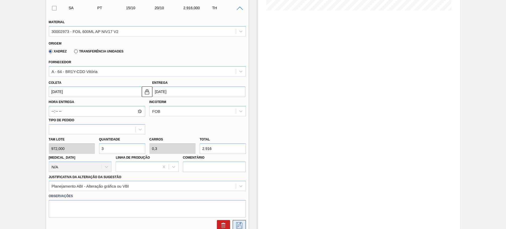
click at [241, 224] on icon at bounding box center [239, 225] width 8 height 6
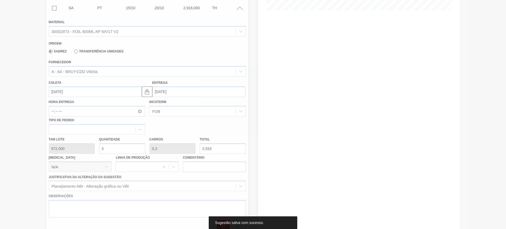
scroll to position [12, 0]
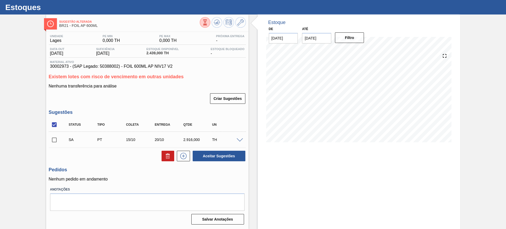
click at [238, 140] on span at bounding box center [240, 140] width 6 height 4
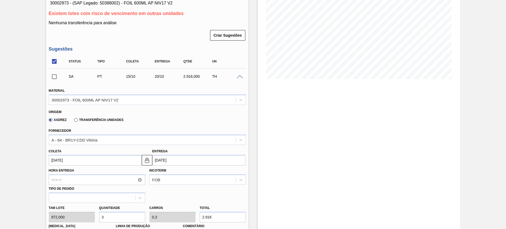
scroll to position [78, 0]
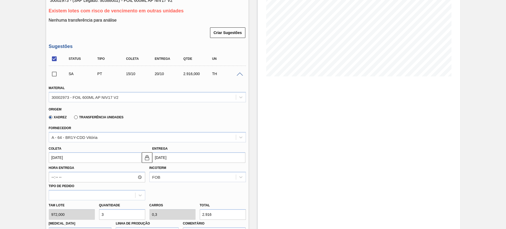
click at [113, 217] on input "3" at bounding box center [122, 214] width 46 height 11
type input "2"
type input "0,2"
type input "1.944"
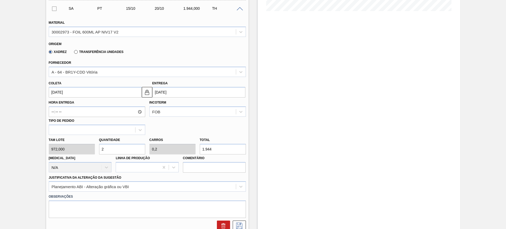
scroll to position [144, 0]
click at [238, 226] on icon at bounding box center [239, 225] width 8 height 6
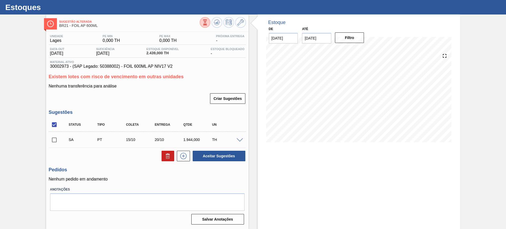
scroll to position [12, 0]
click at [239, 140] on span at bounding box center [240, 140] width 6 height 4
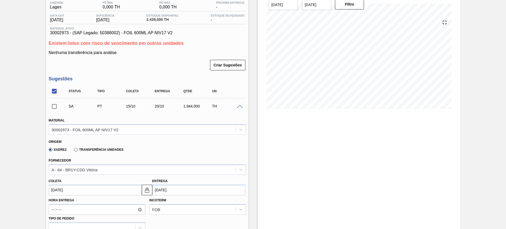
scroll to position [78, 0]
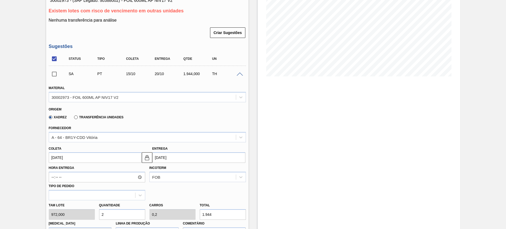
click at [113, 214] on input "2" at bounding box center [122, 214] width 46 height 11
type input "3"
type input "0,3"
type input "2.916"
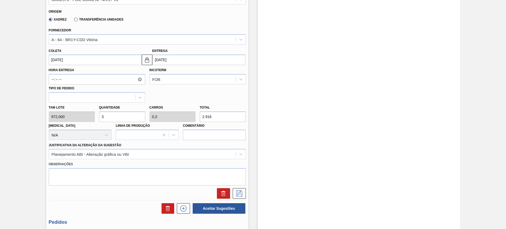
scroll to position [177, 0]
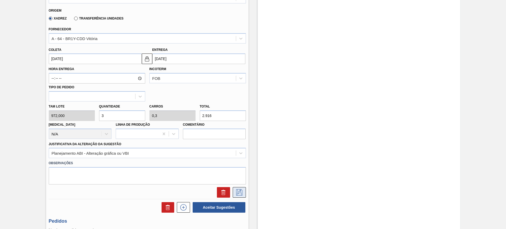
type input "3"
click at [239, 191] on icon at bounding box center [239, 192] width 8 height 6
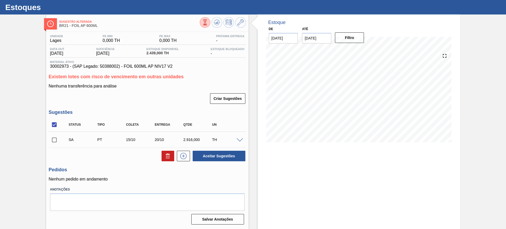
scroll to position [12, 0]
click at [52, 125] on input "checkbox" at bounding box center [54, 124] width 11 height 11
checkbox input "true"
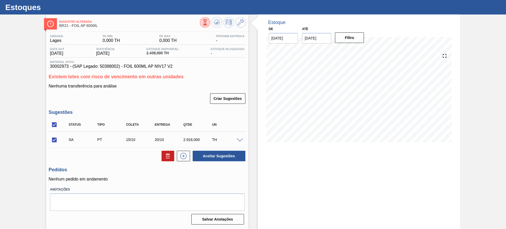
click at [238, 139] on span at bounding box center [240, 140] width 6 height 4
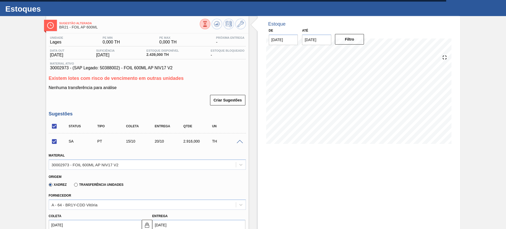
scroll to position [0, 0]
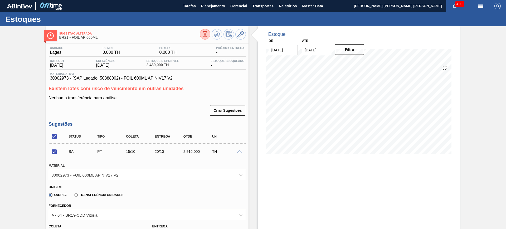
click at [238, 150] on div at bounding box center [240, 152] width 11 height 4
click at [238, 151] on span at bounding box center [240, 152] width 6 height 4
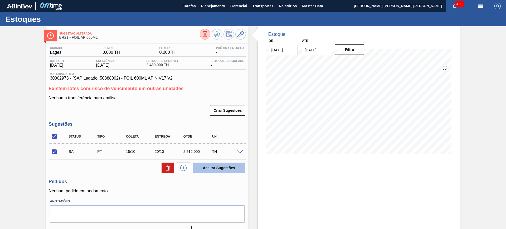
click at [230, 171] on button "Aceitar Sugestões" at bounding box center [219, 168] width 53 height 11
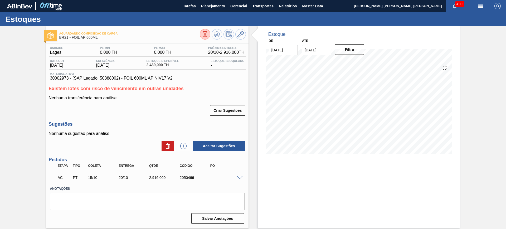
click at [241, 177] on span at bounding box center [240, 178] width 6 height 4
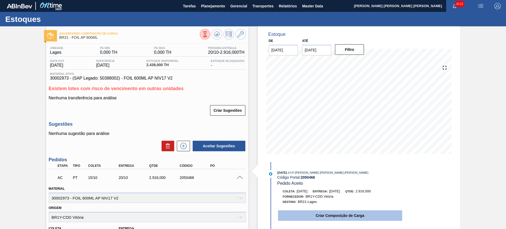
click at [293, 215] on button "Criar Composição de Carga" at bounding box center [340, 215] width 124 height 11
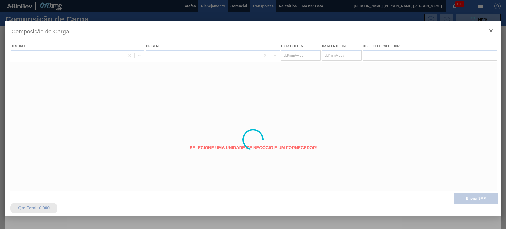
type coleta "15/10/2025"
type Entrega "20/10/2025"
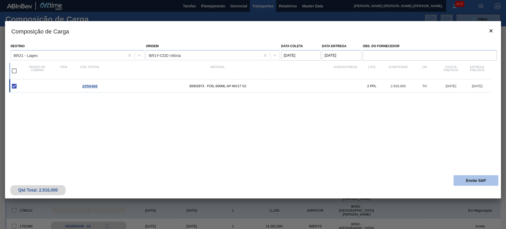
click at [462, 180] on button "Enviar SAP" at bounding box center [476, 180] width 45 height 11
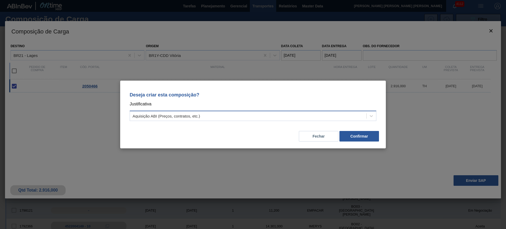
click at [288, 114] on div "Aquisição ABI (Preços, contratos, etc.)" at bounding box center [248, 116] width 236 height 8
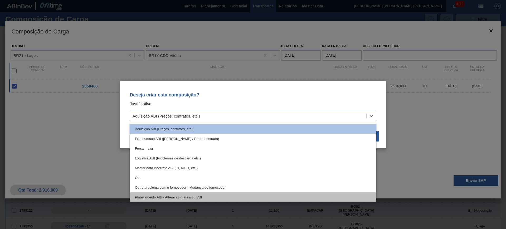
click at [224, 194] on div "Planejamento ABI - Alteração gráfica ou VBI" at bounding box center [253, 197] width 247 height 10
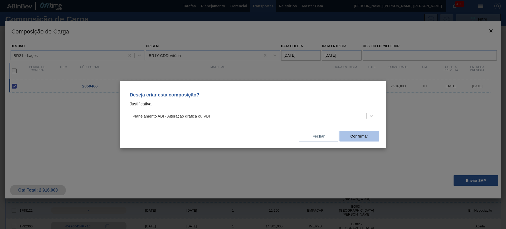
click at [357, 133] on button "Confirmar" at bounding box center [360, 136] width 40 height 11
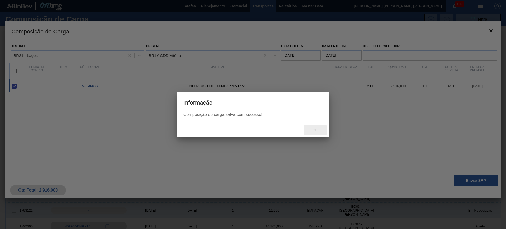
click at [315, 129] on span "Ok" at bounding box center [315, 130] width 14 height 4
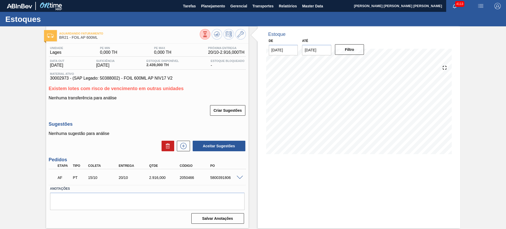
click at [221, 176] on div "5800391806" at bounding box center [226, 178] width 34 height 4
copy div "5800391806"
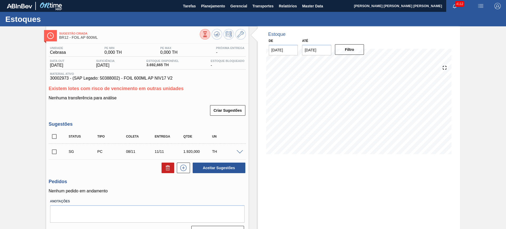
click at [237, 151] on span at bounding box center [240, 152] width 6 height 4
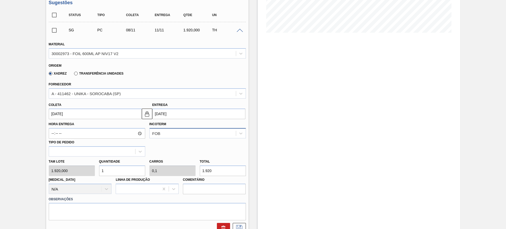
scroll to position [132, 0]
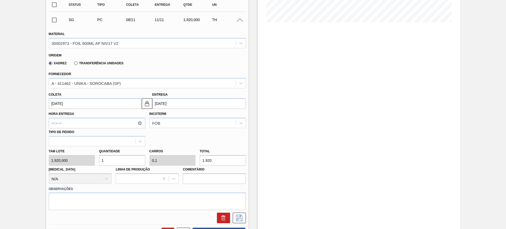
click at [173, 105] on input "[DATE]" at bounding box center [198, 103] width 93 height 11
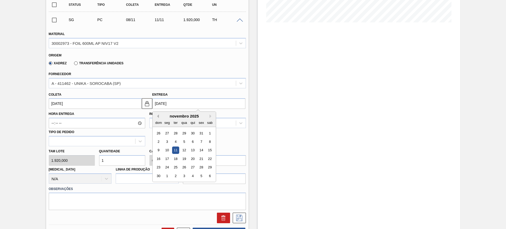
click at [158, 116] on button "Previous Month" at bounding box center [157, 116] width 4 height 4
click at [190, 168] on div "30" at bounding box center [192, 167] width 7 height 7
type input "[DATE]"
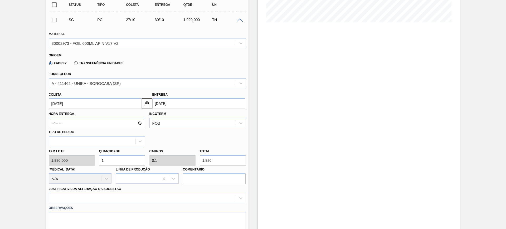
scroll to position [198, 0]
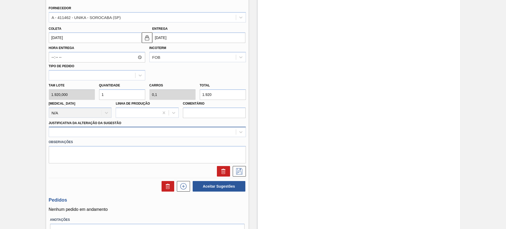
click at [149, 130] on div at bounding box center [142, 132] width 187 height 8
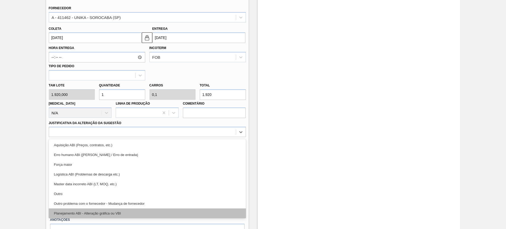
scroll to position [33, 0]
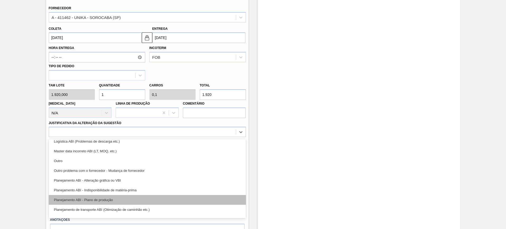
click at [144, 201] on div "Planejamento ABI - Plano de produção" at bounding box center [147, 200] width 197 height 10
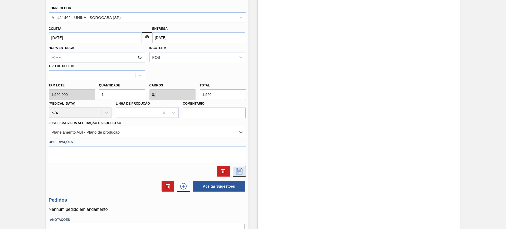
click at [240, 172] on icon at bounding box center [239, 171] width 6 height 6
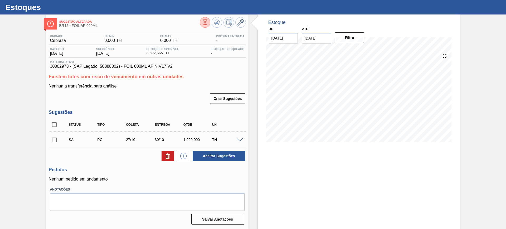
scroll to position [12, 0]
click at [59, 124] on input "checkbox" at bounding box center [54, 124] width 11 height 11
checkbox input "true"
click at [208, 155] on button "Aceitar Sugestões" at bounding box center [219, 156] width 53 height 11
checkbox input "false"
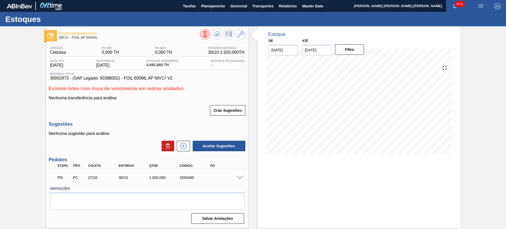
scroll to position [0, 0]
click at [243, 176] on span at bounding box center [240, 178] width 6 height 4
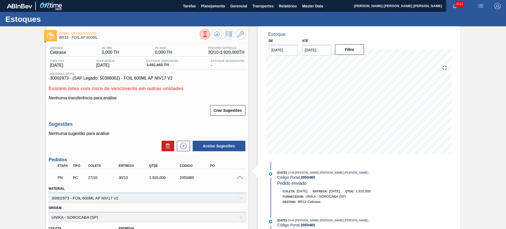
scroll to position [99, 0]
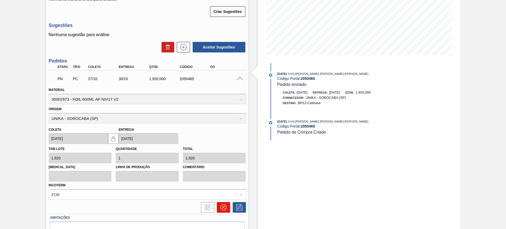
click at [226, 208] on icon at bounding box center [223, 207] width 6 height 6
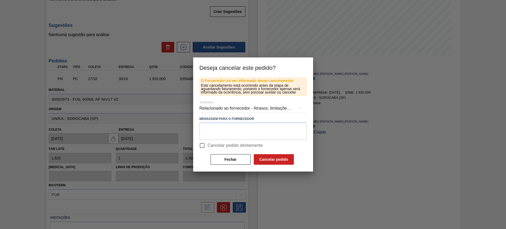
click at [220, 145] on span "Cancelar pedido diretamente" at bounding box center [235, 145] width 55 height 6
click at [208, 145] on input "Cancelar pedido diretamente" at bounding box center [202, 145] width 11 height 11
checkbox input "true"
click at [268, 158] on button "Cancelar pedido" at bounding box center [274, 159] width 40 height 11
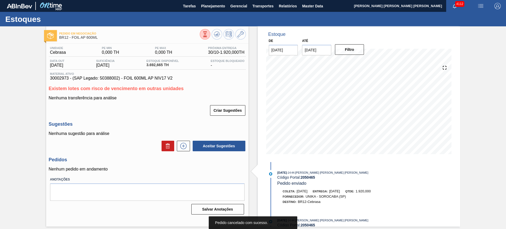
scroll to position [0, 0]
click at [186, 148] on icon at bounding box center [183, 146] width 8 height 6
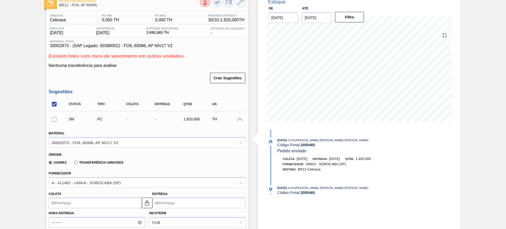
scroll to position [99, 0]
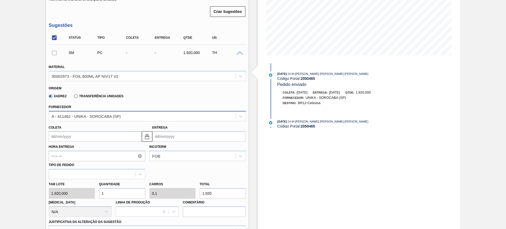
click at [90, 114] on div "A - 411462 - UNIKA - SOROCABA (SP)" at bounding box center [86, 116] width 69 height 4
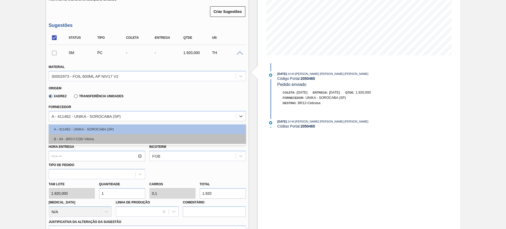
click at [85, 135] on div "B - 64 - BR1Y-CDD Vitória" at bounding box center [147, 139] width 197 height 10
type input "972,000"
type input "1,975"
type input "0,198"
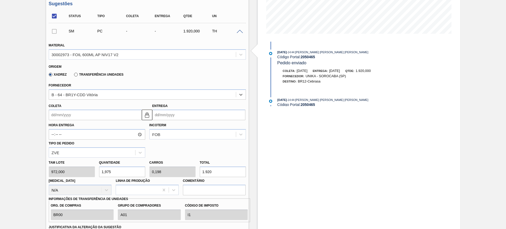
scroll to position [132, 0]
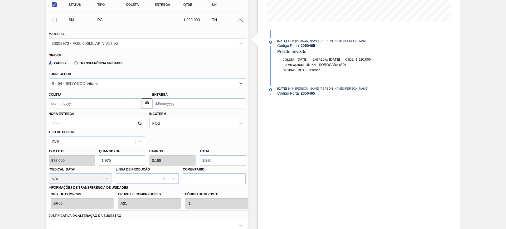
click at [213, 159] on input "1.920" at bounding box center [223, 160] width 46 height 11
type input "0,009"
type input "0,001"
type input "9"
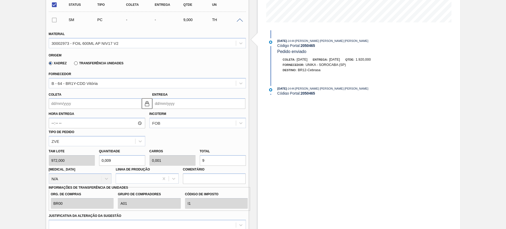
type input "0,1"
type input "0,01"
type input "97"
type input "1"
type input "0,1"
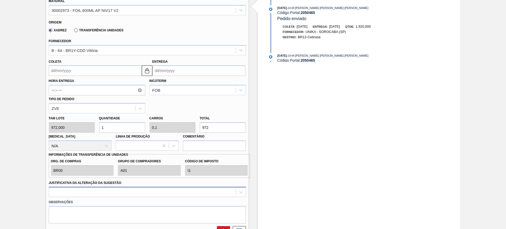
type input "972"
click at [145, 196] on div at bounding box center [147, 192] width 197 height 10
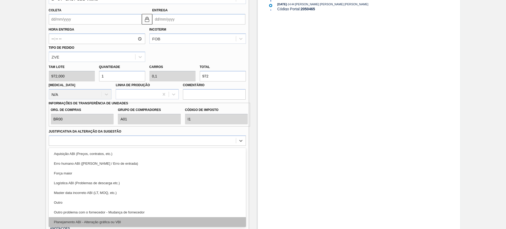
click at [139, 217] on div "Planejamento ABI - Alteração gráfica ou VBI" at bounding box center [147, 222] width 197 height 10
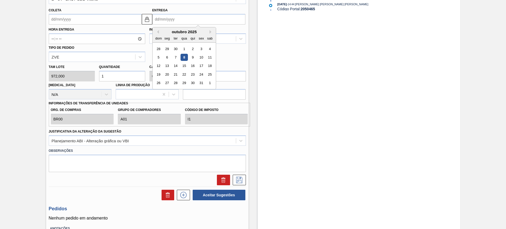
click at [165, 16] on input "Entrega" at bounding box center [198, 19] width 93 height 11
click at [194, 83] on div "30" at bounding box center [192, 83] width 7 height 7
type input "28/10/2025"
type input "30/10/2025"
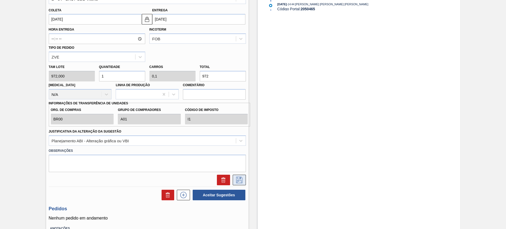
click at [240, 180] on icon at bounding box center [239, 180] width 6 height 6
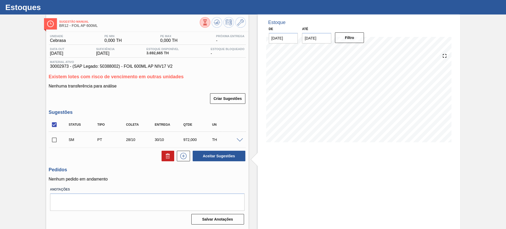
scroll to position [12, 0]
click at [237, 139] on span at bounding box center [240, 140] width 6 height 4
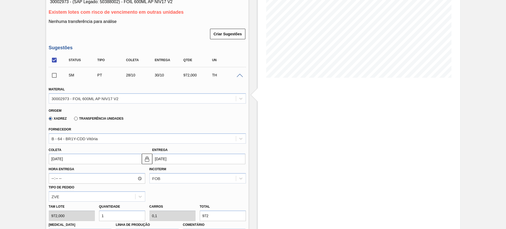
scroll to position [78, 0]
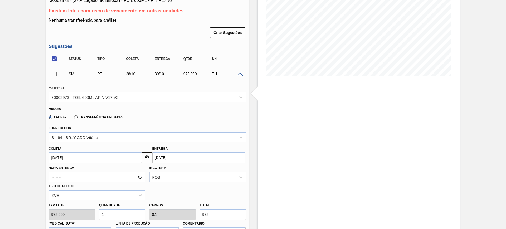
click at [127, 215] on input "1" at bounding box center [122, 214] width 46 height 11
type input "2"
type input "0,2"
type input "1.944"
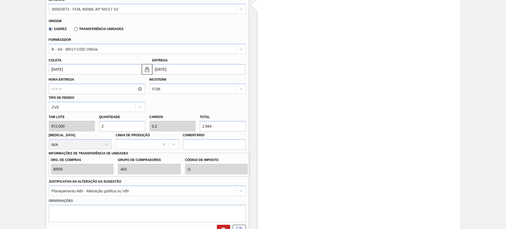
scroll to position [177, 0]
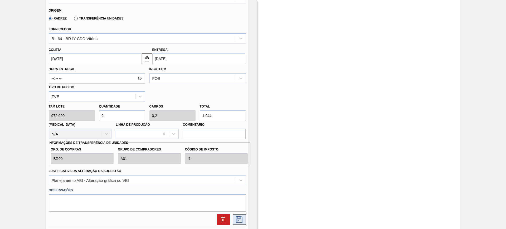
type input "2"
click at [238, 217] on icon at bounding box center [239, 219] width 8 height 6
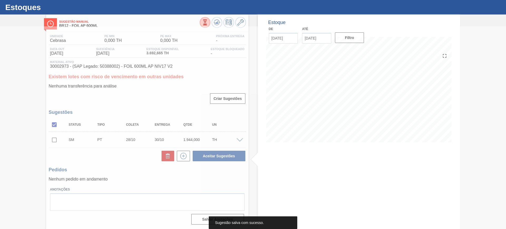
scroll to position [12, 0]
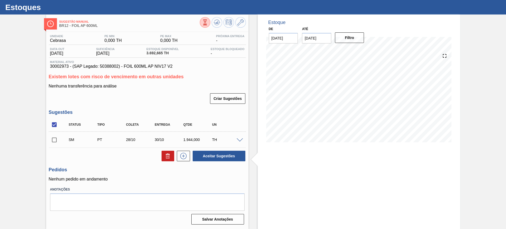
click at [55, 128] on input "checkbox" at bounding box center [54, 124] width 11 height 11
checkbox input "true"
click at [223, 156] on button "Aceitar Sugestões" at bounding box center [219, 156] width 53 height 11
checkbox input "false"
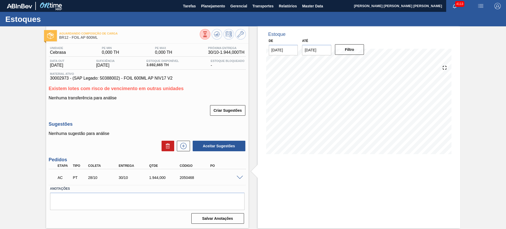
scroll to position [0, 0]
click at [239, 179] on span at bounding box center [240, 178] width 6 height 4
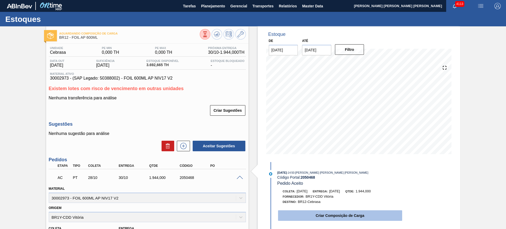
click at [333, 215] on button "Criar Composição de Carga" at bounding box center [340, 215] width 124 height 11
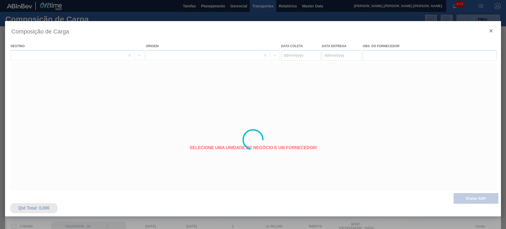
type coleta "28/10/2025"
type Entrega "30/10/2025"
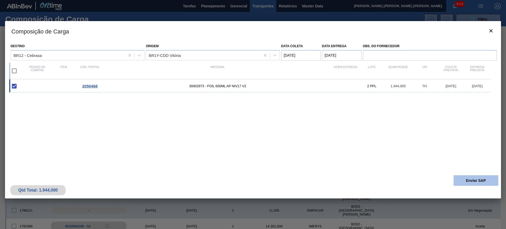
click at [468, 182] on button "Enviar SAP" at bounding box center [476, 180] width 45 height 11
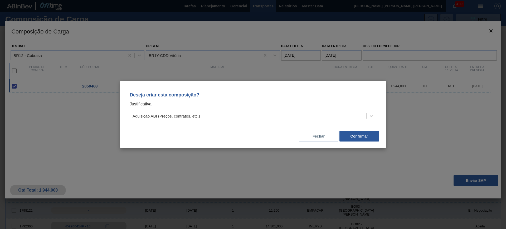
drag, startPoint x: 304, startPoint y: 113, endPoint x: 288, endPoint y: 120, distance: 17.1
click at [303, 113] on div "Aquisição ABI (Preços, contratos, etc.)" at bounding box center [248, 116] width 236 height 8
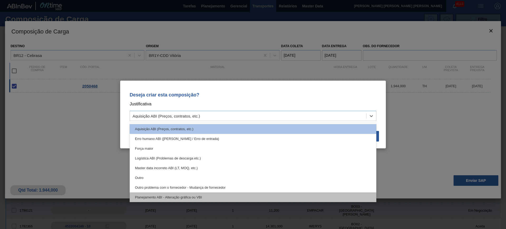
click at [231, 194] on div "Planejamento ABI - Alteração gráfica ou VBI" at bounding box center [253, 197] width 247 height 10
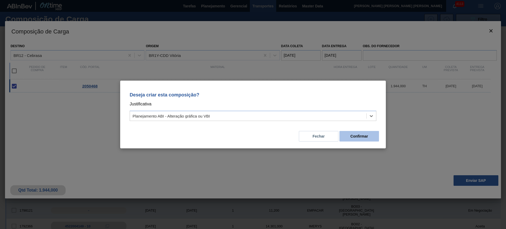
click at [357, 136] on button "Confirmar" at bounding box center [360, 136] width 40 height 11
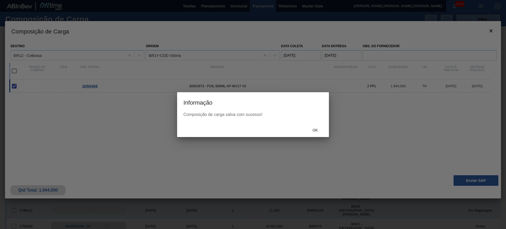
click at [309, 128] on span "Ok" at bounding box center [315, 130] width 14 height 4
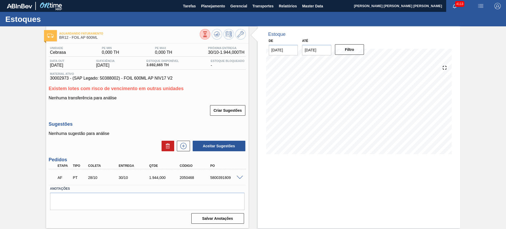
click at [226, 175] on div "AF PT 28/10 30/10 1.944,000 2050468 5800391809" at bounding box center [145, 177] width 183 height 11
copy div "5800391809"
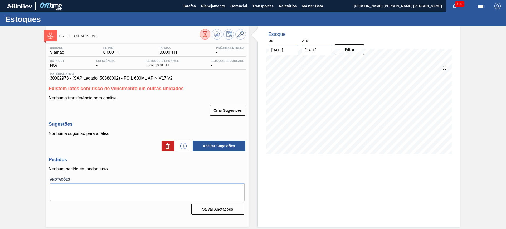
click at [183, 152] on div "Unidade Viamão PE MIN 0,000 TH PE MAX 0,000 TH Próxima Entrega - Data out N/A S…" at bounding box center [147, 130] width 202 height 173
click at [182, 148] on icon at bounding box center [183, 146] width 8 height 6
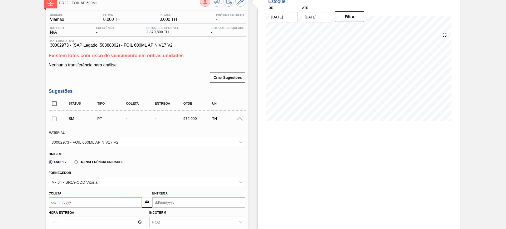
scroll to position [99, 0]
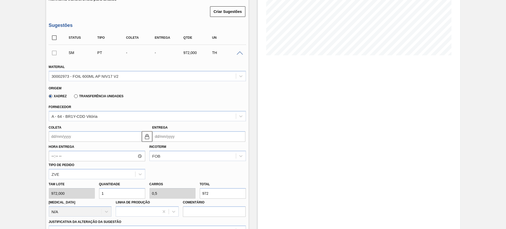
click at [119, 193] on input "1" at bounding box center [122, 193] width 46 height 11
type input "2"
type input "1"
type input "1.944"
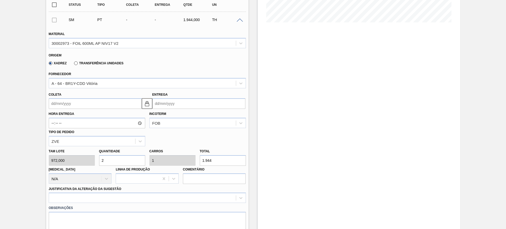
type input "2"
click at [166, 104] on input "Entrega" at bounding box center [198, 103] width 93 height 11
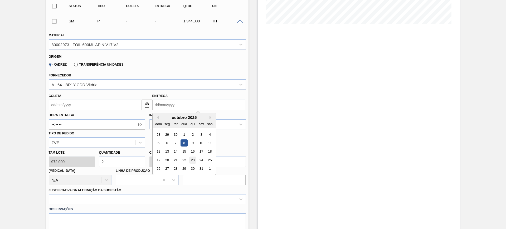
scroll to position [132, 0]
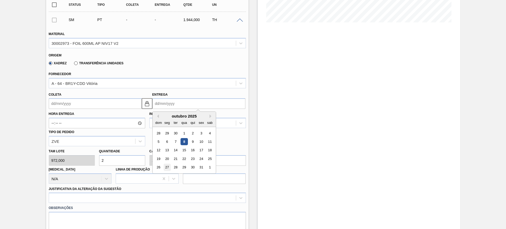
click at [167, 167] on div "27" at bounding box center [166, 167] width 7 height 7
type input "22/10/2025"
type input "[DATE]"
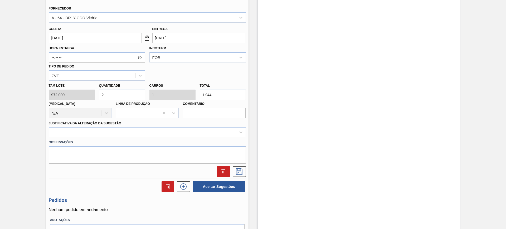
scroll to position [198, 0]
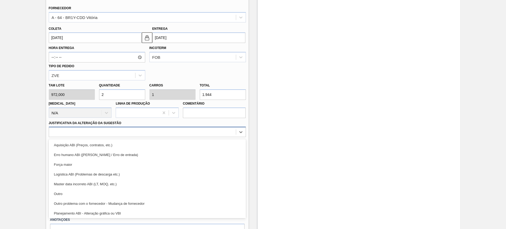
click at [107, 132] on div at bounding box center [142, 132] width 187 height 8
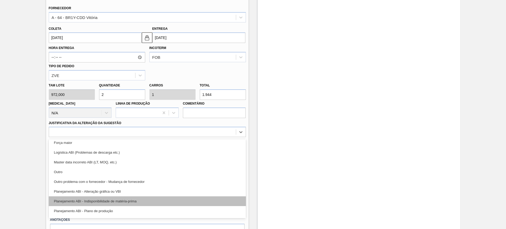
scroll to position [33, 0]
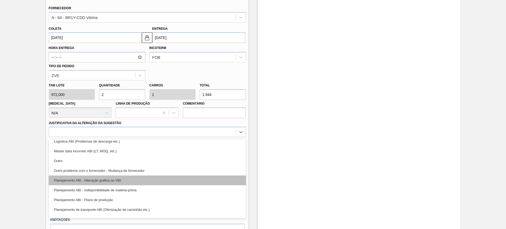
click at [137, 182] on div "Planejamento ABI - Alteração gráfica ou VBI" at bounding box center [147, 181] width 197 height 10
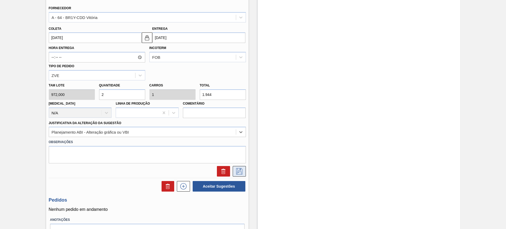
click at [235, 173] on icon at bounding box center [239, 171] width 8 height 6
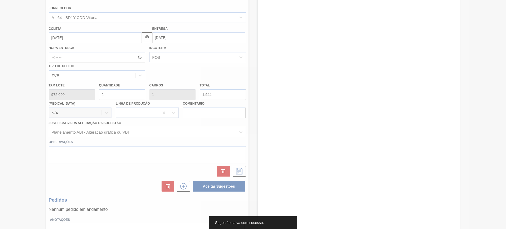
scroll to position [12, 0]
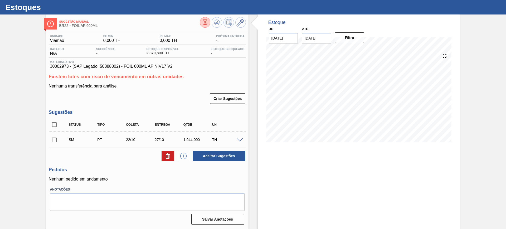
click at [54, 126] on input "checkbox" at bounding box center [54, 124] width 11 height 11
checkbox input "true"
click at [209, 153] on button "Aceitar Sugestões" at bounding box center [219, 156] width 53 height 11
checkbox input "false"
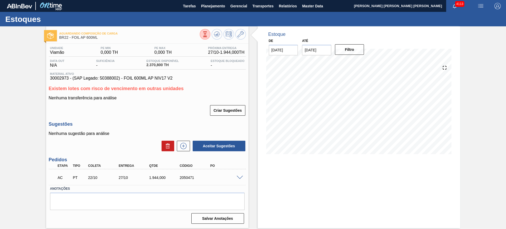
scroll to position [0, 0]
click at [239, 177] on span at bounding box center [240, 178] width 6 height 4
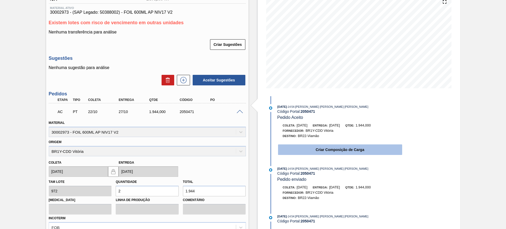
click at [340, 152] on button "Criar Composição de Carga" at bounding box center [340, 149] width 124 height 11
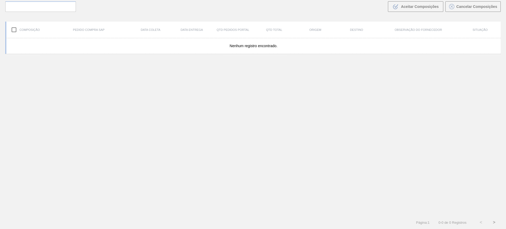
scroll to position [38, 0]
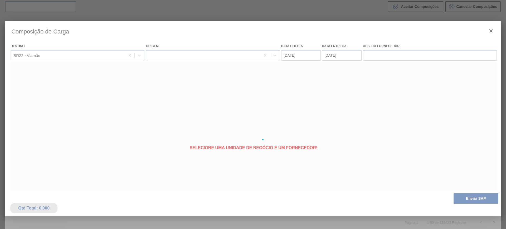
type coleta "22/10/2025"
type Entrega "27/10/2025"
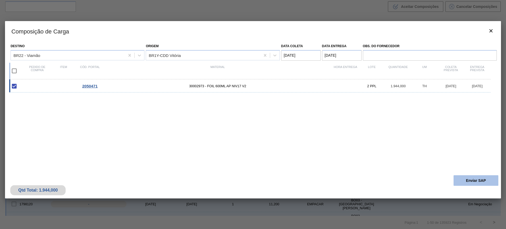
click at [470, 180] on button "Enviar SAP" at bounding box center [476, 180] width 45 height 11
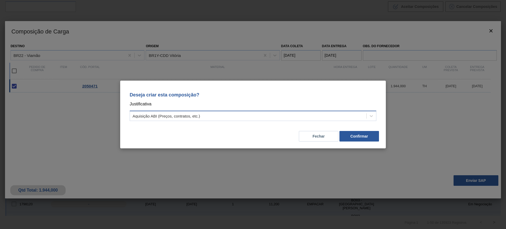
click at [278, 116] on div "Aquisição ABI (Preços, contratos, etc.)" at bounding box center [248, 116] width 236 height 8
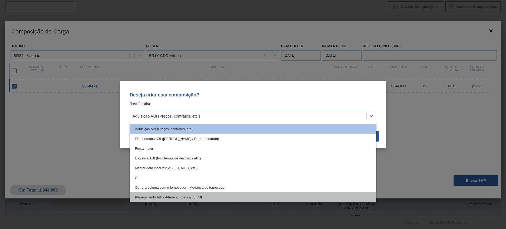
click at [211, 195] on div "Planejamento ABI - Alteração gráfica ou VBI" at bounding box center [253, 197] width 247 height 10
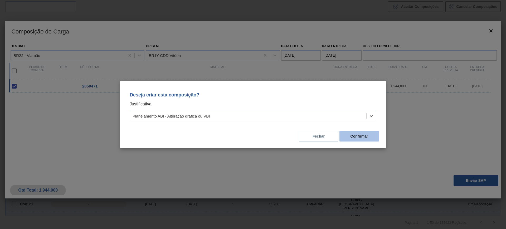
click at [354, 137] on button "Confirmar" at bounding box center [360, 136] width 40 height 11
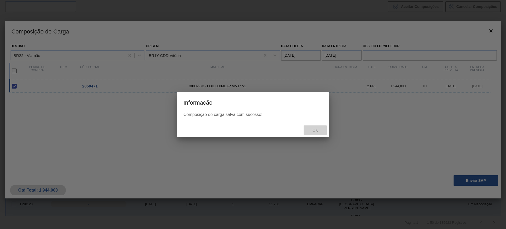
click at [315, 129] on span "Ok" at bounding box center [315, 130] width 14 height 4
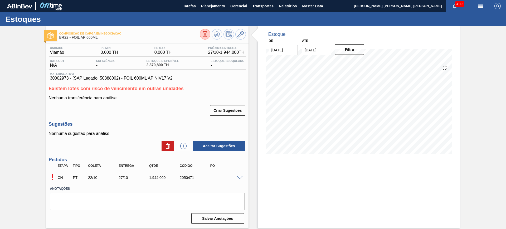
click at [241, 177] on span at bounding box center [240, 178] width 6 height 4
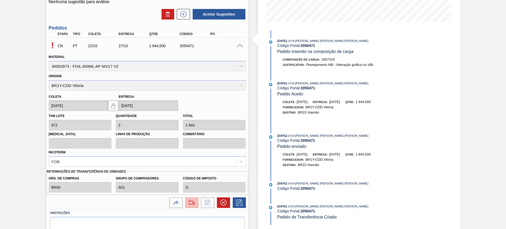
click at [190, 205] on img at bounding box center [192, 203] width 8 height 6
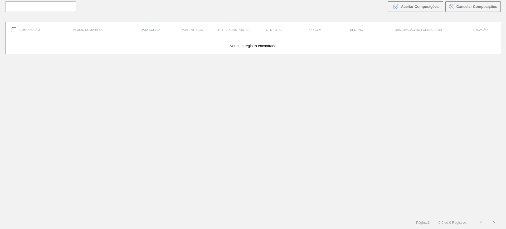
scroll to position [38, 0]
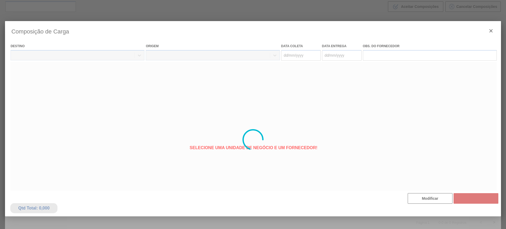
type coleta "22/10/2025"
type Entrega "27/10/2025"
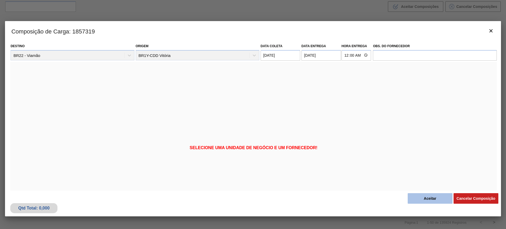
click at [424, 196] on button "Aceitar" at bounding box center [430, 198] width 45 height 11
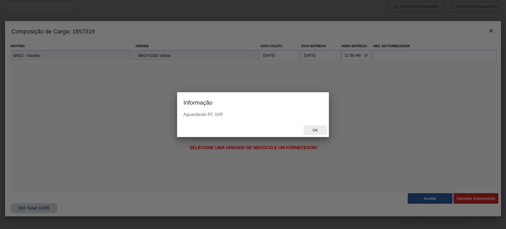
click at [313, 130] on span "Ok" at bounding box center [315, 130] width 14 height 4
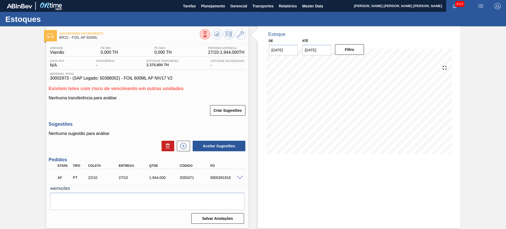
click at [220, 179] on div "5800391816" at bounding box center [226, 178] width 34 height 4
copy div "5800391816"
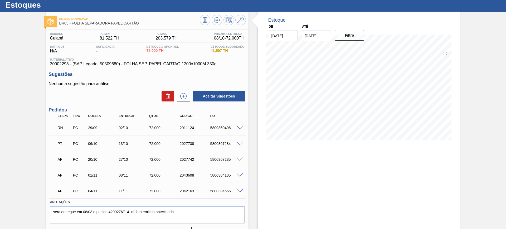
scroll to position [27, 0]
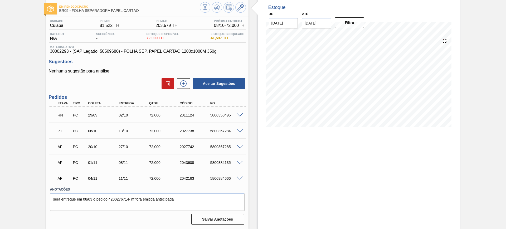
click at [240, 115] on span at bounding box center [240, 115] width 6 height 4
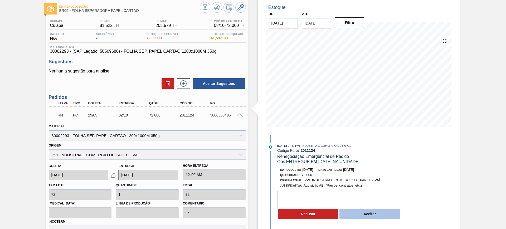
click at [362, 213] on button "Aceitar" at bounding box center [370, 214] width 61 height 11
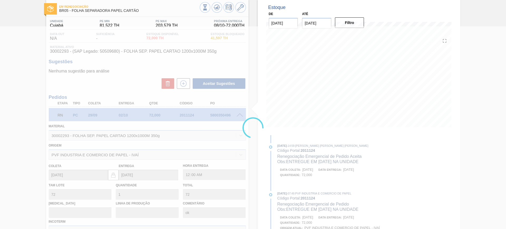
click at [314, 131] on div at bounding box center [253, 127] width 506 height 203
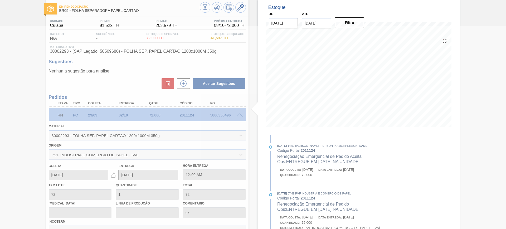
type input "ENTREGUE EM [DATE] NA UNIDADE"
type input "[DATE]"
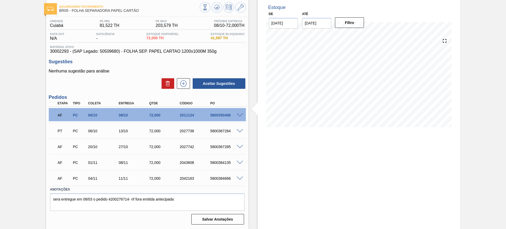
click at [239, 115] on span at bounding box center [240, 115] width 6 height 4
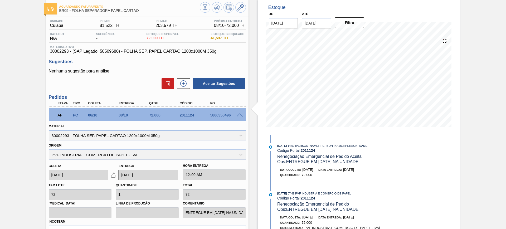
click at [239, 115] on span at bounding box center [240, 115] width 6 height 4
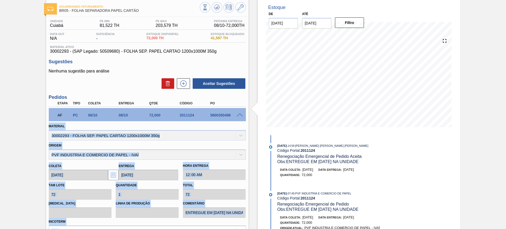
click at [240, 115] on span at bounding box center [240, 115] width 6 height 4
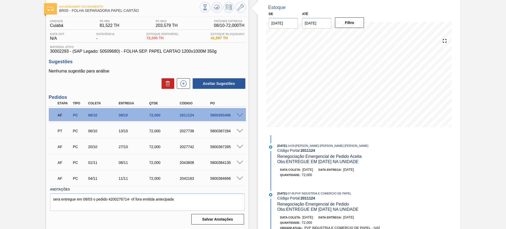
click at [240, 115] on span at bounding box center [240, 115] width 6 height 4
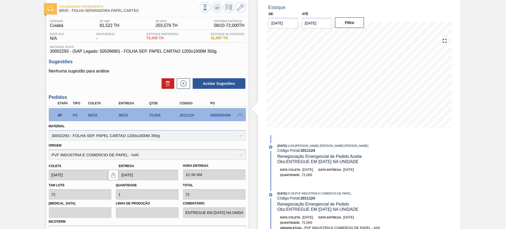
scroll to position [126, 0]
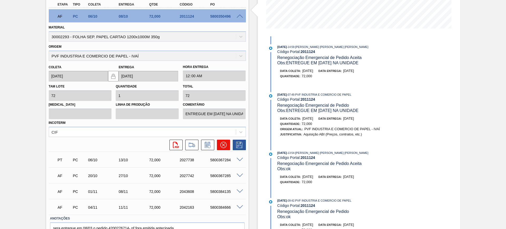
click at [227, 148] on button at bounding box center [223, 145] width 13 height 11
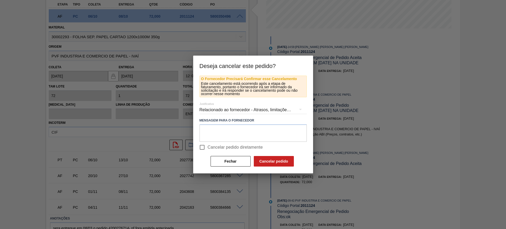
click at [219, 147] on span "Cancelar pedido diretamente" at bounding box center [235, 147] width 55 height 6
click at [208, 147] on input "Cancelar pedido diretamente" at bounding box center [202, 147] width 11 height 11
checkbox input "true"
click at [273, 161] on button "Cancelar pedido" at bounding box center [274, 161] width 40 height 11
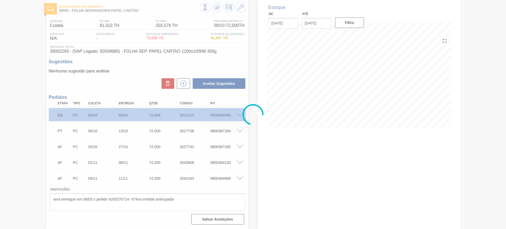
scroll to position [27, 0]
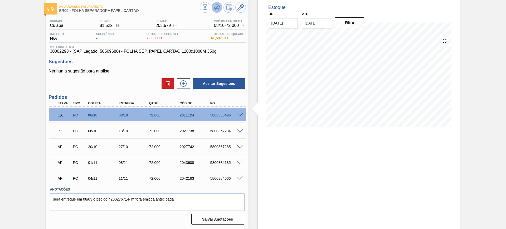
click at [216, 10] on icon at bounding box center [217, 7] width 6 height 6
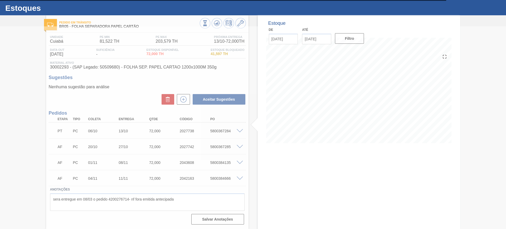
scroll to position [11, 0]
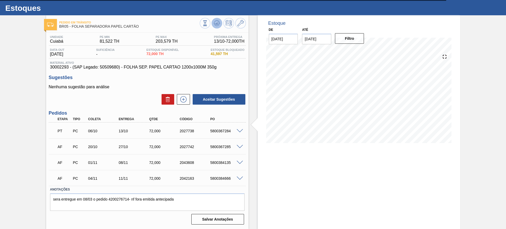
click at [217, 22] on polygon at bounding box center [217, 23] width 0 height 2
click at [240, 145] on span at bounding box center [240, 147] width 6 height 4
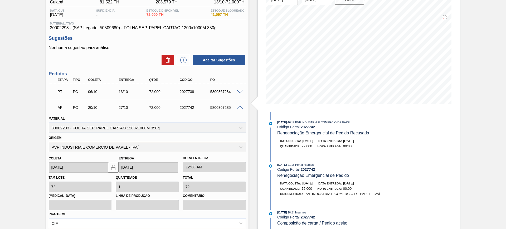
scroll to position [110, 0]
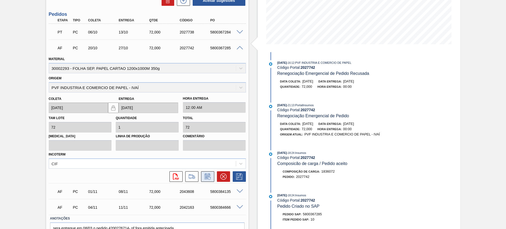
click at [212, 177] on button at bounding box center [207, 176] width 13 height 11
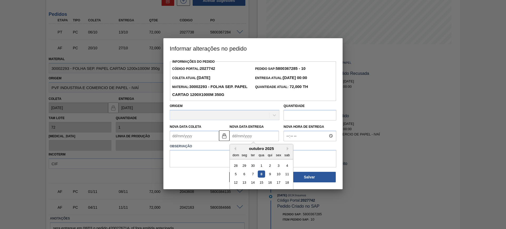
click at [245, 141] on Entrega2027742 "Nova Data Entrega" at bounding box center [254, 136] width 49 height 11
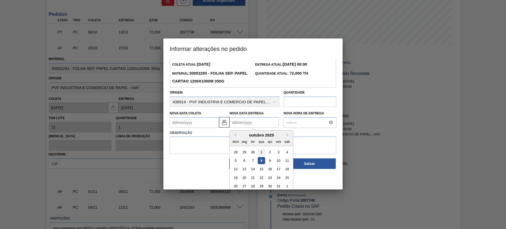
scroll to position [18, 0]
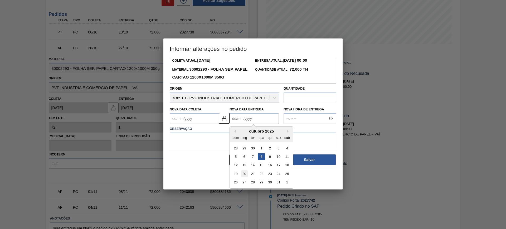
click at [246, 174] on div "20" at bounding box center [244, 173] width 7 height 7
type Coleta2027742 "[DATE]"
type Entrega2027742 "[DATE]"
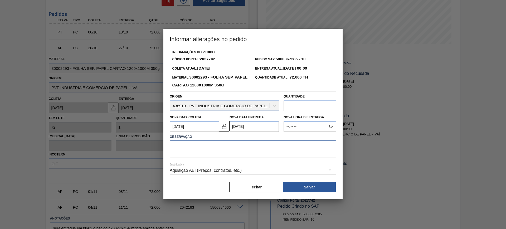
click at [233, 149] on textarea at bounding box center [253, 149] width 167 height 17
type textarea "AJUSTE DATA"
click at [215, 170] on div "Aquisição ABI (Preços, contratos, etc.)" at bounding box center [253, 170] width 167 height 15
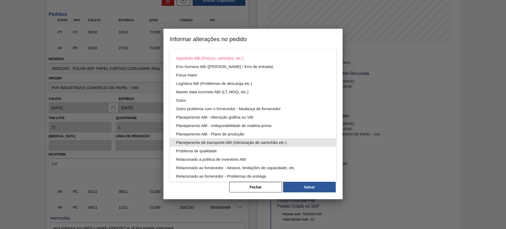
click at [245, 134] on div "Planejamento ABI - Plano de produção" at bounding box center [253, 134] width 154 height 8
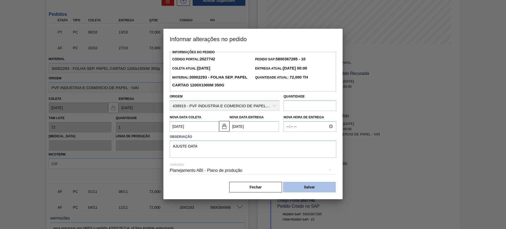
click at [314, 189] on button "Salvar" at bounding box center [309, 187] width 53 height 11
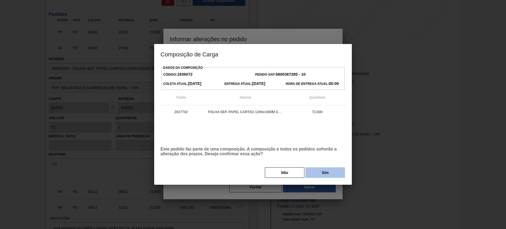
click at [325, 171] on button "Sim" at bounding box center [326, 172] width 40 height 11
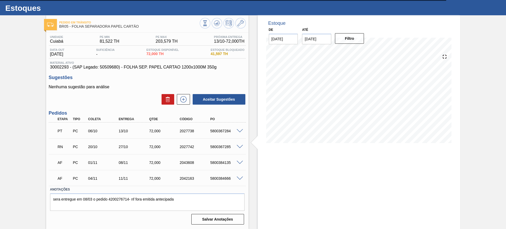
scroll to position [11, 0]
click at [239, 162] on span at bounding box center [240, 163] width 6 height 4
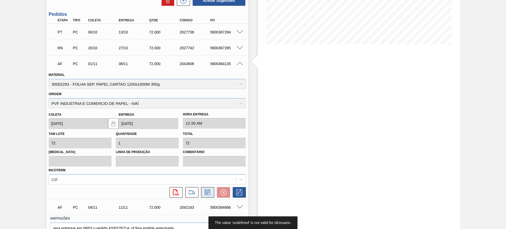
click at [210, 191] on icon at bounding box center [208, 192] width 8 height 6
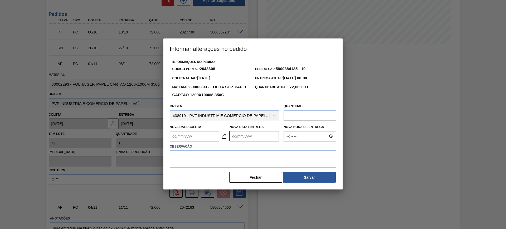
click at [257, 138] on Entrega2043608 "Nova Data Entrega" at bounding box center [254, 136] width 49 height 11
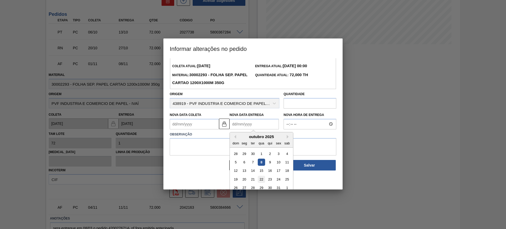
scroll to position [18, 0]
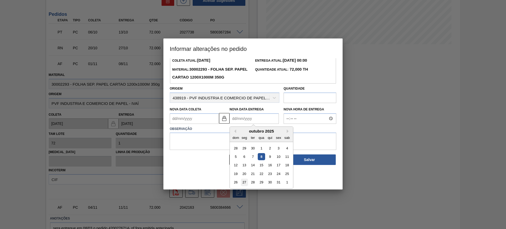
click at [246, 180] on div "27" at bounding box center [244, 182] width 7 height 7
type Coleta2043608 "[DATE]"
type Entrega2043608 "[DATE]"
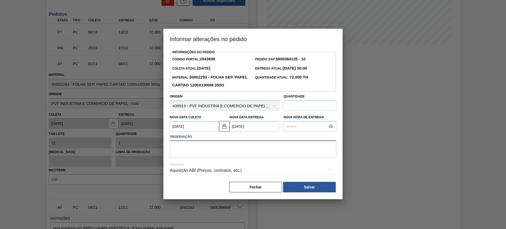
click at [239, 153] on textarea at bounding box center [253, 149] width 167 height 17
type textarea "AJUSTE DATA"
click at [243, 172] on div "Aquisição ABI (Preços, contratos, etc.)" at bounding box center [253, 170] width 167 height 15
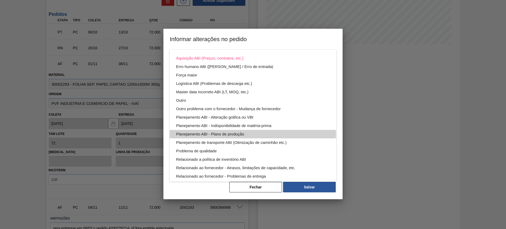
click at [251, 132] on div "Planejamento ABI - Plano de produção" at bounding box center [253, 134] width 154 height 8
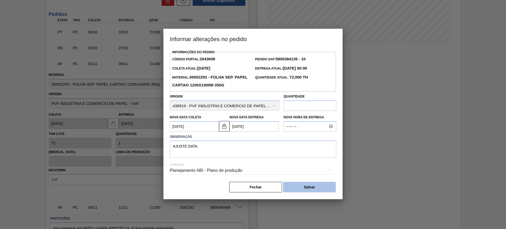
click at [312, 186] on button "Salvar" at bounding box center [309, 187] width 53 height 11
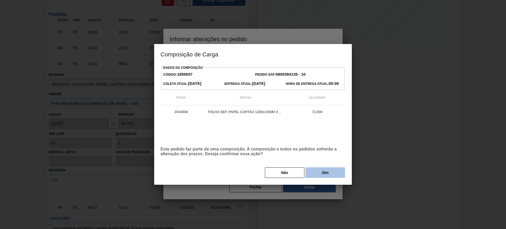
click at [322, 171] on button "Sim" at bounding box center [326, 172] width 40 height 11
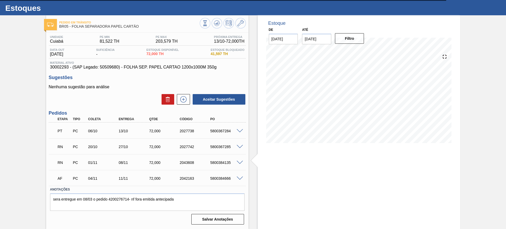
scroll to position [11, 0]
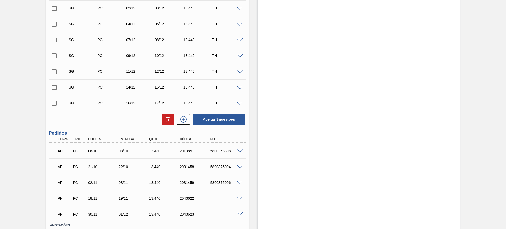
scroll to position [270, 0]
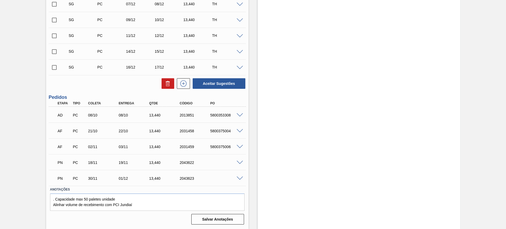
click at [225, 114] on div "5800353308" at bounding box center [226, 115] width 34 height 4
copy div "5800353308"
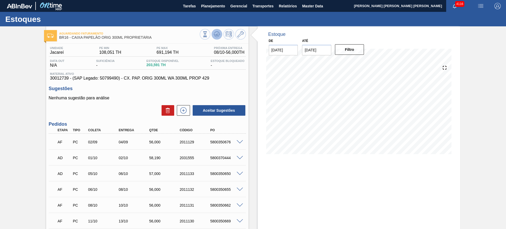
click at [217, 34] on icon at bounding box center [217, 34] width 1 height 2
click at [239, 157] on span at bounding box center [240, 158] width 6 height 4
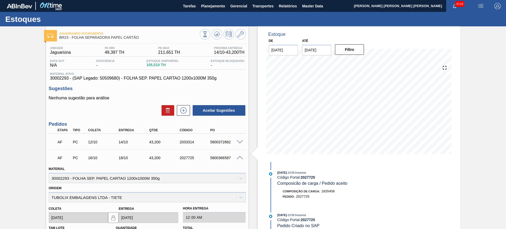
click at [241, 158] on span at bounding box center [240, 158] width 6 height 4
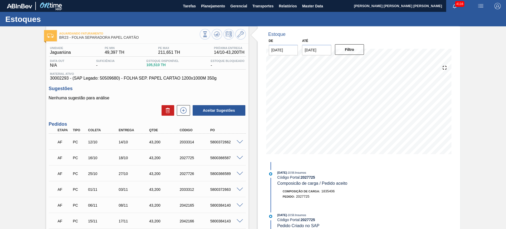
click at [224, 143] on div "5800372662" at bounding box center [226, 142] width 34 height 4
copy div "5800372662"
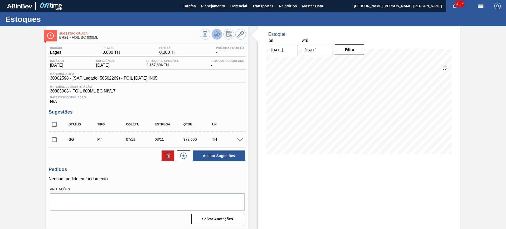
click at [216, 35] on icon at bounding box center [217, 34] width 6 height 6
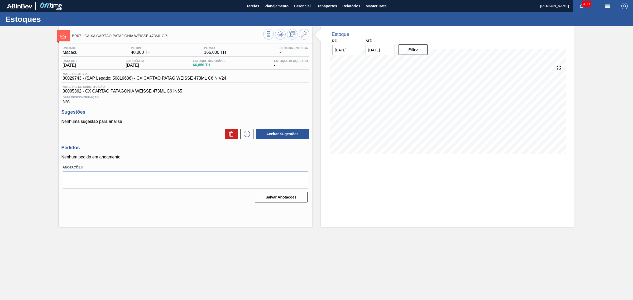
click at [369, 229] on main "Tarefas Planejamento Gerencial Transportes Relatórios Master Data [PERSON_NAME]…" at bounding box center [316, 150] width 633 height 300
drag, startPoint x: 86, startPoint y: 36, endPoint x: 162, endPoint y: 36, distance: 75.7
click at [162, 36] on span "BR07 - CAIXA CARTÃO PATAGONIA WEISSE 473ML C/6" at bounding box center [167, 36] width 191 height 4
click at [168, 130] on div "Aceitar Sugestões" at bounding box center [185, 134] width 248 height 12
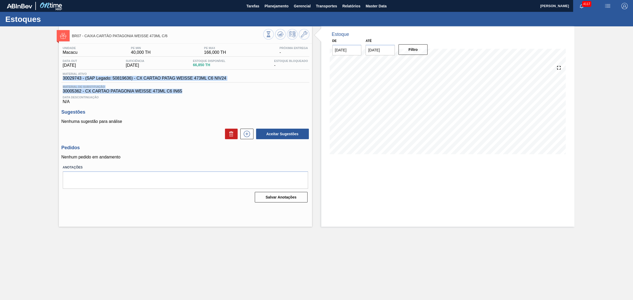
drag, startPoint x: 62, startPoint y: 78, endPoint x: 191, endPoint y: 91, distance: 129.8
click at [191, 91] on div "Unidade Macacu PE MIN 40,000 TH PE MAX 166,000 TH Próxima Entrega - Data out [D…" at bounding box center [185, 75] width 248 height 58
copy div "30029743 - (SAP Legado: 50819636) - CX CARTAO PATAG WEISSE 473ML C6 NIV24 Mater…"
click at [437, 229] on main "Tarefas Planejamento Gerencial Transportes Relatórios Master Data [PERSON_NAME]…" at bounding box center [316, 150] width 633 height 300
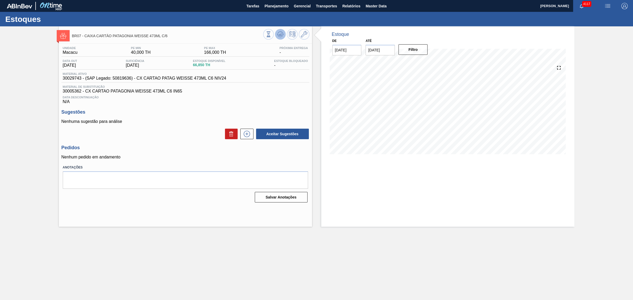
click at [282, 34] on icon at bounding box center [280, 34] width 6 height 6
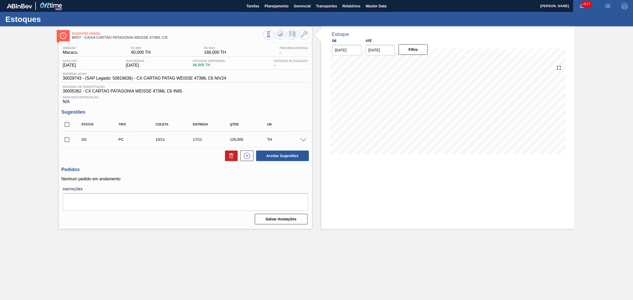
click at [303, 141] on span at bounding box center [303, 140] width 6 height 4
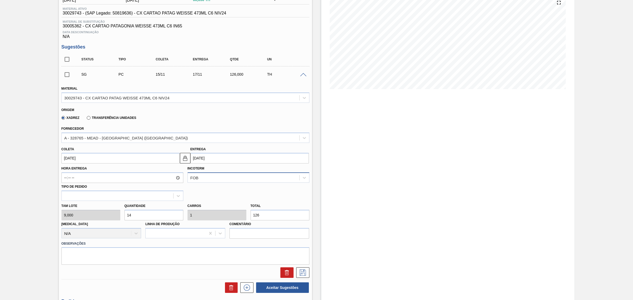
scroll to position [66, 0]
click at [217, 158] on input "17/11/2025" at bounding box center [249, 157] width 118 height 11
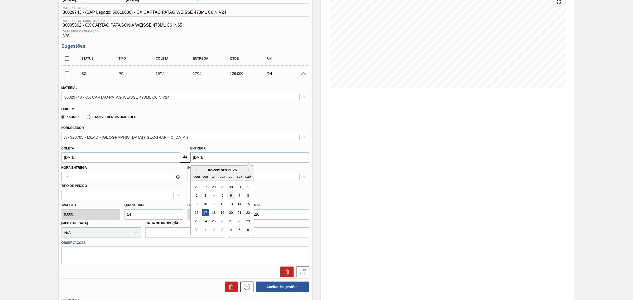
click at [229, 197] on div "6" at bounding box center [230, 195] width 7 height 7
type input "04/11/2025"
type input "06/11/2025"
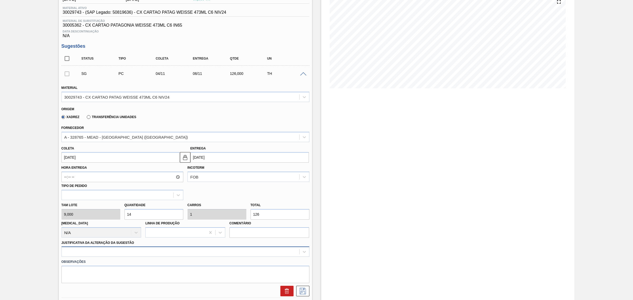
click at [244, 229] on div at bounding box center [185, 251] width 248 height 10
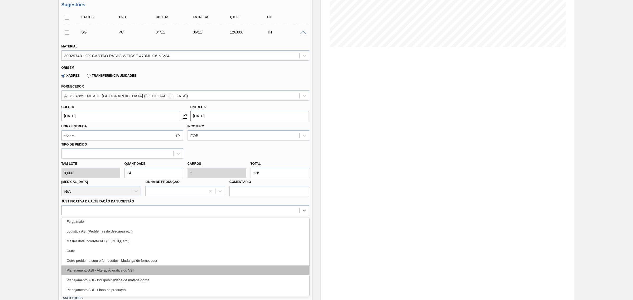
scroll to position [33, 0]
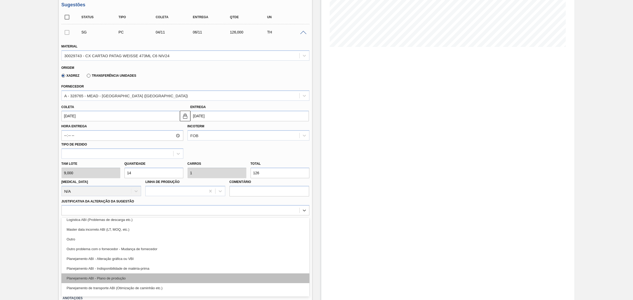
click at [220, 229] on div "Planejamento ABI - Plano de produção" at bounding box center [185, 278] width 248 height 10
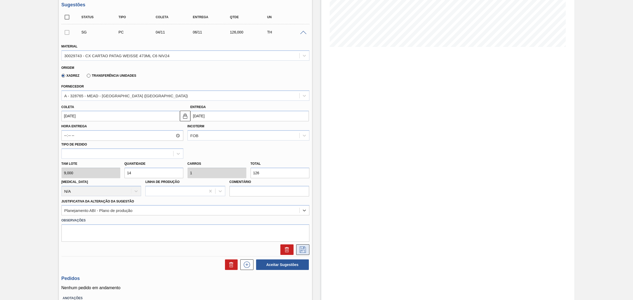
click at [301, 229] on icon at bounding box center [302, 249] width 8 height 6
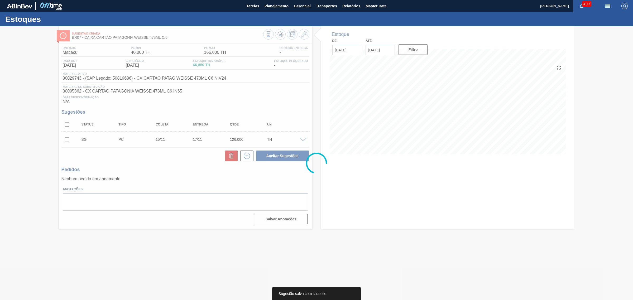
scroll to position [0, 0]
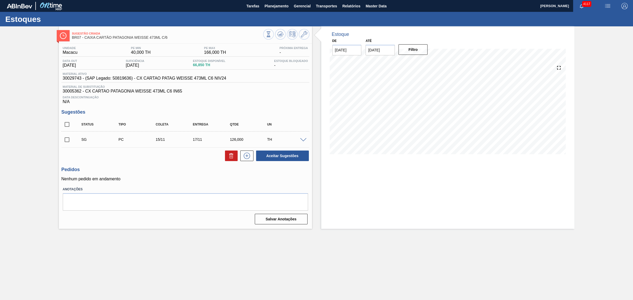
click at [303, 140] on span at bounding box center [303, 140] width 6 height 4
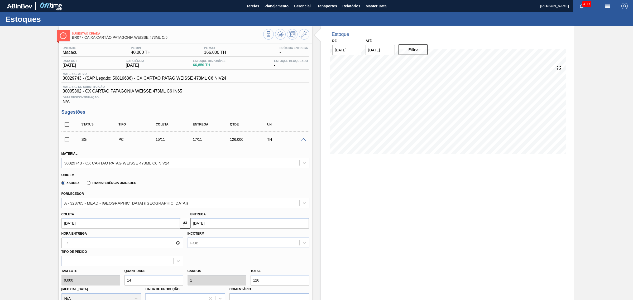
click at [229, 226] on input "17/11/2025" at bounding box center [249, 223] width 118 height 11
click at [240, 174] on div "7" at bounding box center [239, 173] width 7 height 7
type input "[DATE]"
type input "07/11/2025"
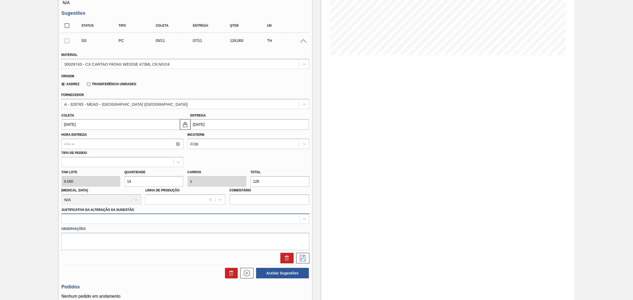
scroll to position [107, 0]
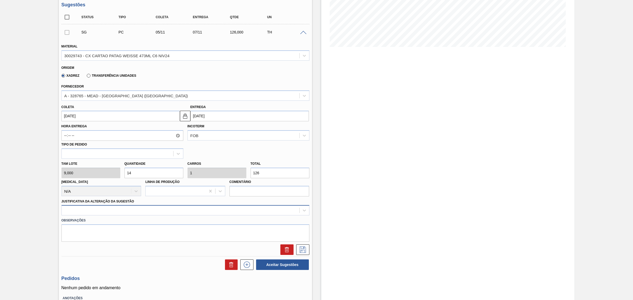
click at [249, 215] on div at bounding box center [185, 210] width 248 height 10
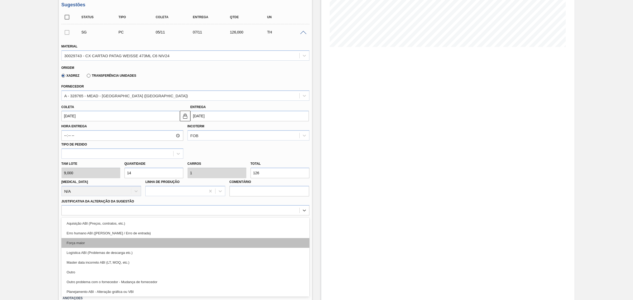
scroll to position [33, 0]
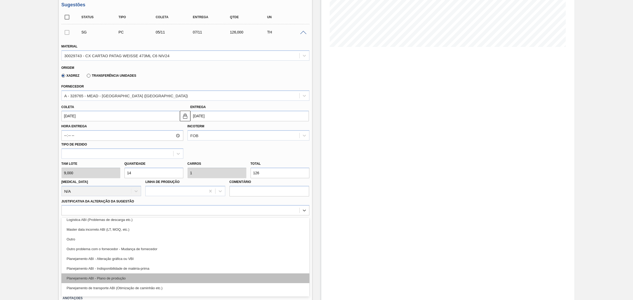
click at [188, 229] on div "Planejamento ABI - Plano de produção" at bounding box center [185, 278] width 248 height 10
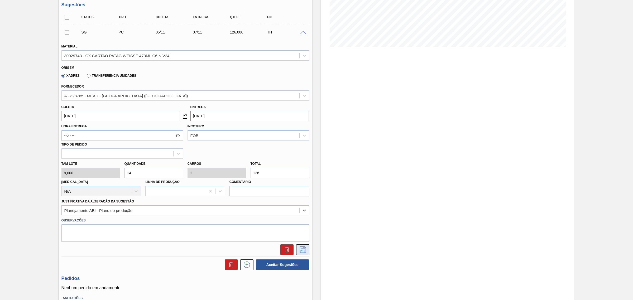
click at [299, 229] on icon at bounding box center [302, 249] width 8 height 6
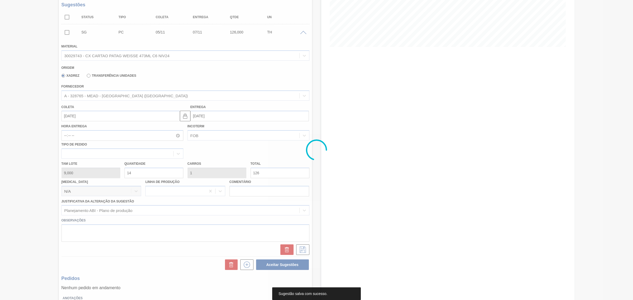
scroll to position [0, 0]
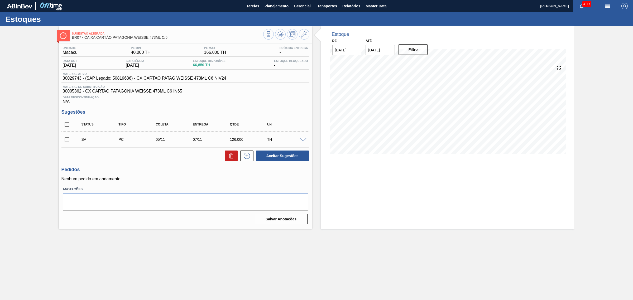
click at [302, 142] on span at bounding box center [303, 140] width 6 height 4
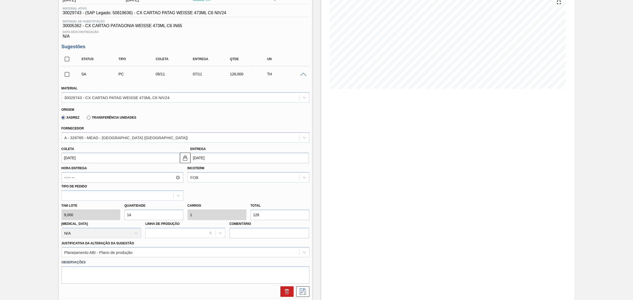
scroll to position [66, 0]
click at [151, 218] on input "14" at bounding box center [153, 214] width 59 height 11
type input "7"
type input "0,5"
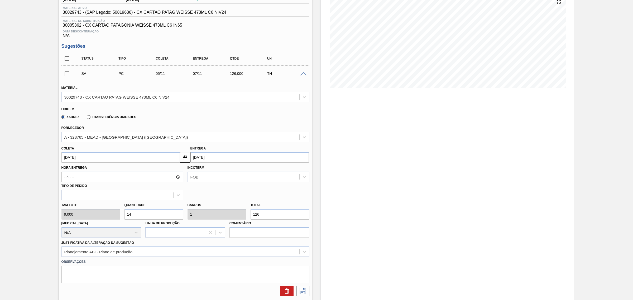
type input "63"
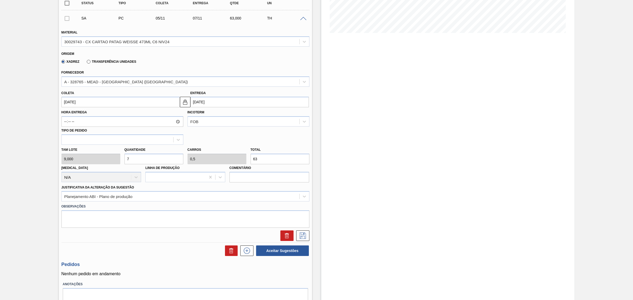
scroll to position [132, 0]
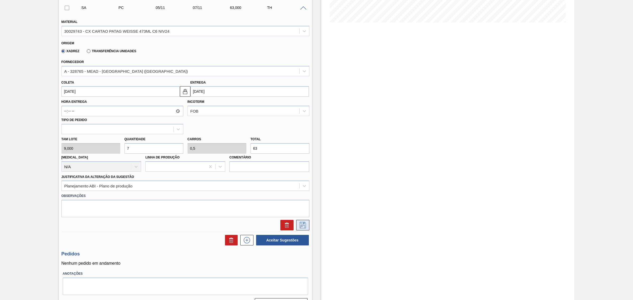
type input "7"
click at [303, 228] on icon at bounding box center [302, 225] width 8 height 6
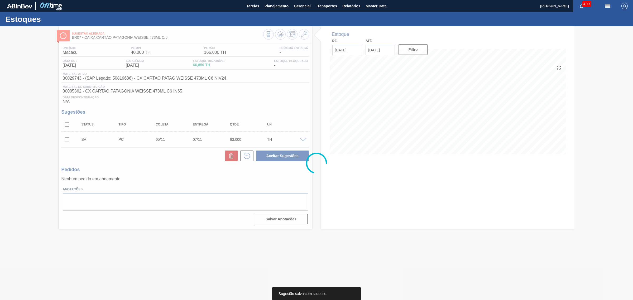
scroll to position [0, 0]
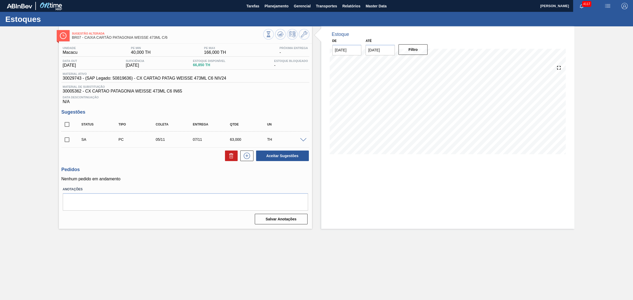
click at [70, 127] on input "checkbox" at bounding box center [66, 124] width 11 height 11
checkbox input "true"
click at [267, 156] on button "Aceitar Sugestões" at bounding box center [282, 156] width 53 height 11
checkbox input "false"
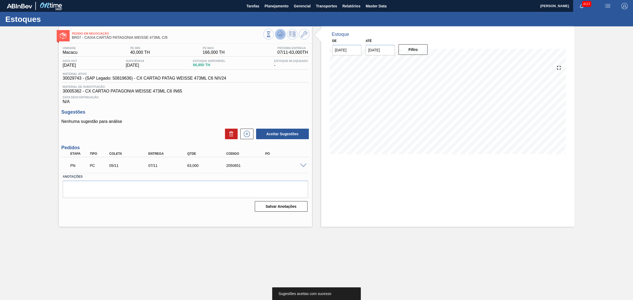
click at [281, 36] on icon at bounding box center [280, 34] width 6 height 6
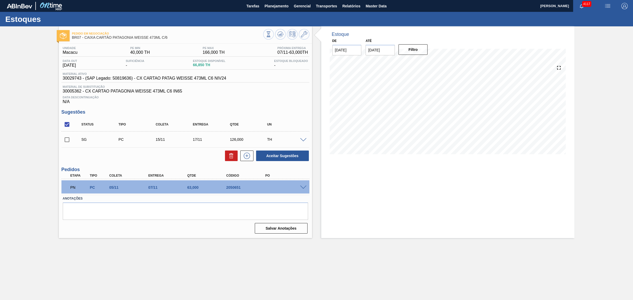
click at [301, 141] on span at bounding box center [303, 140] width 6 height 4
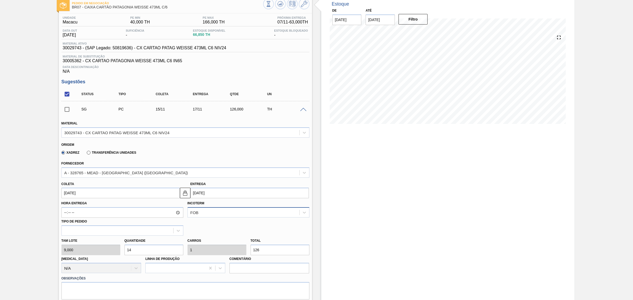
scroll to position [66, 0]
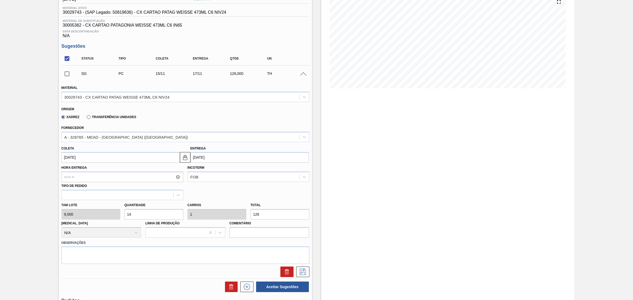
click at [166, 212] on input "14" at bounding box center [153, 214] width 59 height 11
type input "7"
type input "0,5"
type input "63"
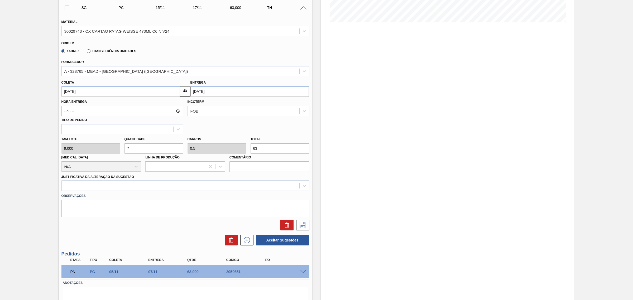
type input "7"
click at [239, 186] on div at bounding box center [181, 186] width 238 height 8
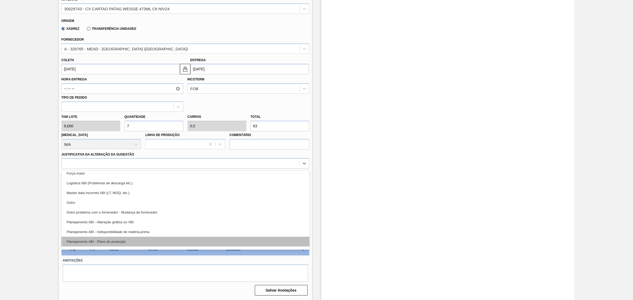
scroll to position [33, 0]
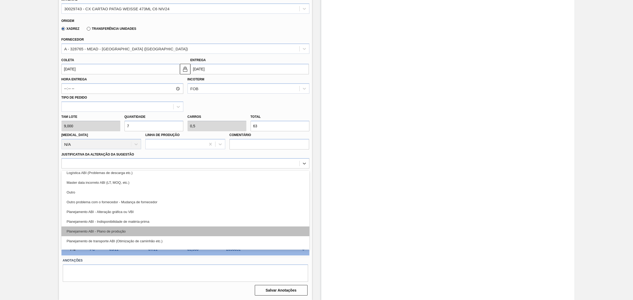
click at [182, 229] on div "Planejamento ABI - Plano de produção" at bounding box center [185, 231] width 248 height 10
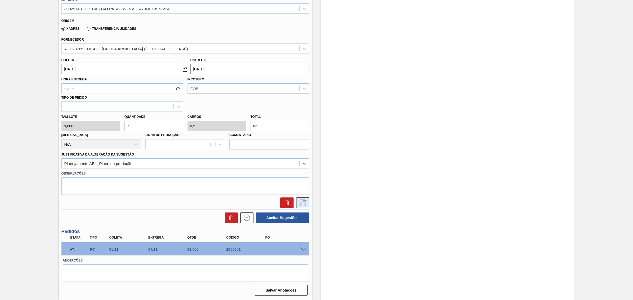
click at [301, 202] on icon at bounding box center [302, 203] width 8 height 6
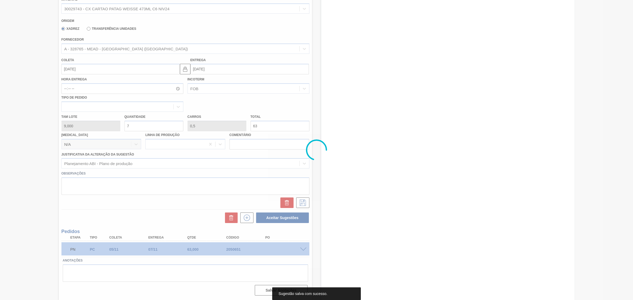
scroll to position [0, 0]
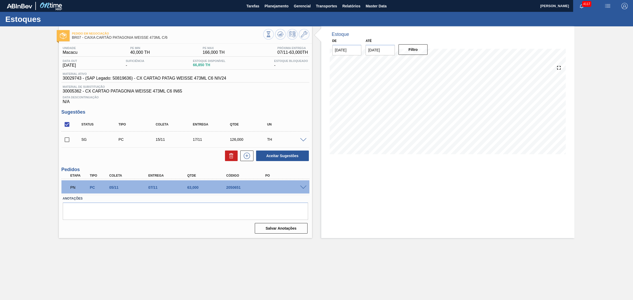
click at [301, 141] on span at bounding box center [303, 140] width 6 height 4
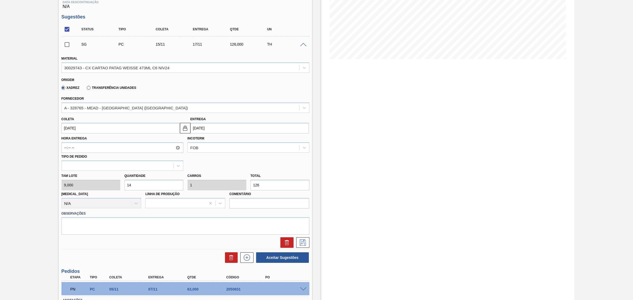
scroll to position [99, 0]
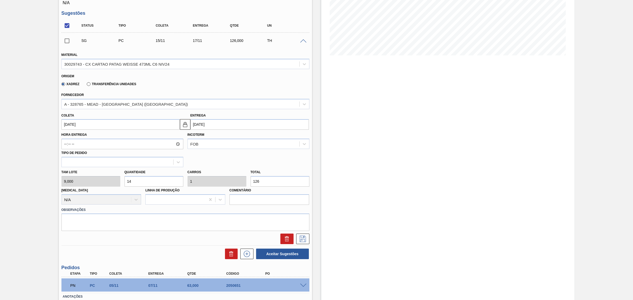
click at [162, 181] on input "14" at bounding box center [153, 181] width 59 height 11
type input "7"
type input "0,5"
type input "63"
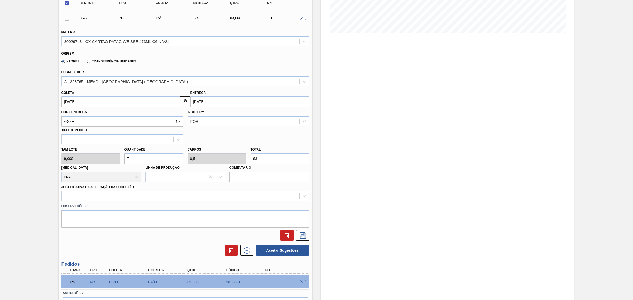
scroll to position [132, 0]
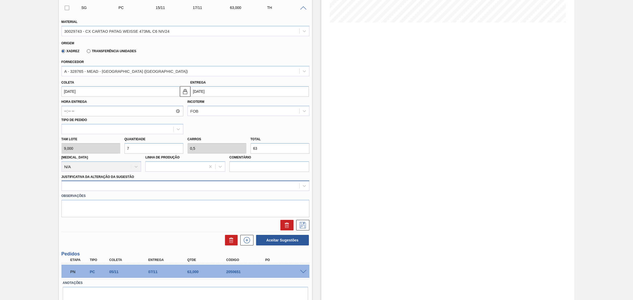
type input "7"
click at [260, 190] on div at bounding box center [181, 186] width 238 height 8
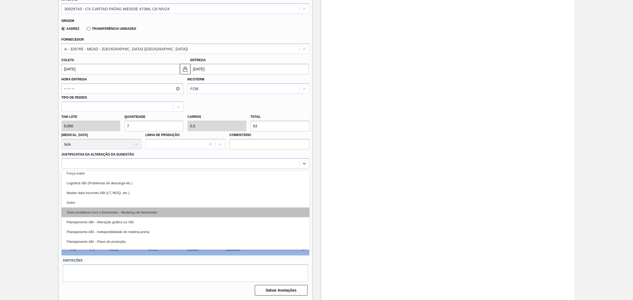
scroll to position [33, 0]
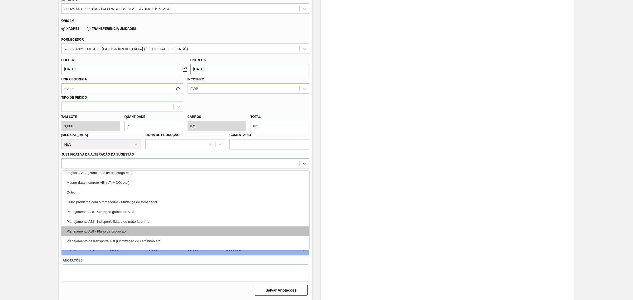
click at [156, 227] on div "Planejamento ABI - Plano de produção" at bounding box center [185, 231] width 248 height 10
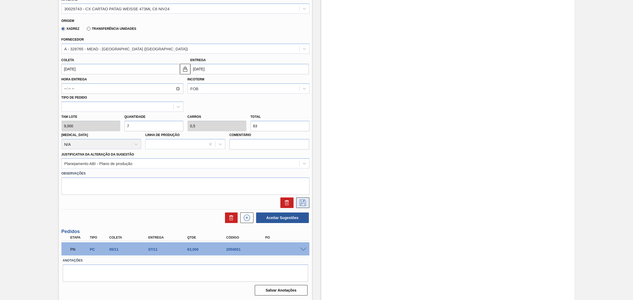
click at [301, 202] on icon at bounding box center [302, 203] width 8 height 6
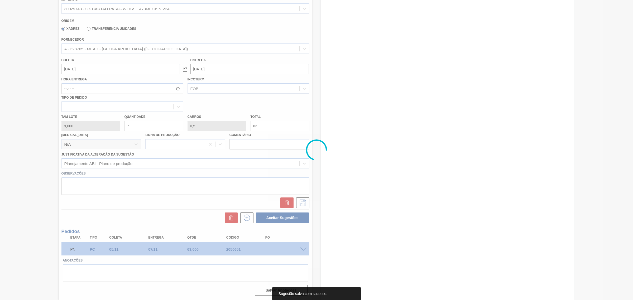
scroll to position [0, 0]
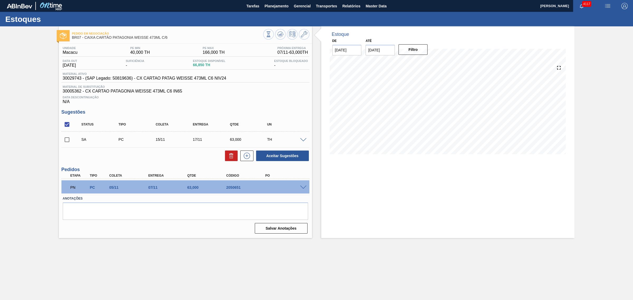
click at [68, 127] on input "checkbox" at bounding box center [66, 124] width 11 height 11
checkbox input "true"
click at [290, 156] on button "Aceitar Sugestões" at bounding box center [282, 156] width 53 height 11
checkbox input "false"
